Goal: Task Accomplishment & Management: Manage account settings

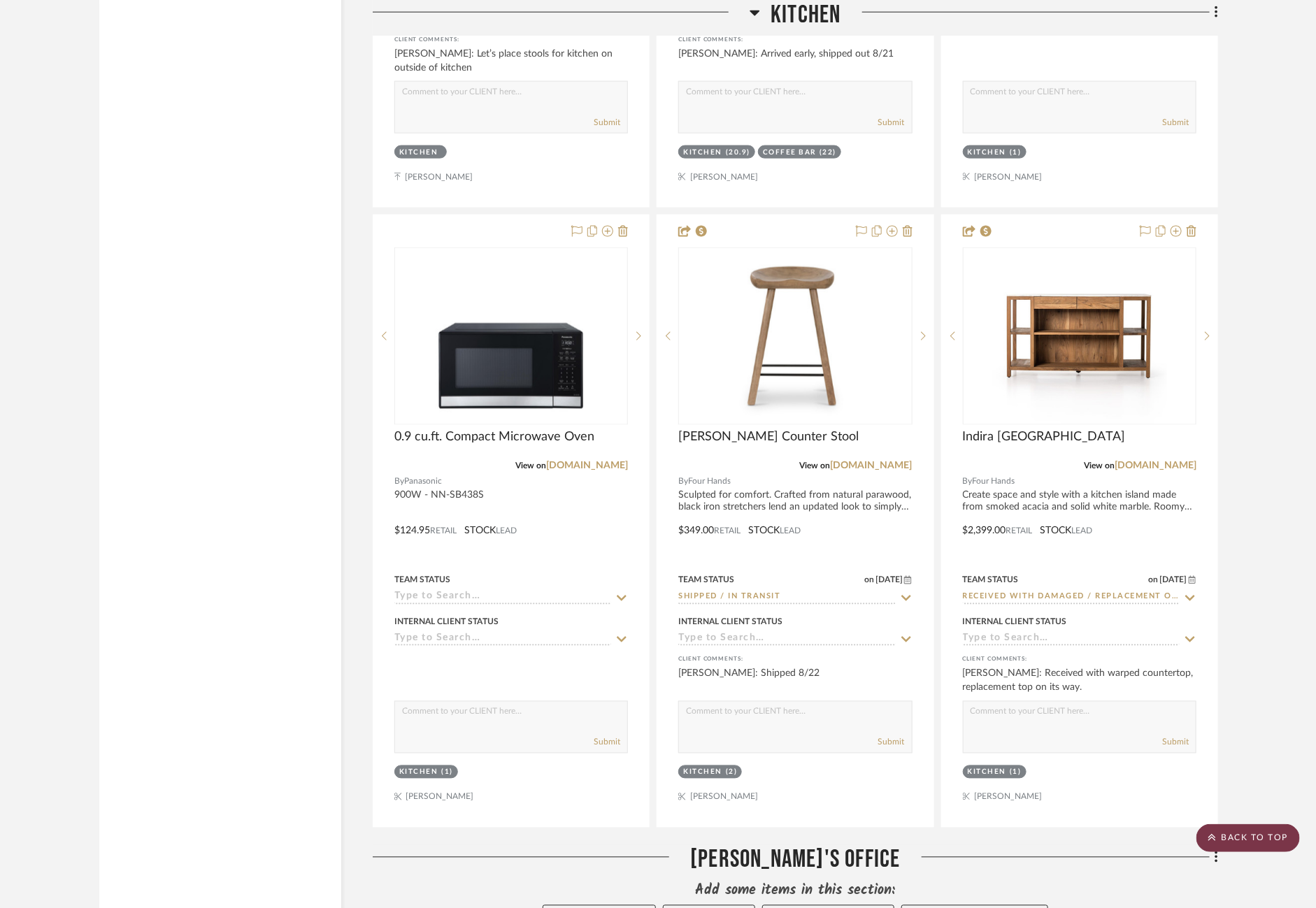
click at [1265, 843] on scroll-to-top-button "BACK TO TOP" at bounding box center [1249, 839] width 103 height 28
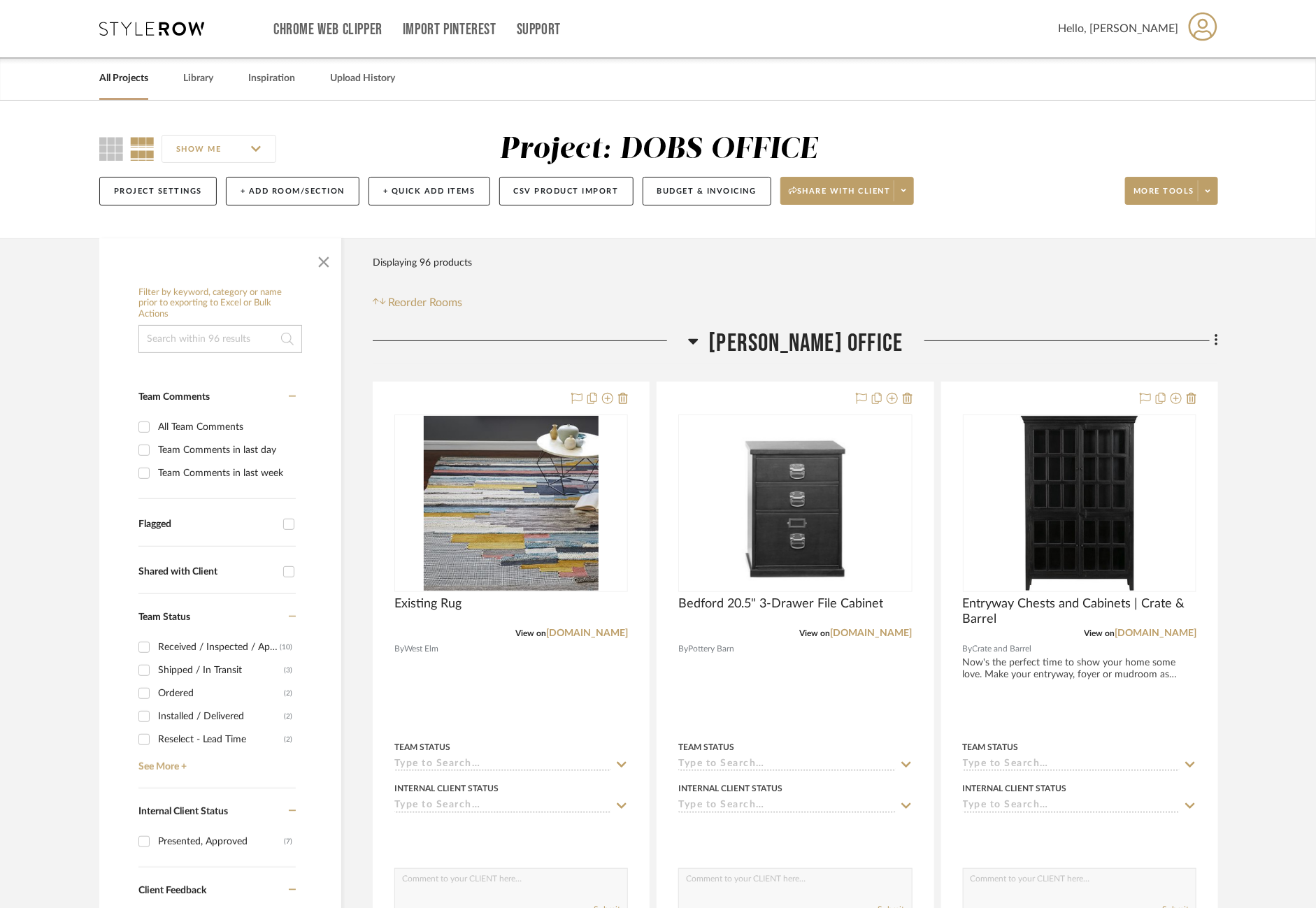
click at [106, 84] on link "All Projects" at bounding box center [123, 78] width 49 height 19
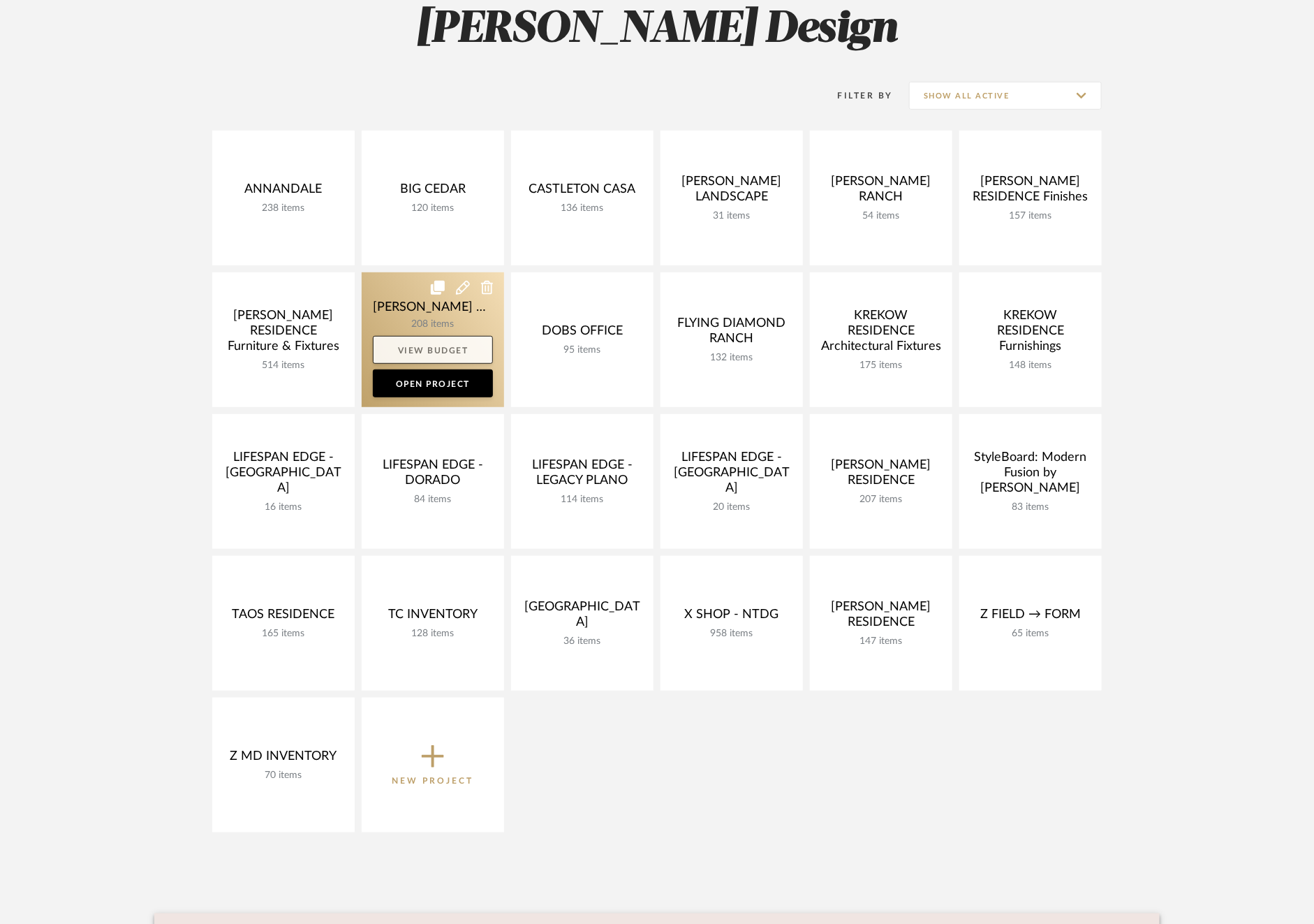
scroll to position [231, 0]
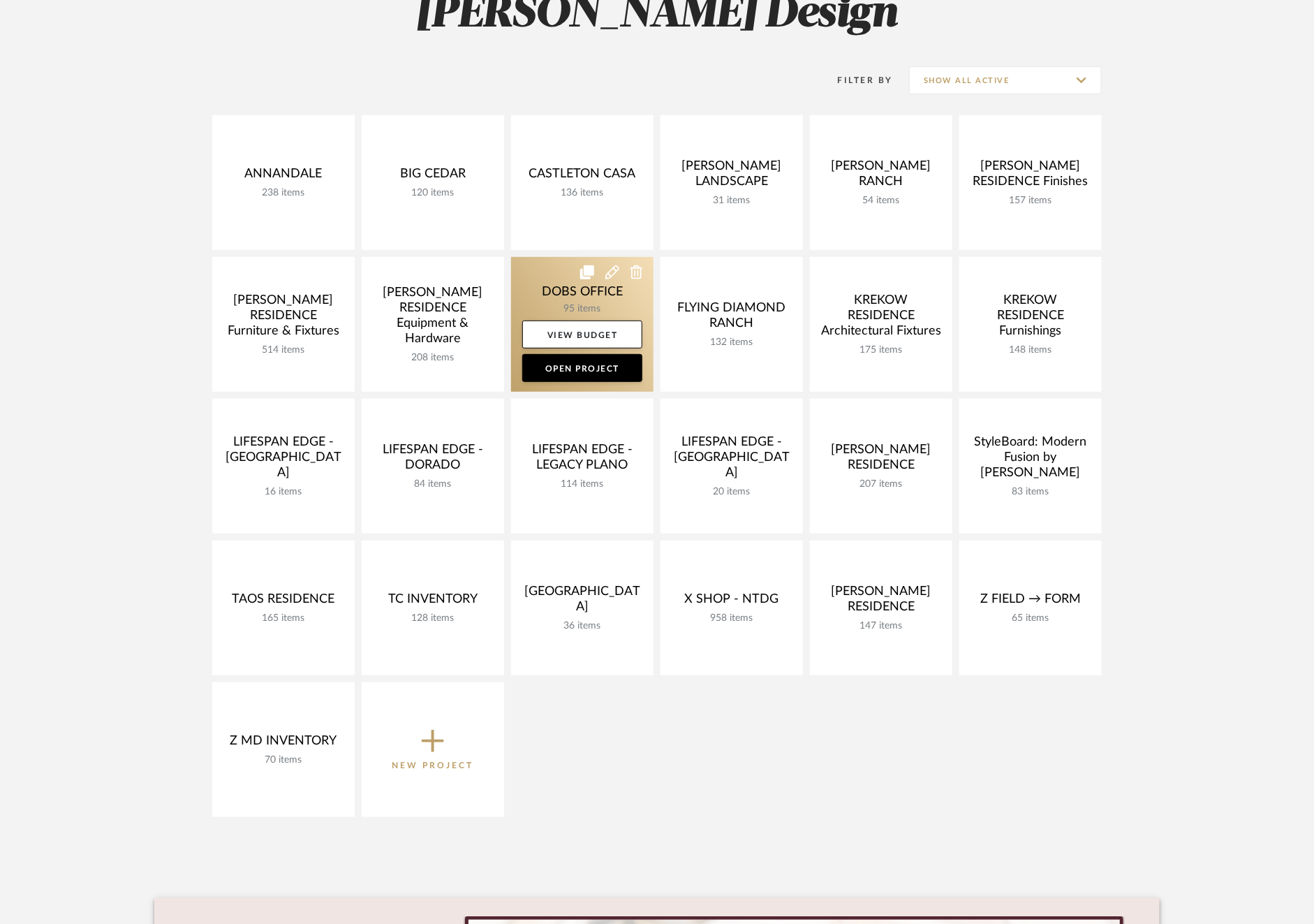
click at [545, 307] on link at bounding box center [582, 325] width 143 height 135
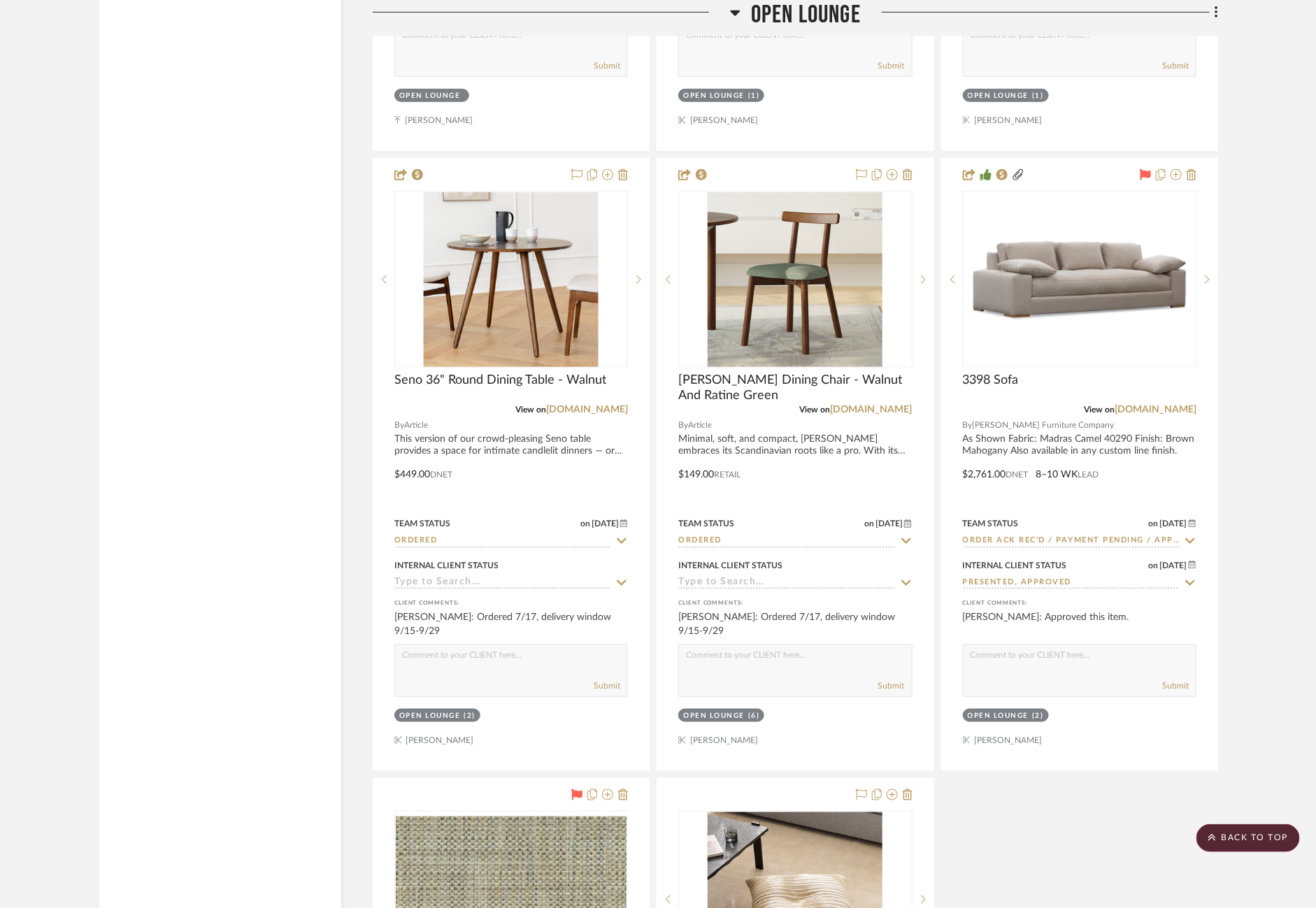
scroll to position [8298, 0]
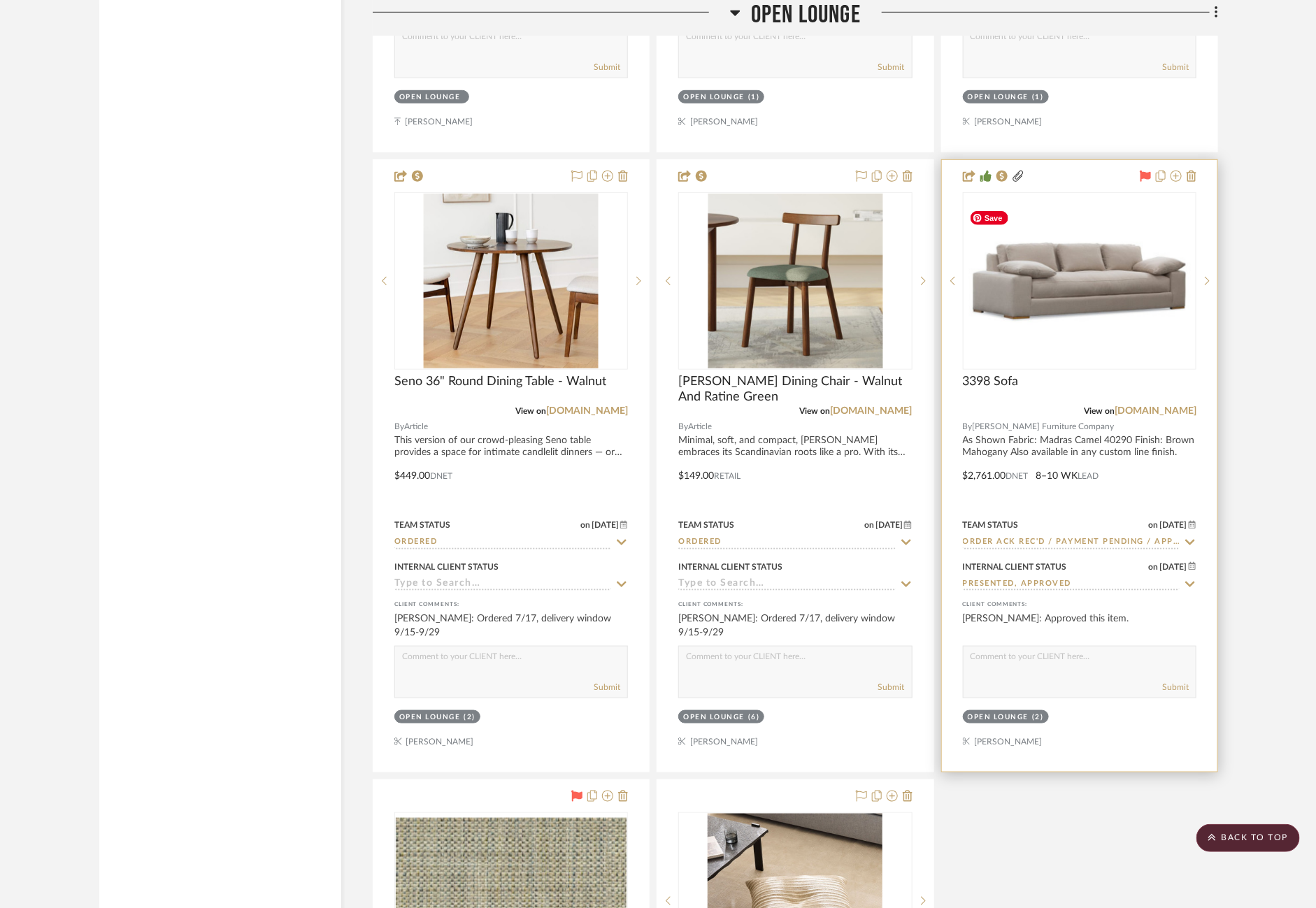
click at [0, 0] on img at bounding box center [0, 0] width 0 height 0
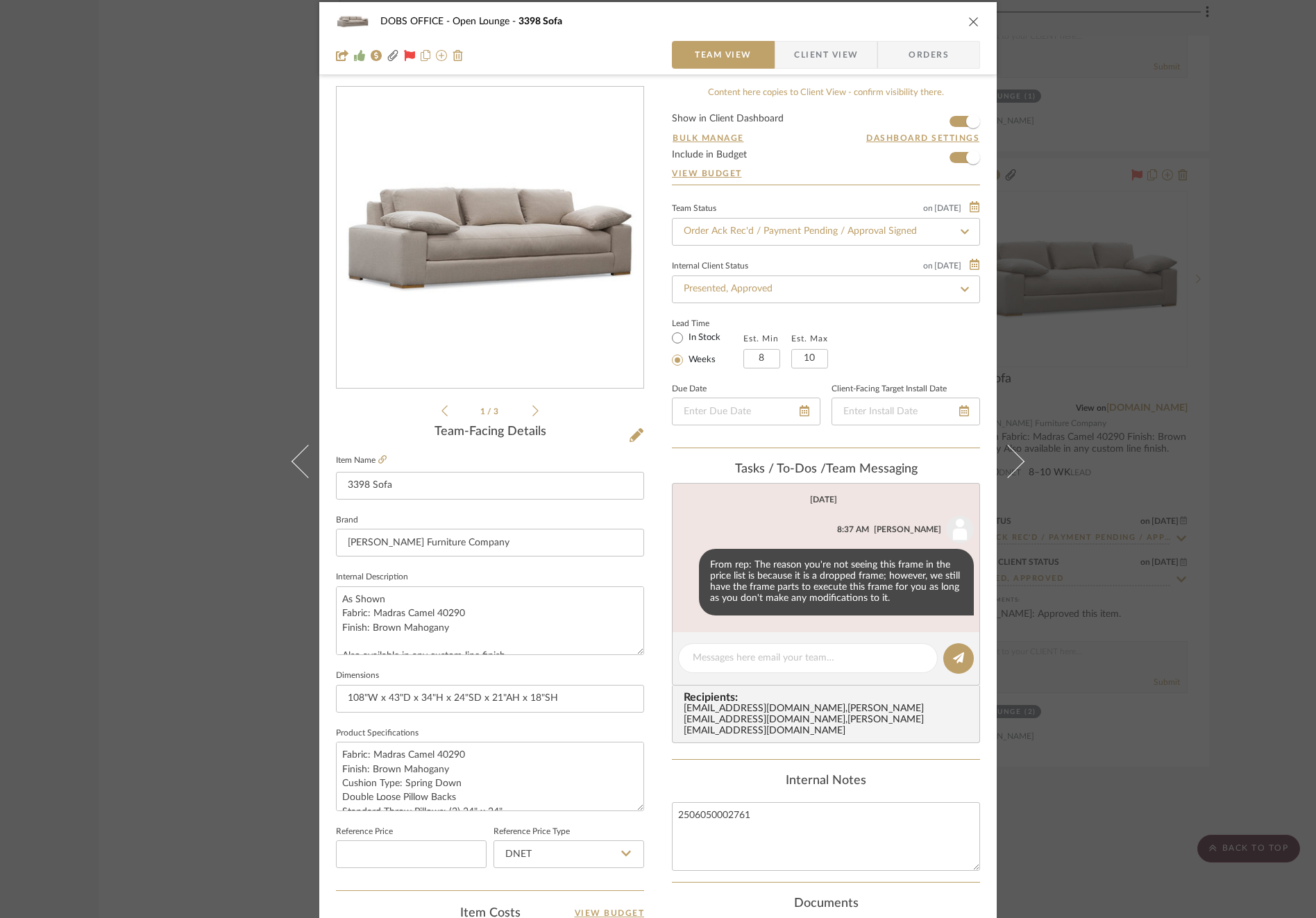
scroll to position [0, 0]
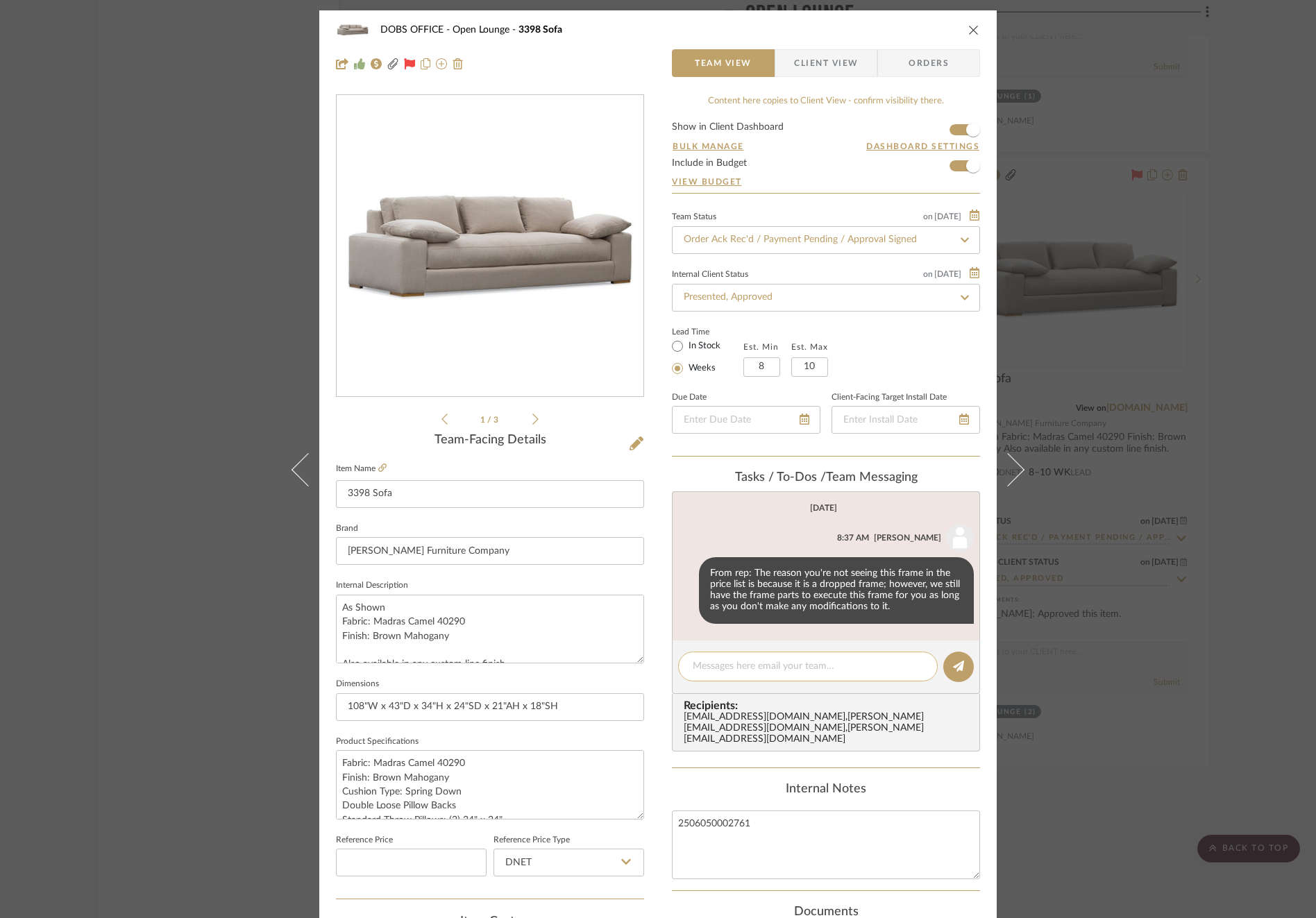
click at [777, 670] on textarea at bounding box center [808, 666] width 230 height 15
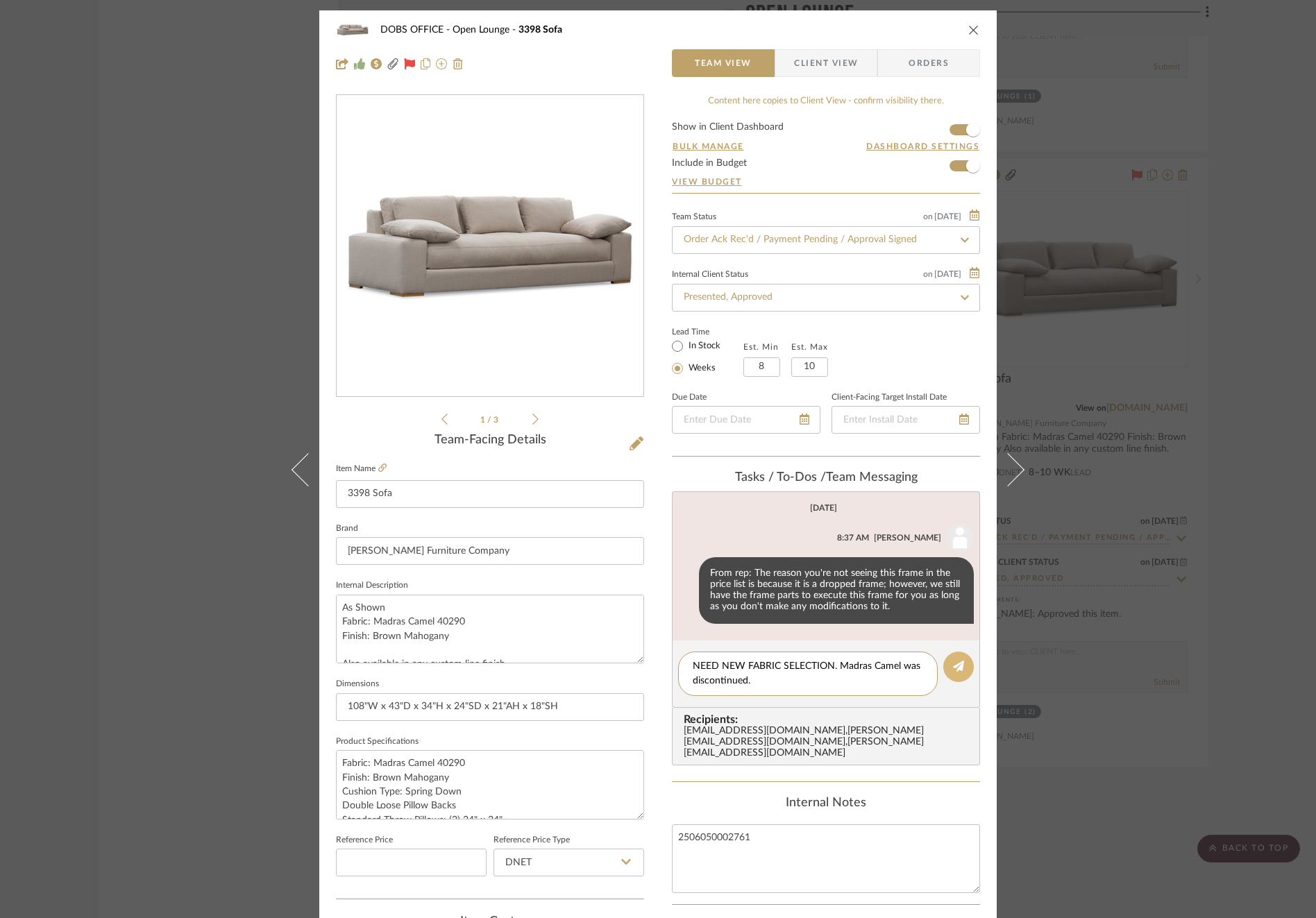
type textarea "NEED NEW FABRIC SELECTION. Madras Camel was discontinued."
click at [963, 670] on button at bounding box center [959, 666] width 31 height 31
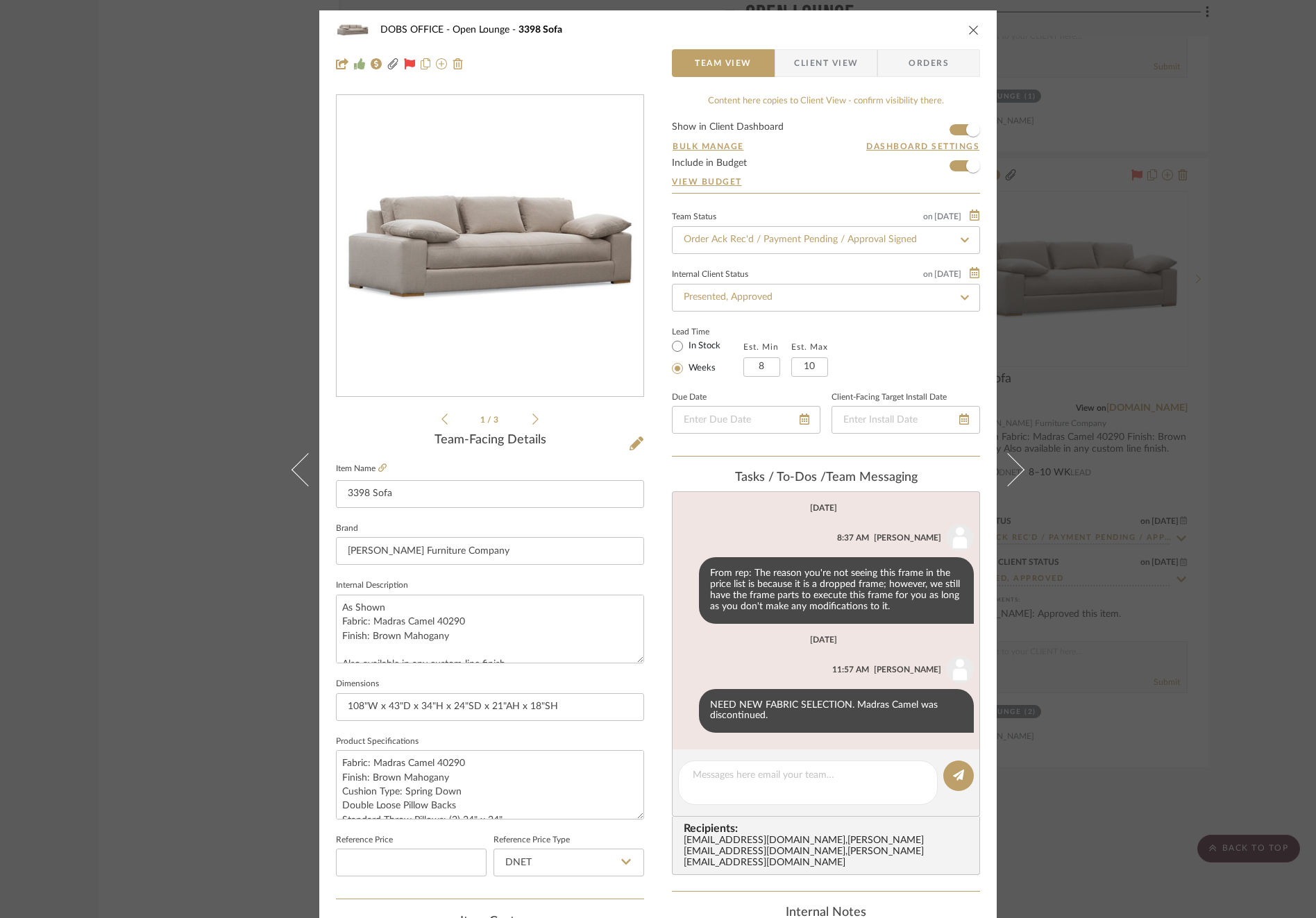
click at [817, 48] on div "DOBS OFFICE Open Lounge 3398 Sofa Team View Client View Orders" at bounding box center [658, 47] width 677 height 73
click at [817, 55] on span "Client View" at bounding box center [826, 63] width 64 height 28
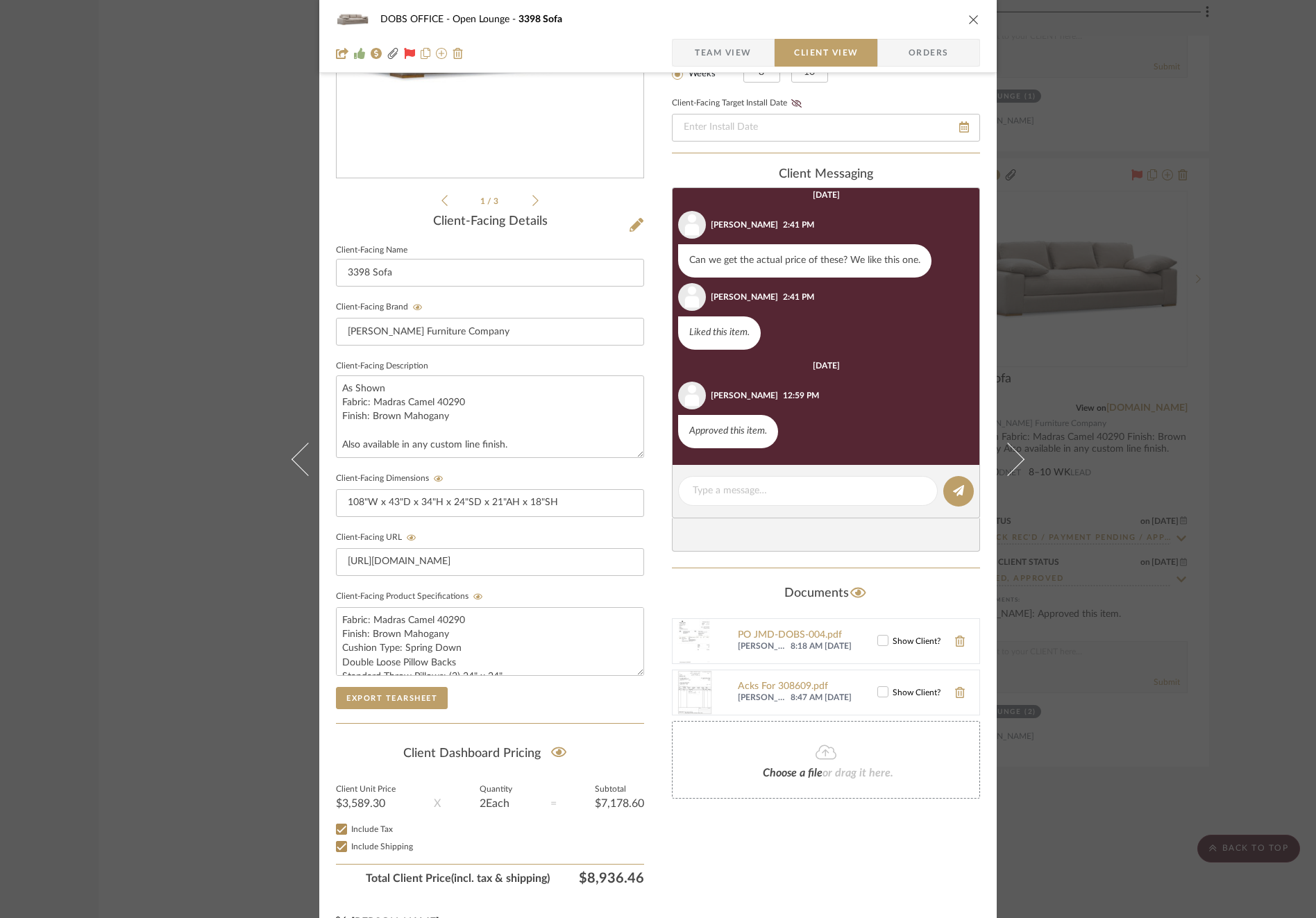
scroll to position [242, 0]
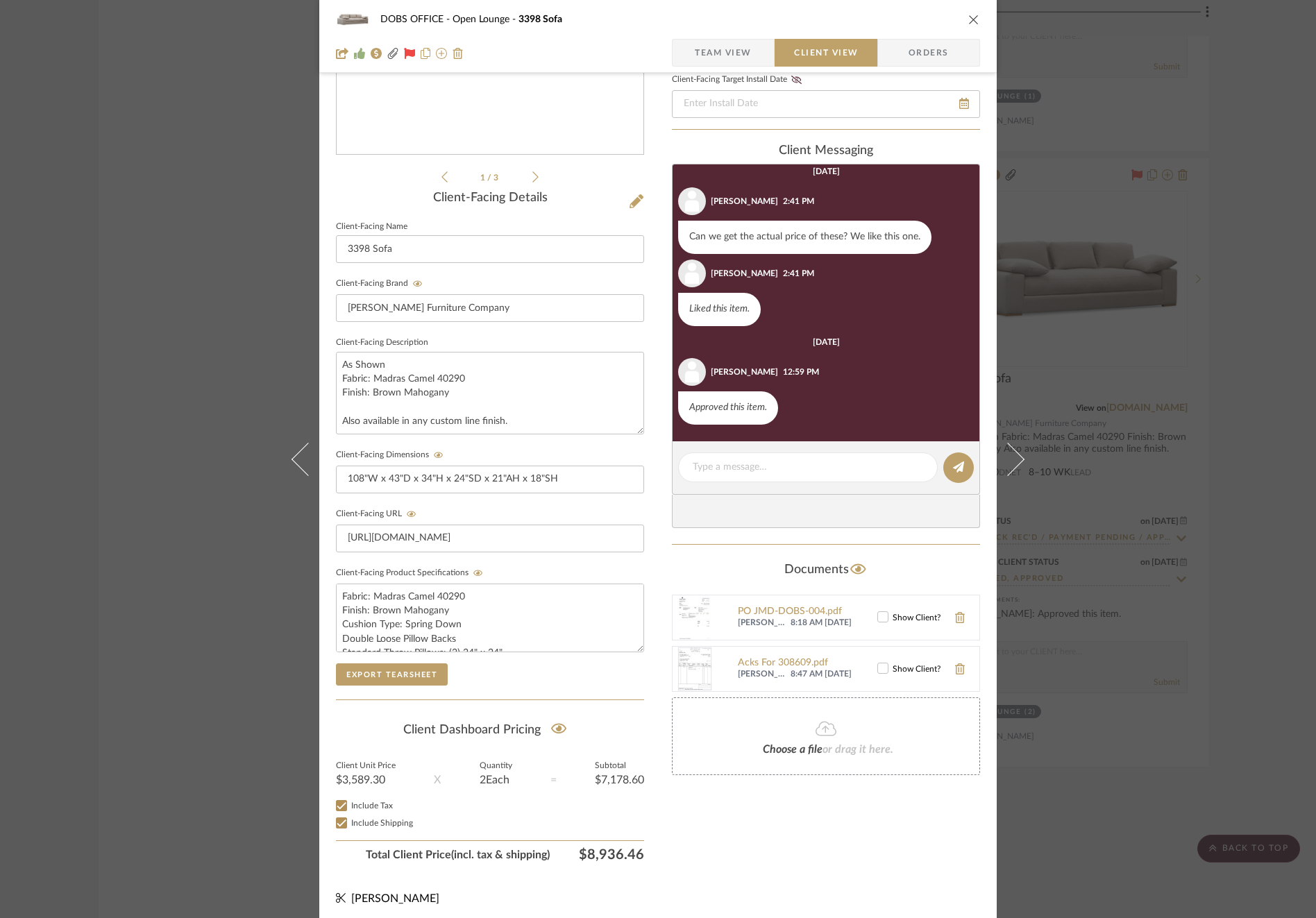
click at [695, 53] on span "Team View" at bounding box center [723, 52] width 57 height 28
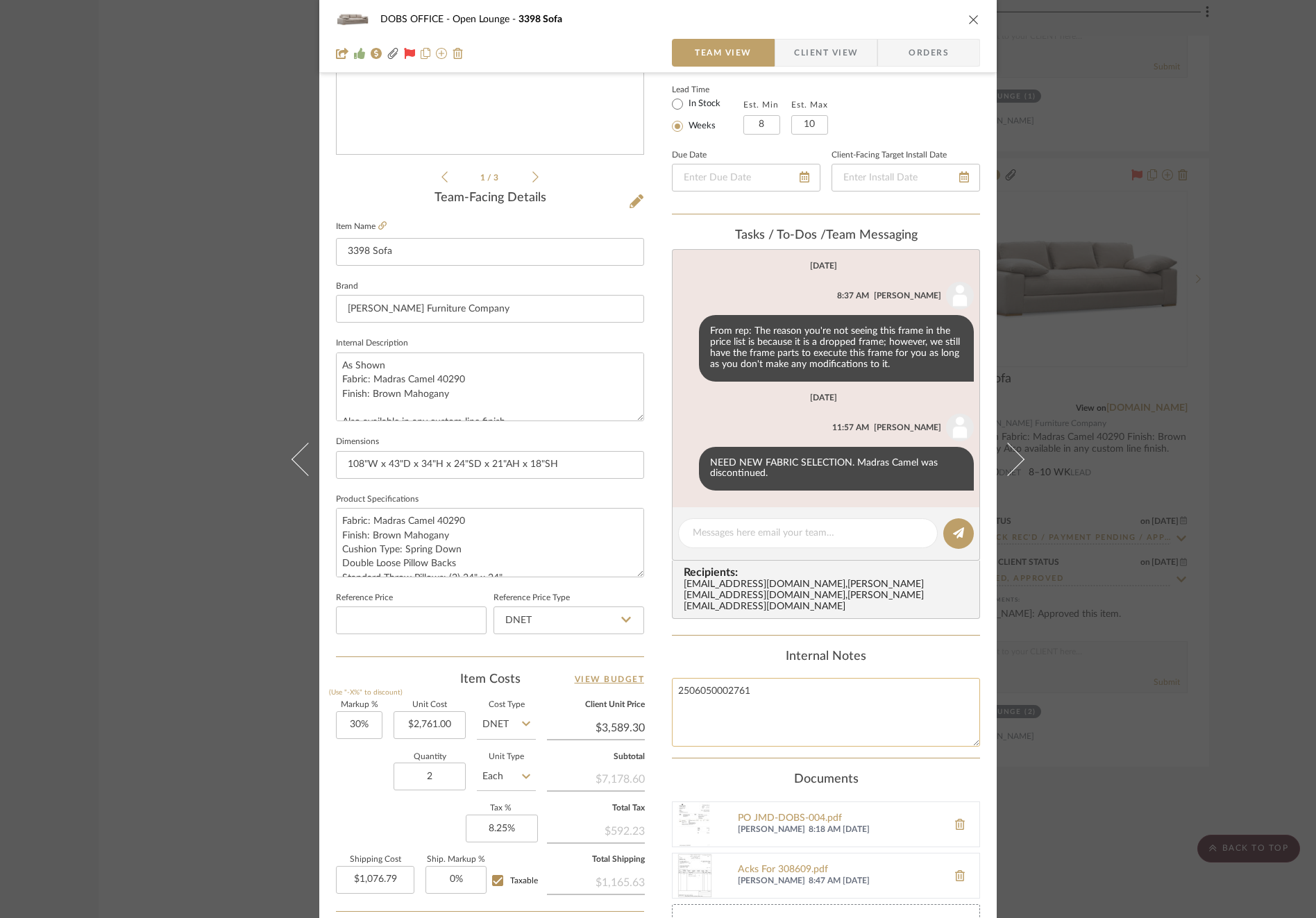
scroll to position [449, 0]
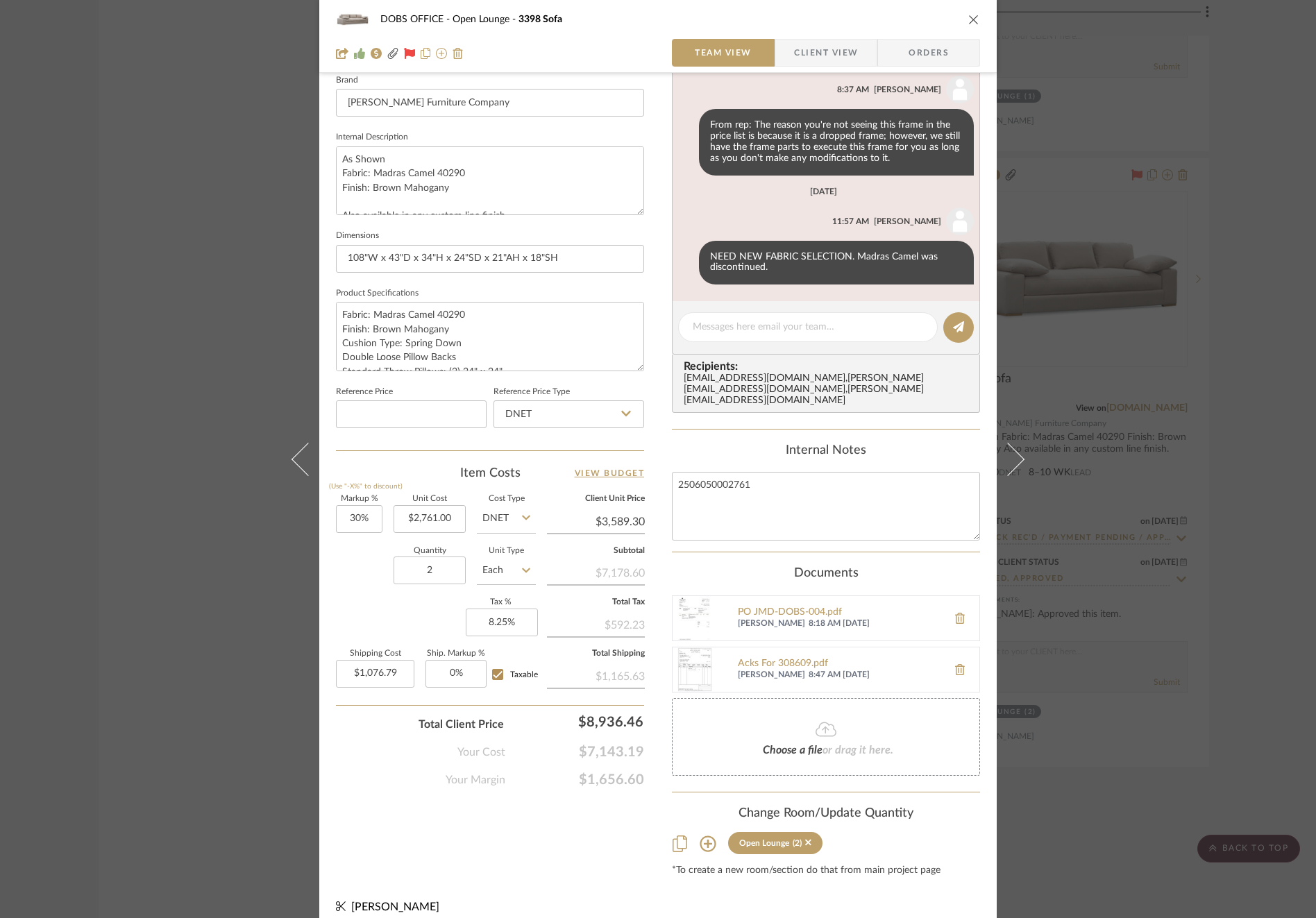
click at [808, 43] on span "Client View" at bounding box center [826, 52] width 64 height 28
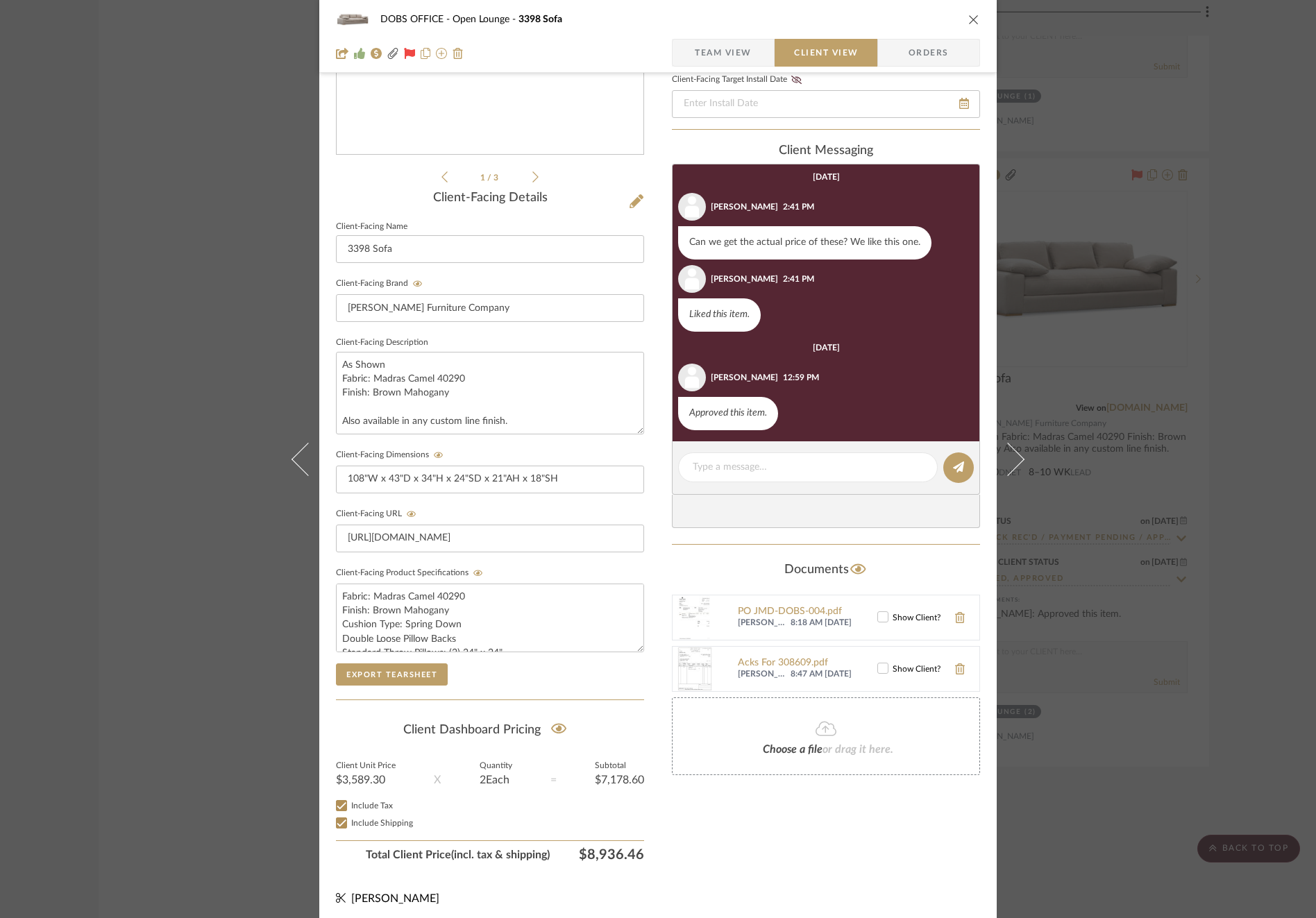
scroll to position [107, 0]
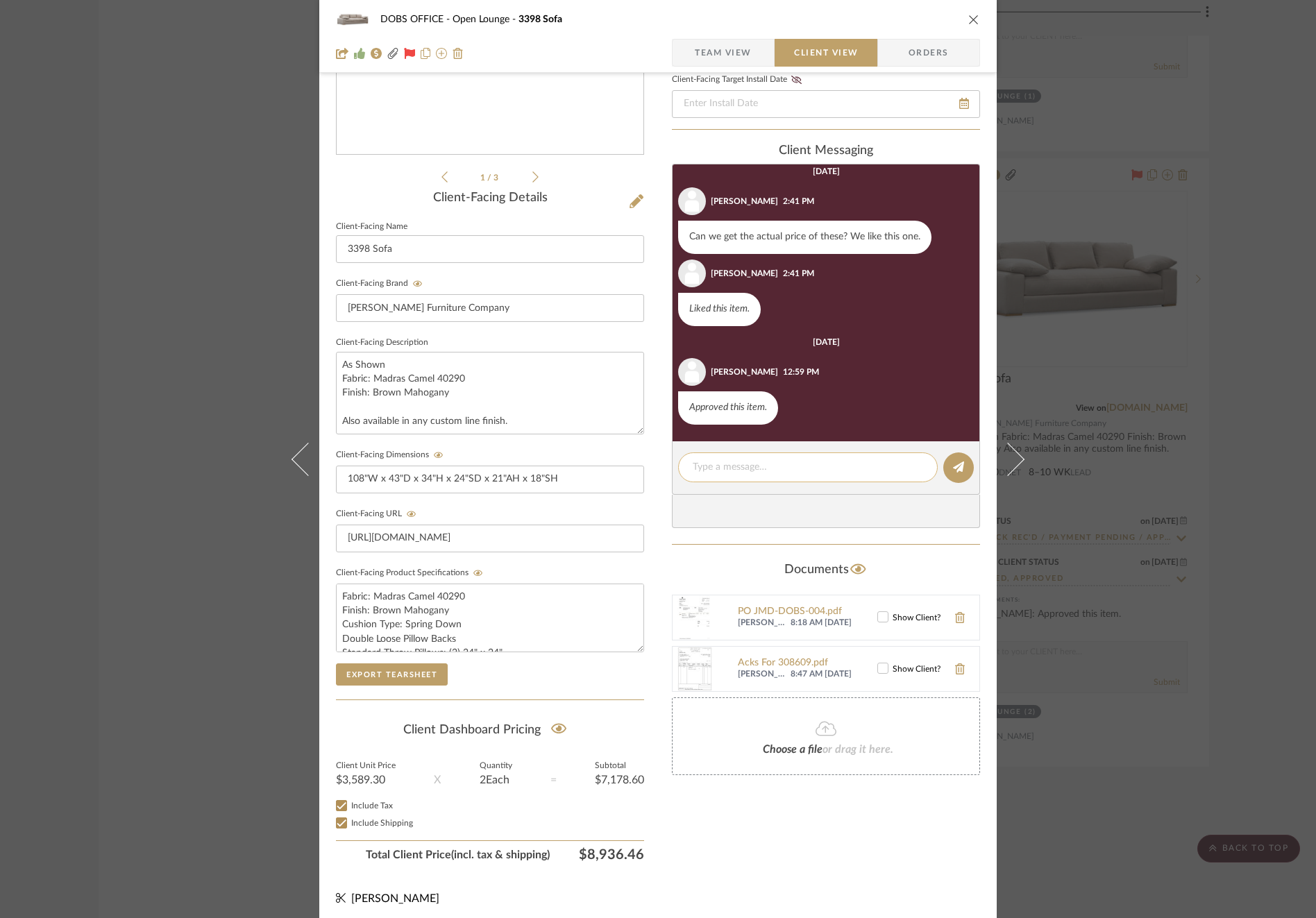
click at [775, 460] on textarea at bounding box center [808, 467] width 230 height 15
type textarea "Ordered 7/10"
click at [953, 464] on icon at bounding box center [958, 466] width 11 height 11
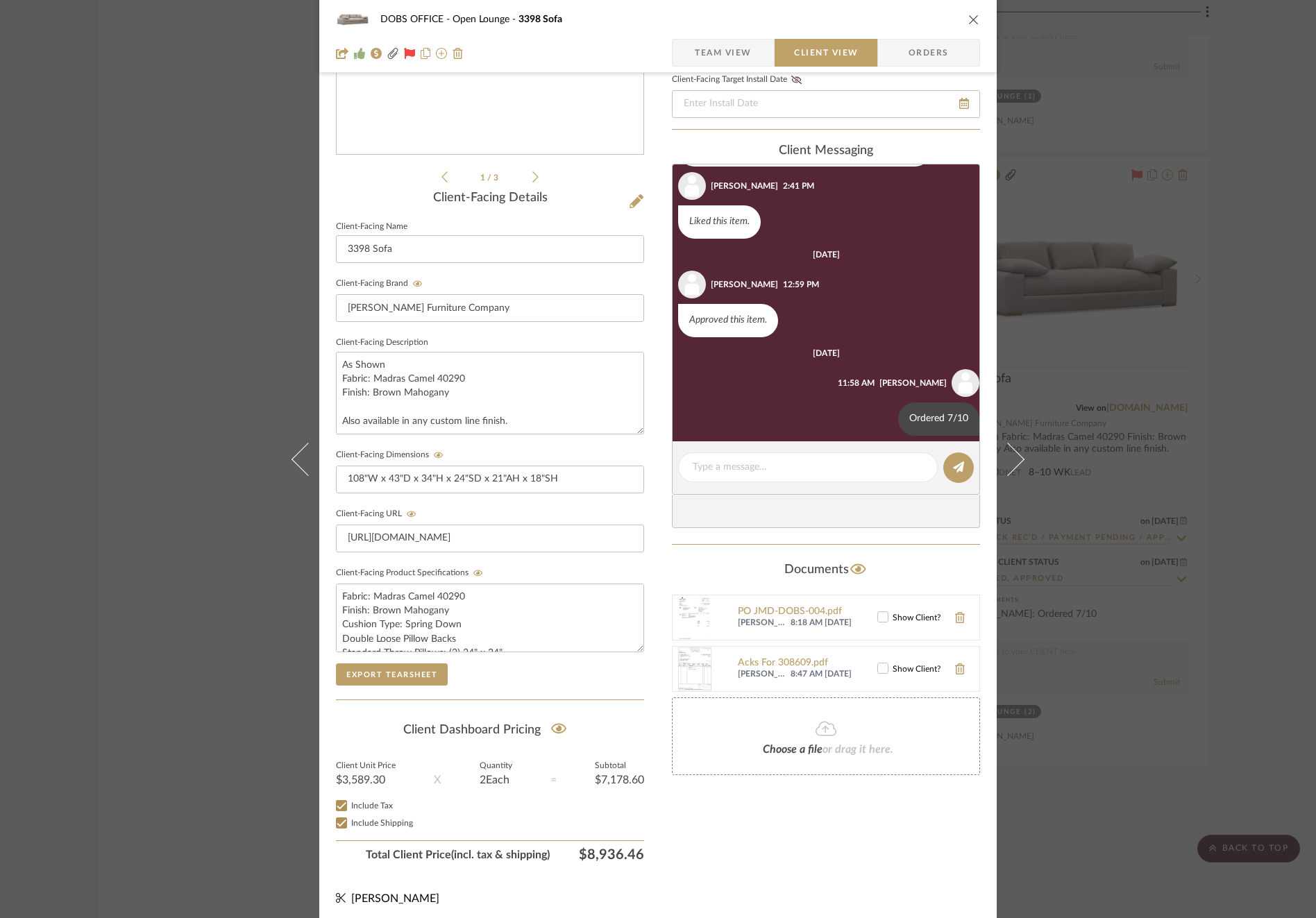
scroll to position [206, 0]
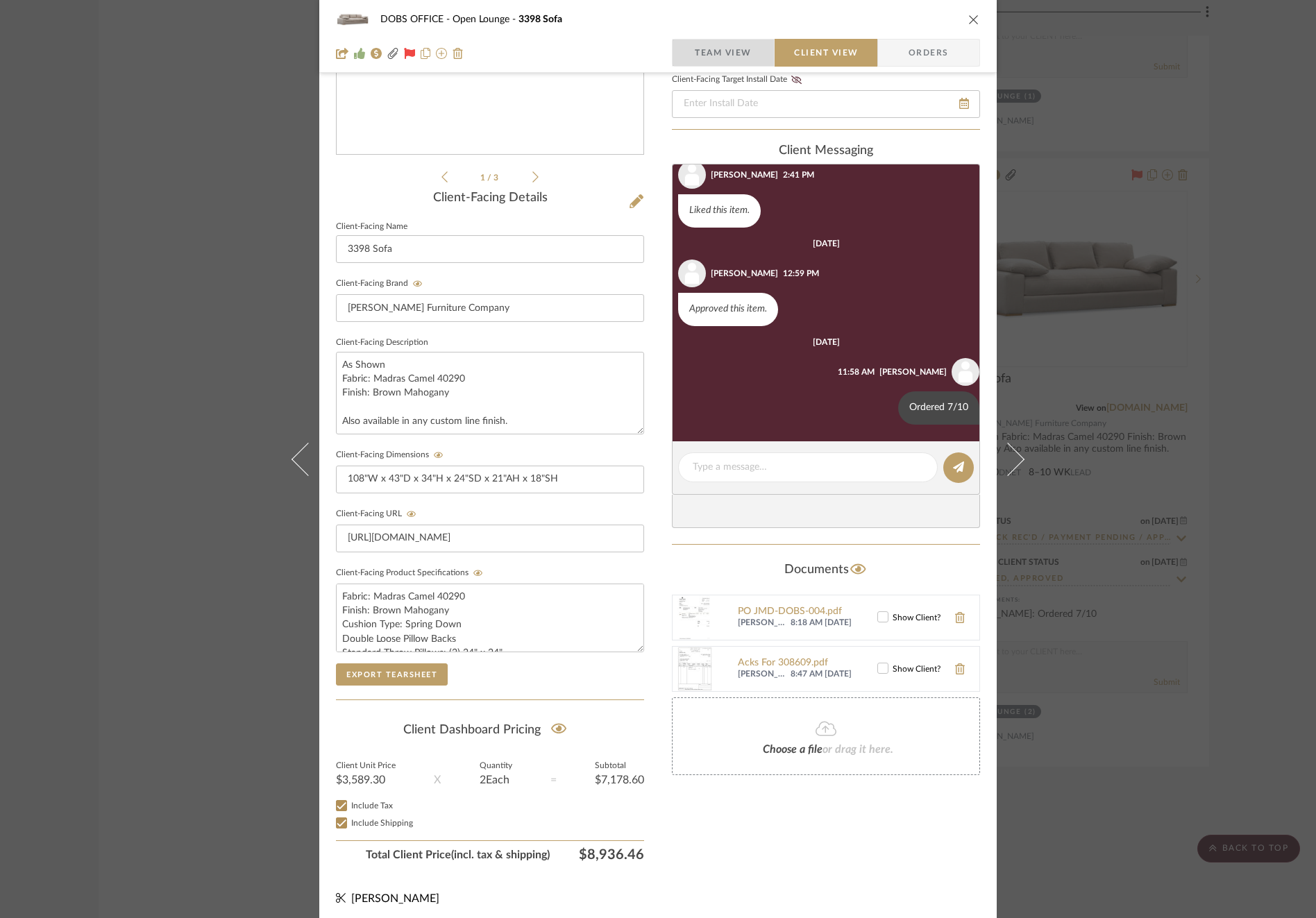
click at [721, 58] on span "Team View" at bounding box center [723, 52] width 57 height 28
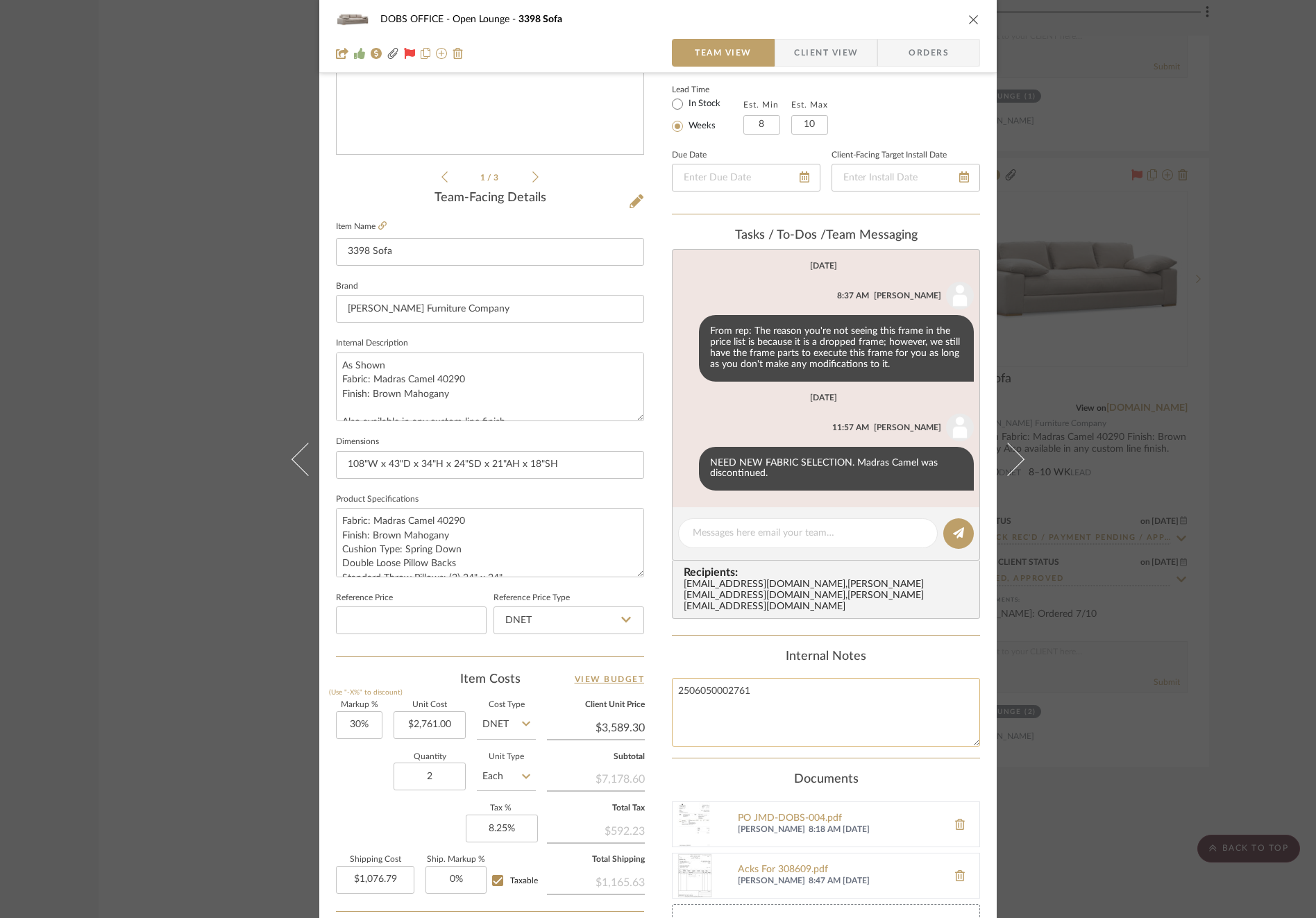
scroll to position [449, 0]
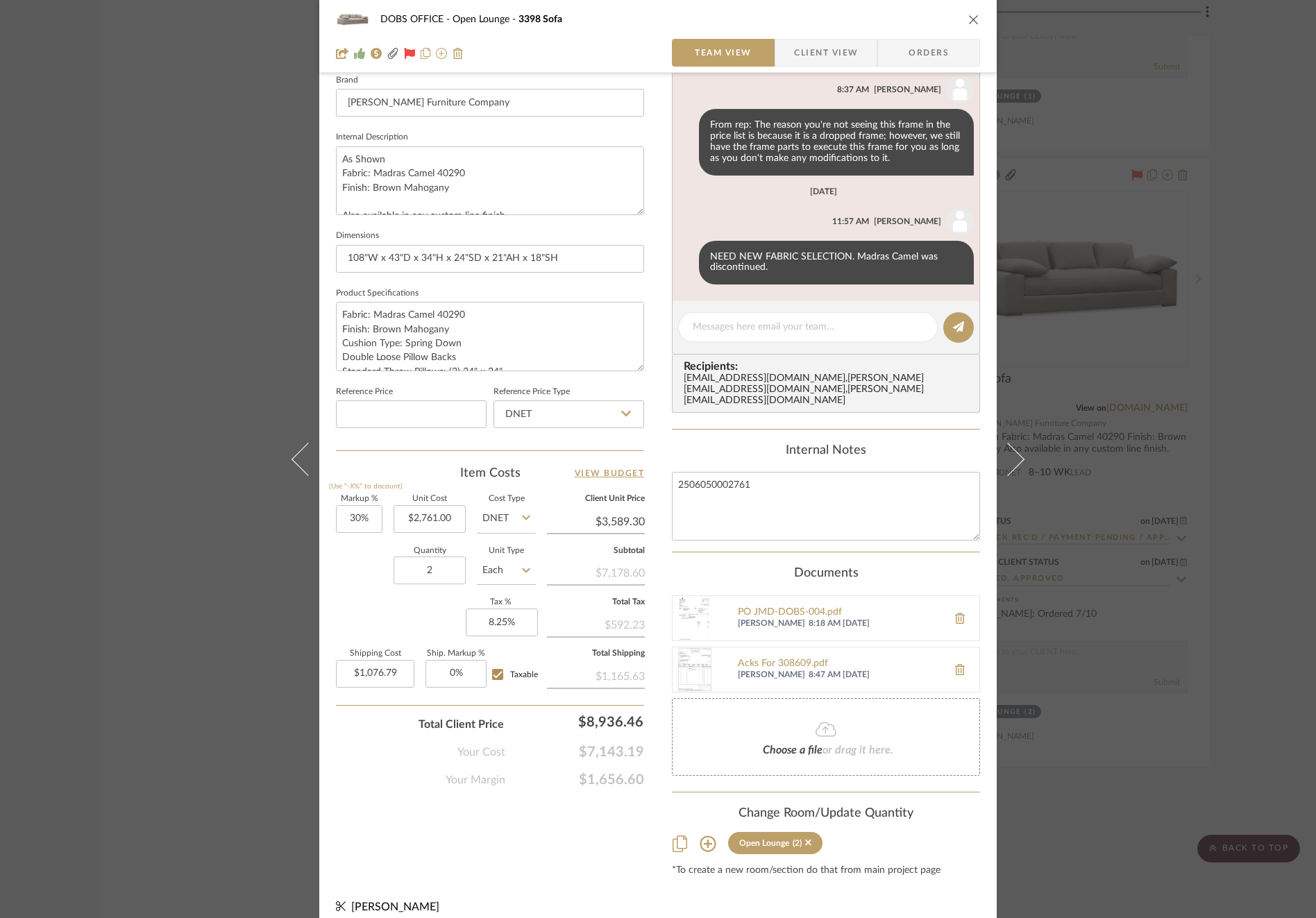
click at [1132, 307] on div "DOBS OFFICE Open Lounge 3398 Sofa Team View Client View Orders 2502_DOB...e OPT…" at bounding box center [658, 459] width 1316 height 918
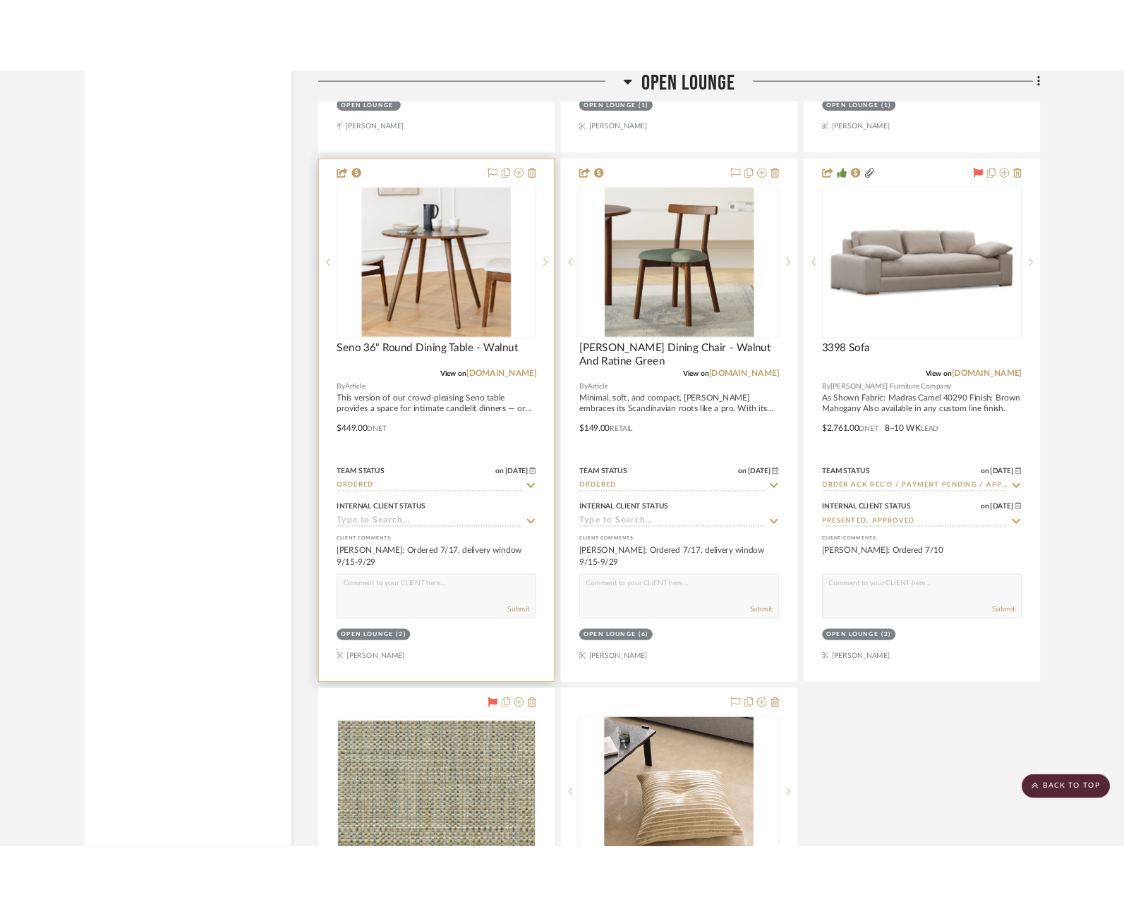
scroll to position [8430, 0]
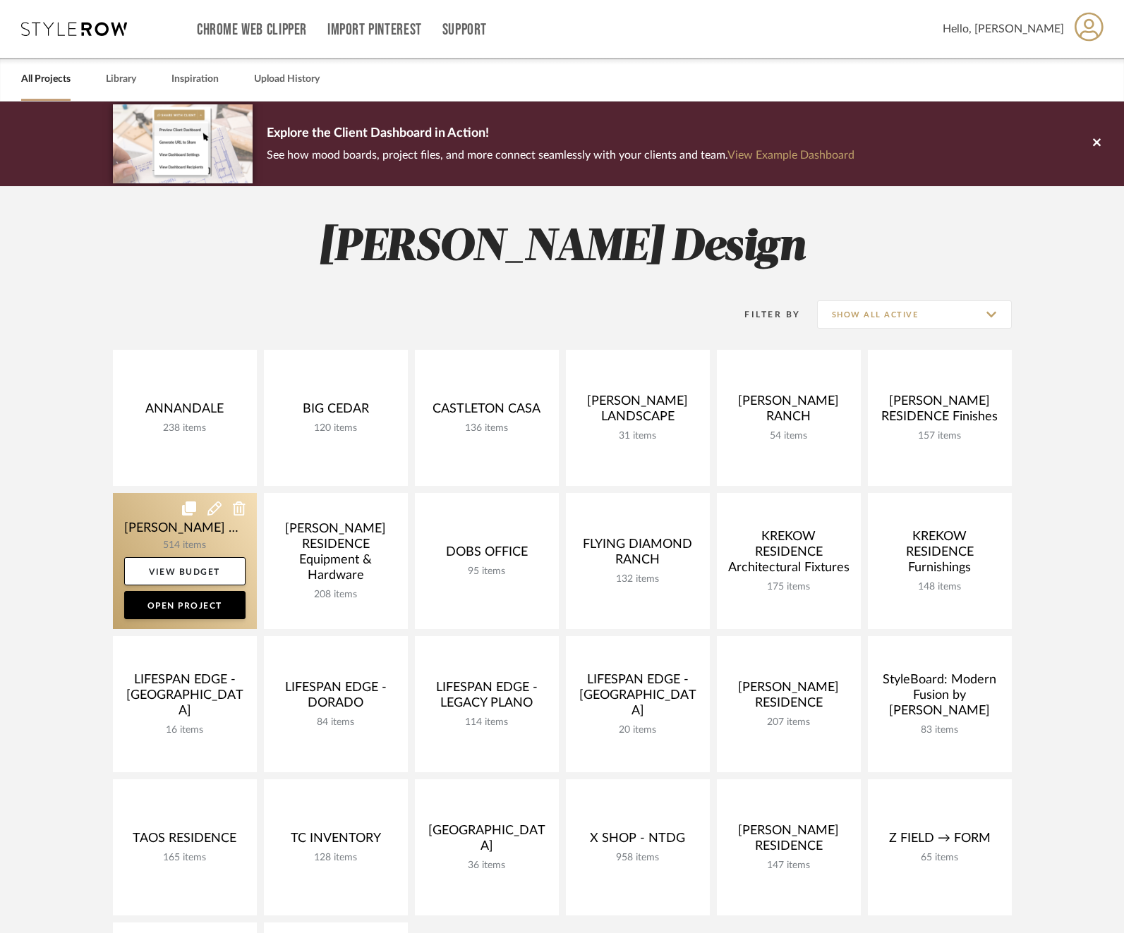
click at [162, 530] on link at bounding box center [185, 561] width 144 height 136
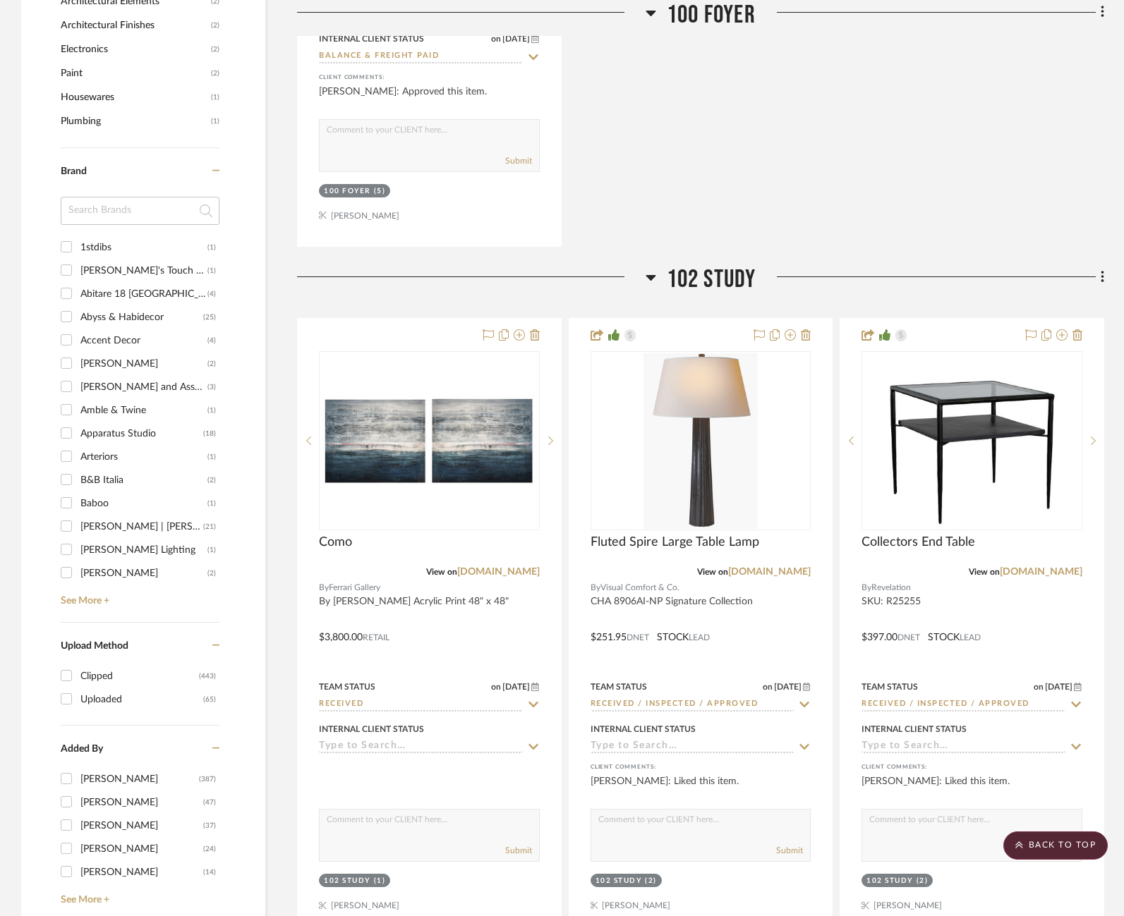
scroll to position [2112, 0]
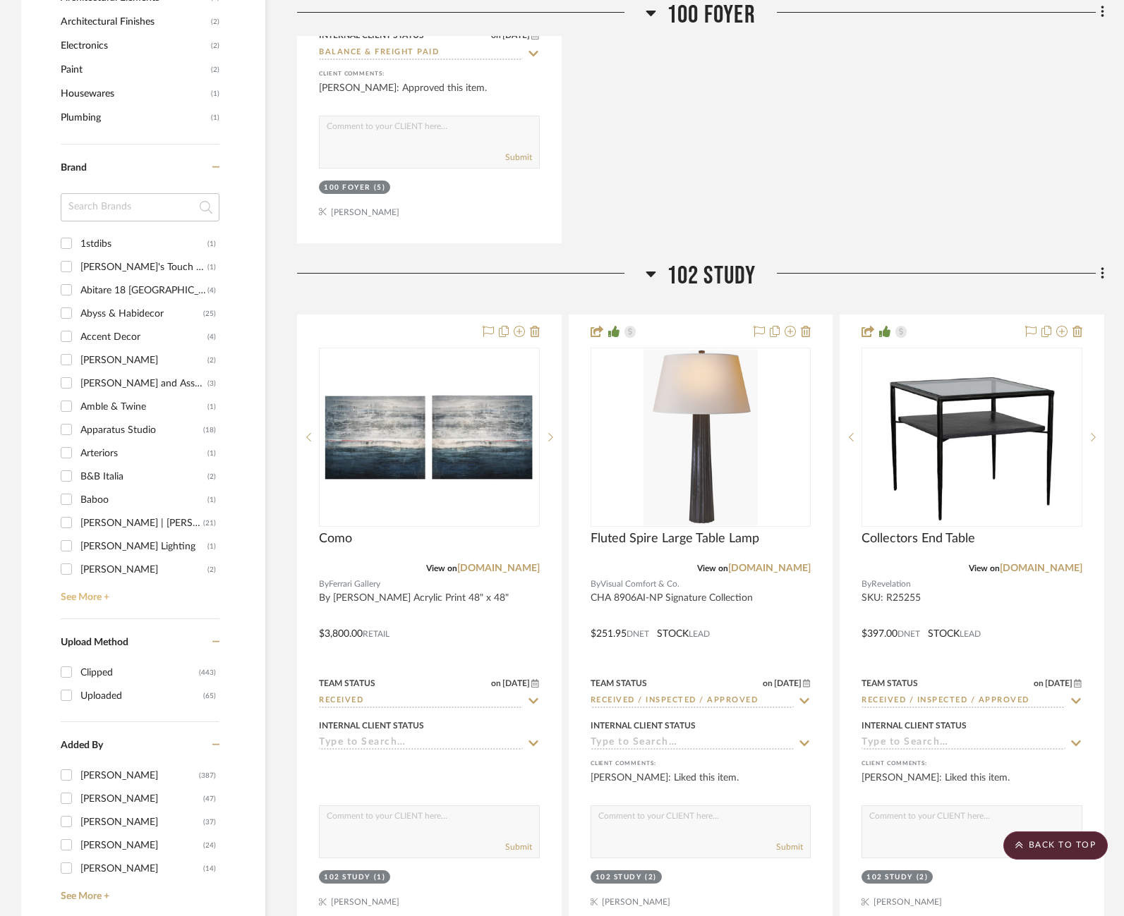
click at [82, 597] on link "See More +" at bounding box center [138, 592] width 162 height 23
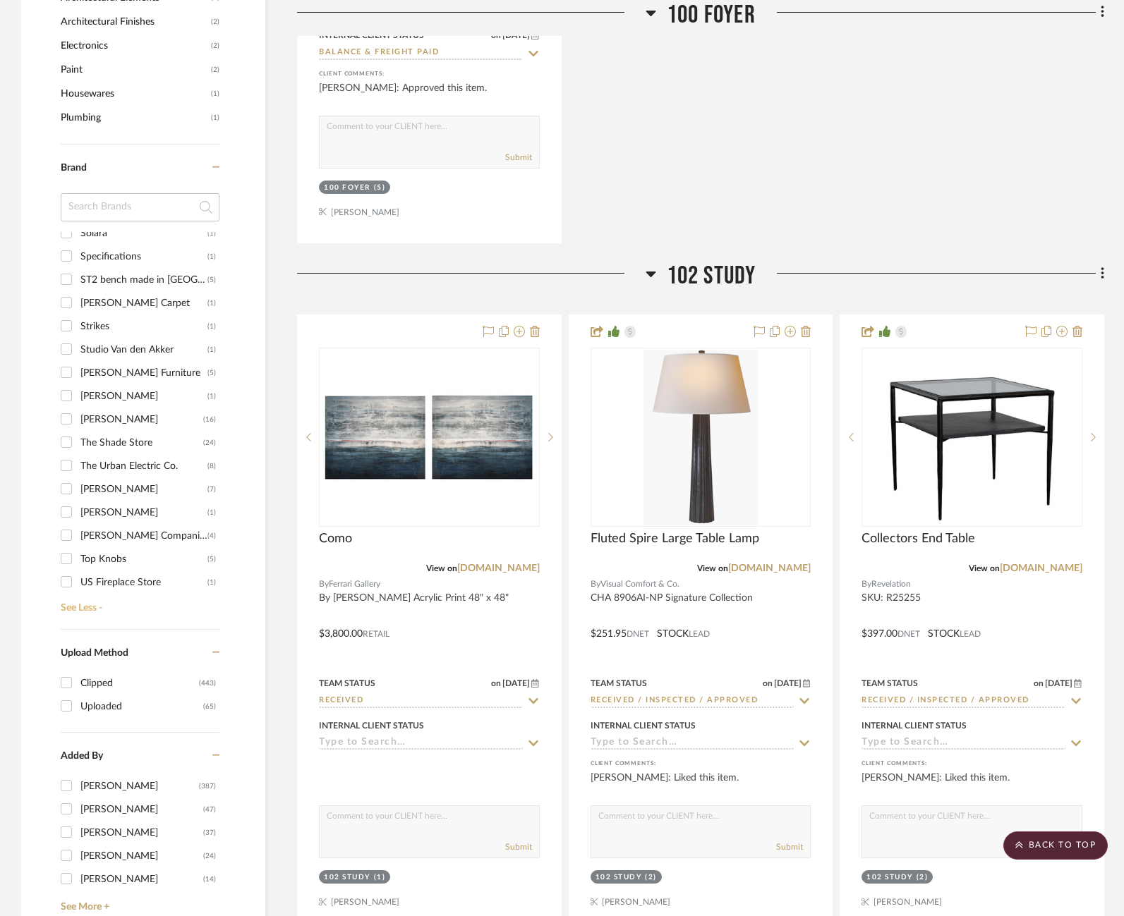
scroll to position [2713, 0]
click at [110, 528] on div "Wendover Art Group" at bounding box center [143, 534] width 127 height 23
click at [78, 528] on input "Wendover Art Group (5)" at bounding box center [66, 533] width 23 height 23
checkbox input "true"
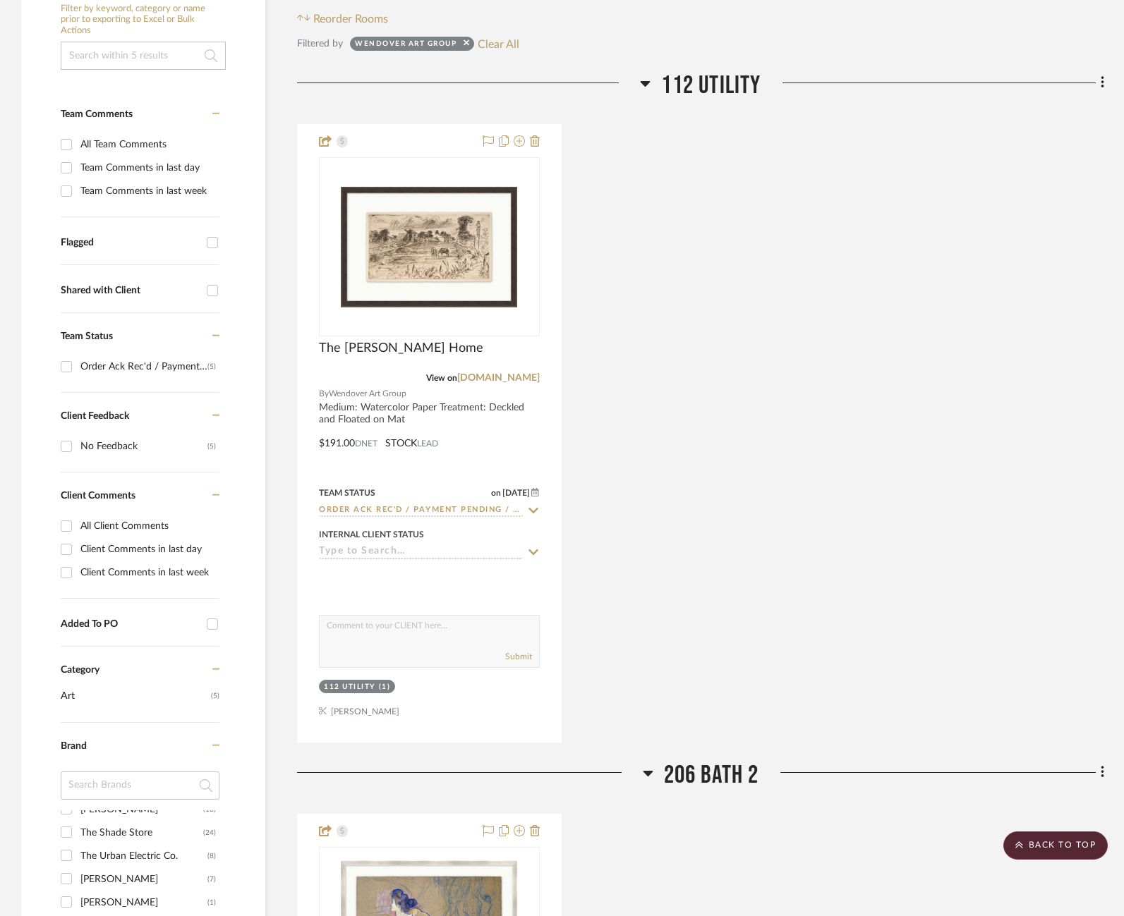
scroll to position [314, 0]
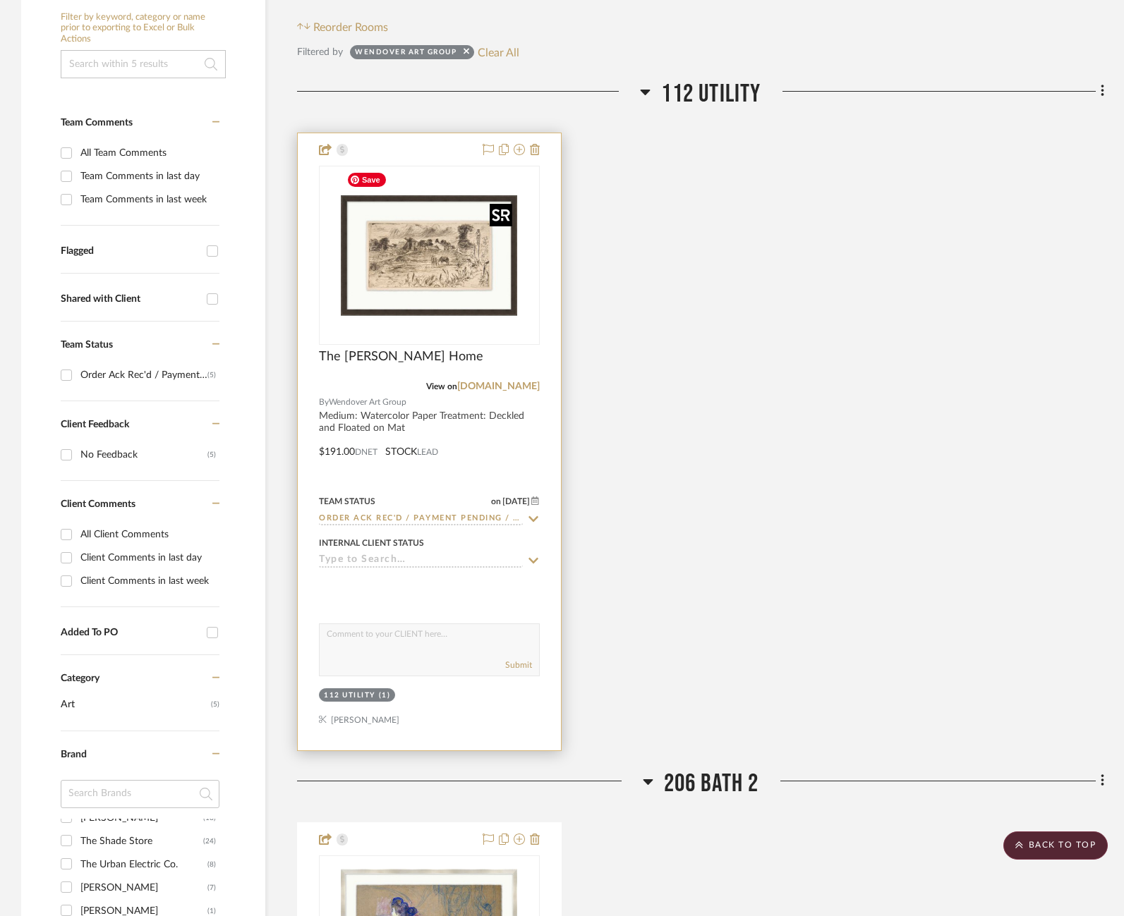
click at [0, 0] on img at bounding box center [0, 0] width 0 height 0
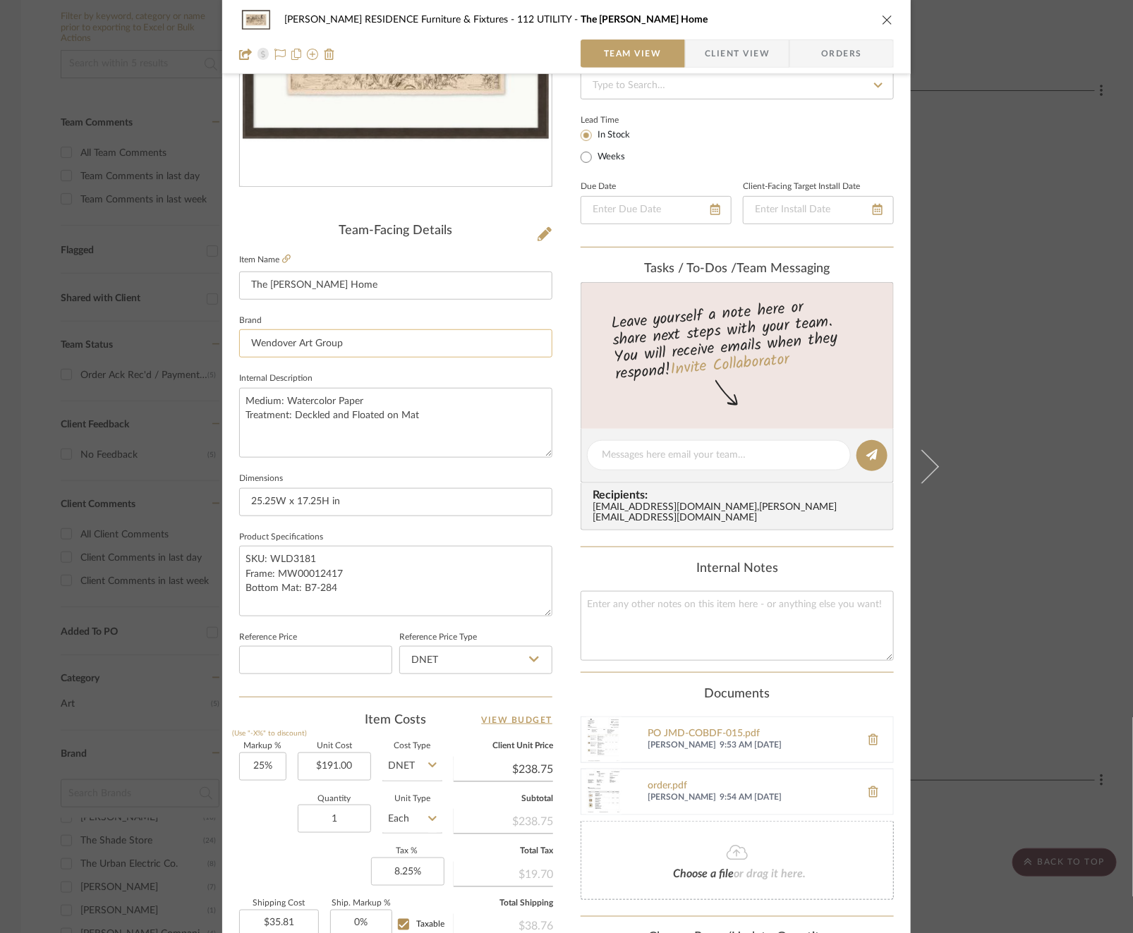
scroll to position [224, 0]
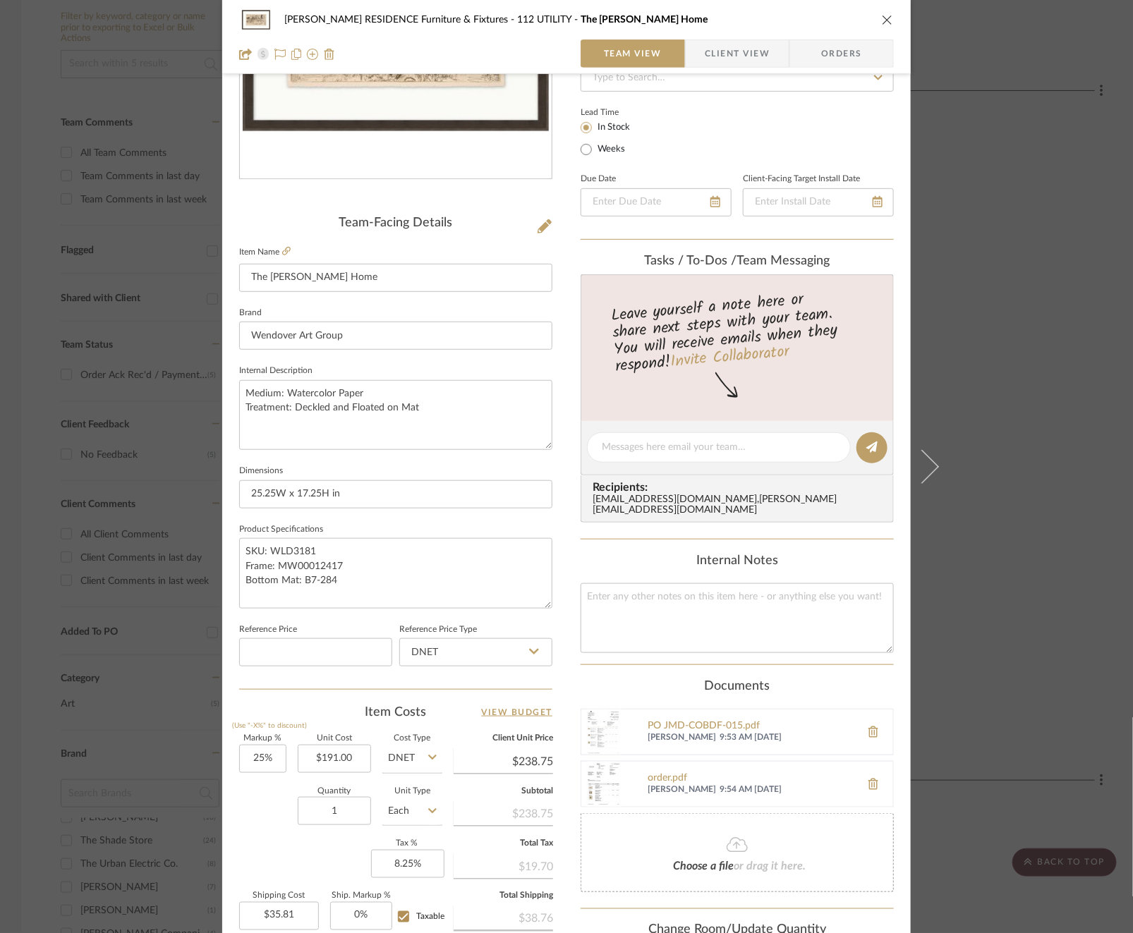
click at [48, 497] on div "[PERSON_NAME] RESIDENCE Furniture & Fixtures 112 UTILITY The [PERSON_NAME] Home…" at bounding box center [566, 466] width 1133 height 933
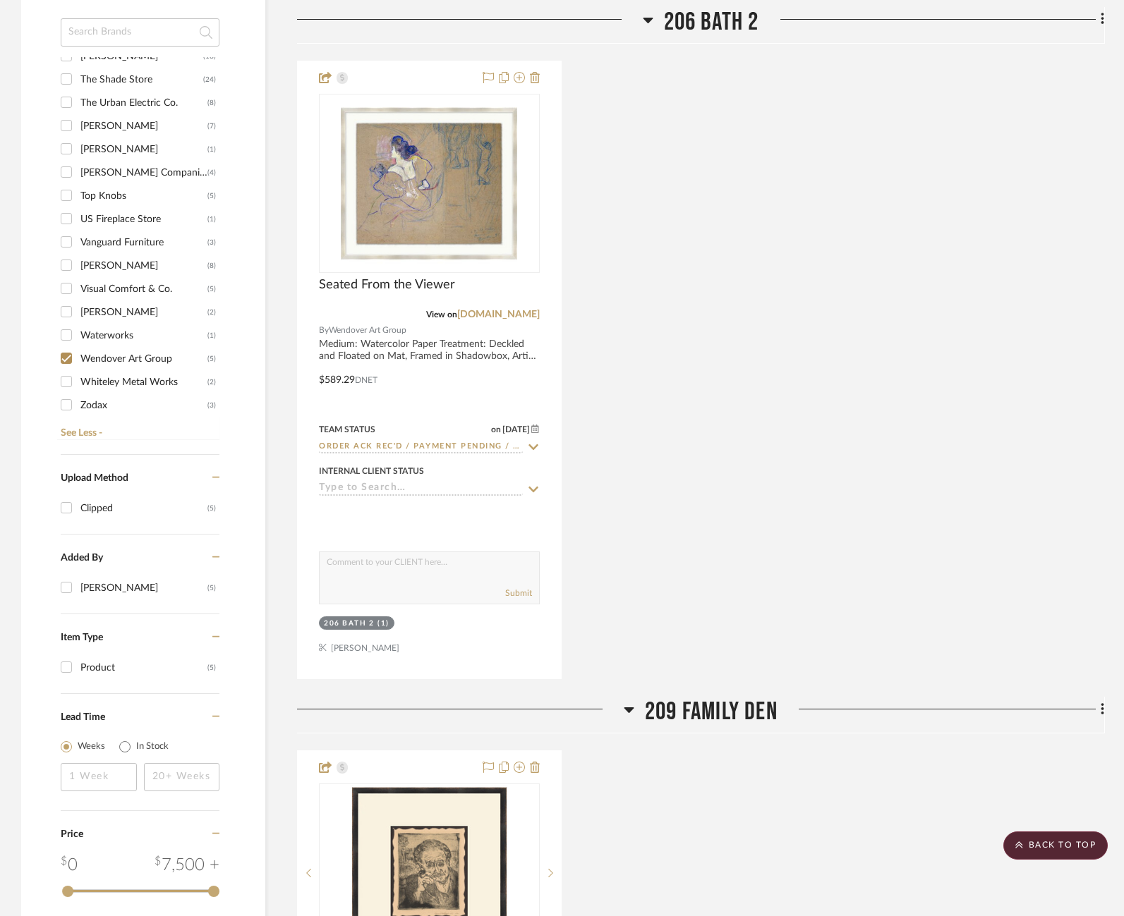
scroll to position [1109, 0]
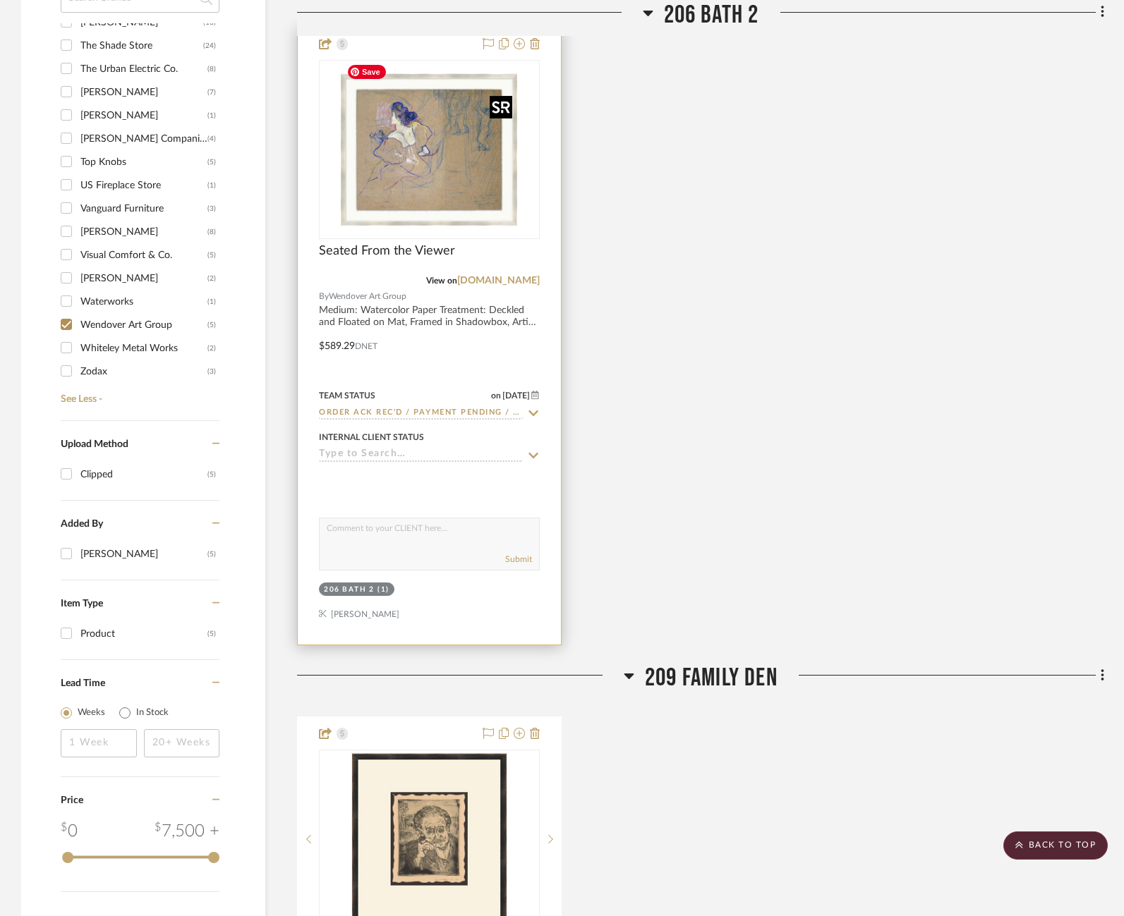
click at [434, 154] on img "0" at bounding box center [429, 149] width 176 height 176
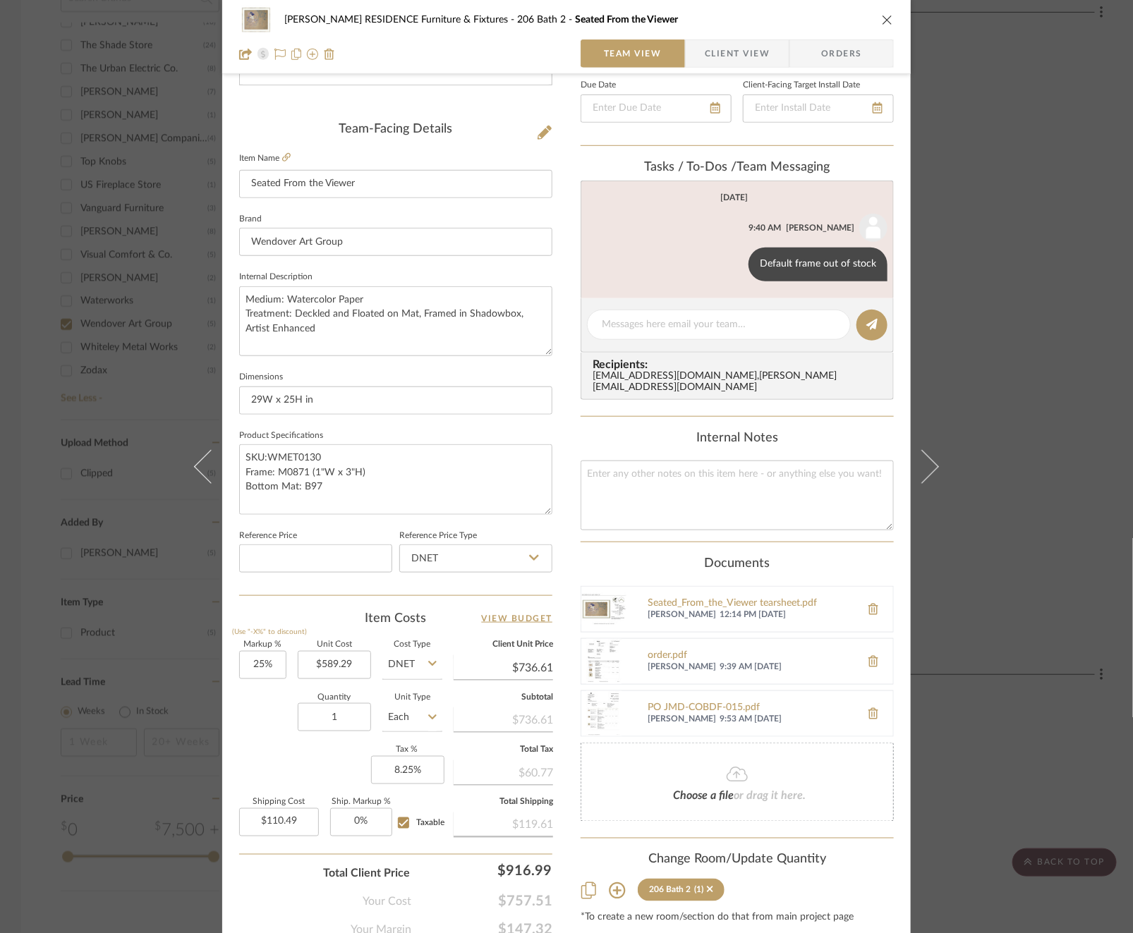
scroll to position [320, 0]
click at [126, 397] on div "[PERSON_NAME] RESIDENCE Furniture & Fixtures 206 Bath 2 Seated From the Viewer …" at bounding box center [566, 466] width 1133 height 933
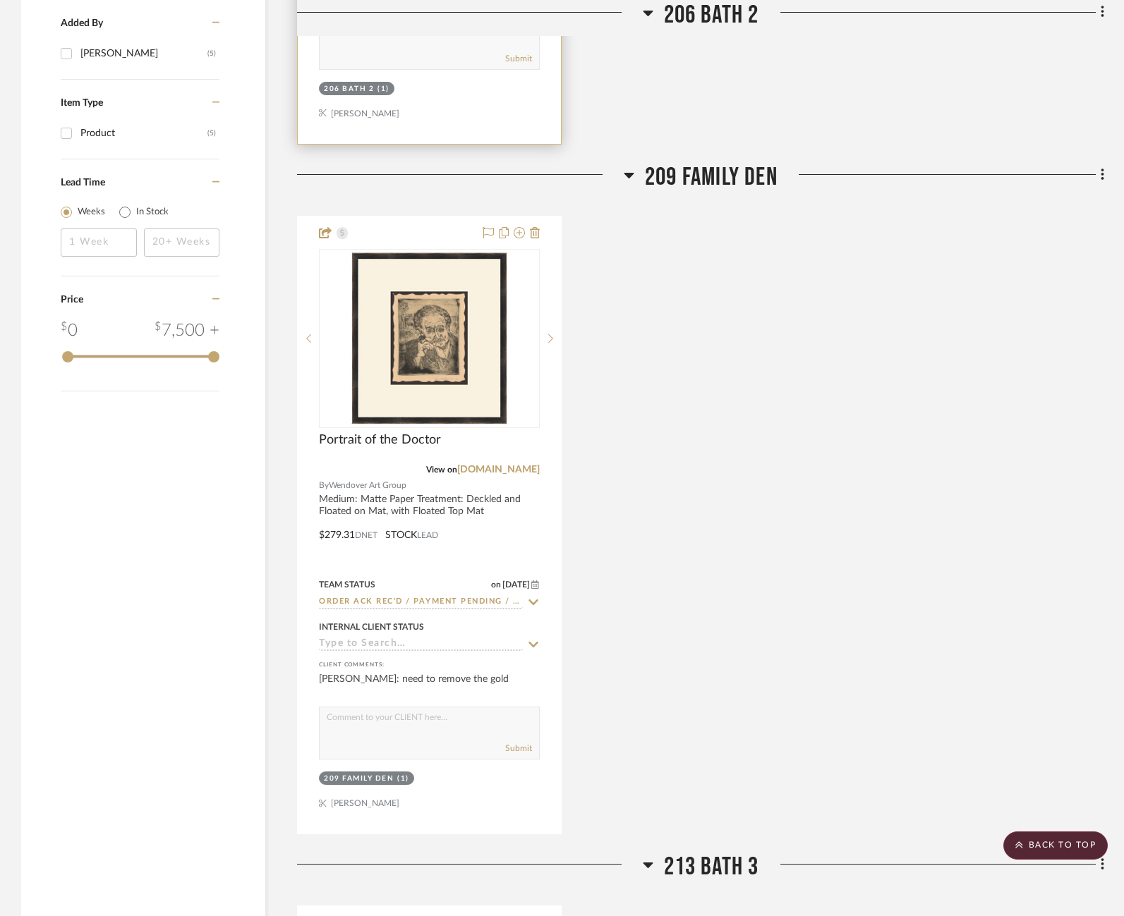
scroll to position [1657, 0]
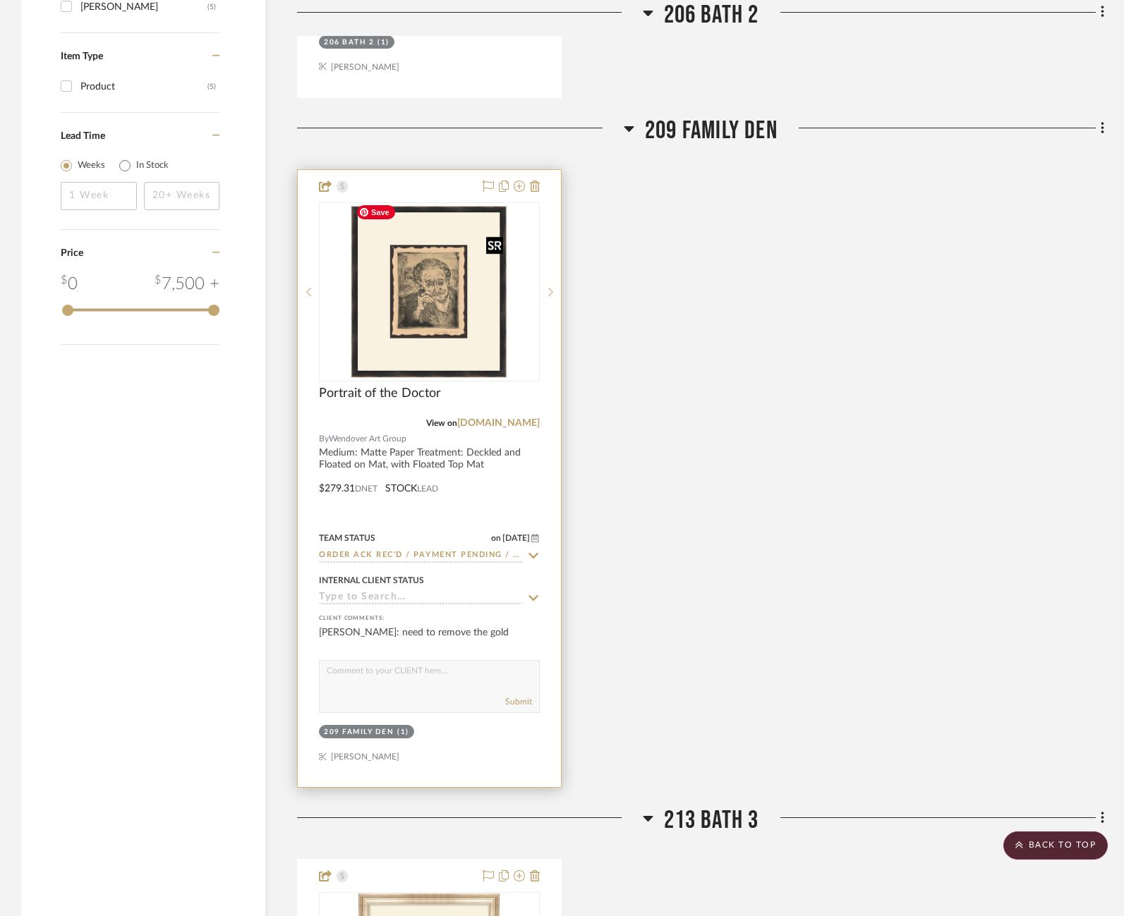
click at [0, 0] on img at bounding box center [0, 0] width 0 height 0
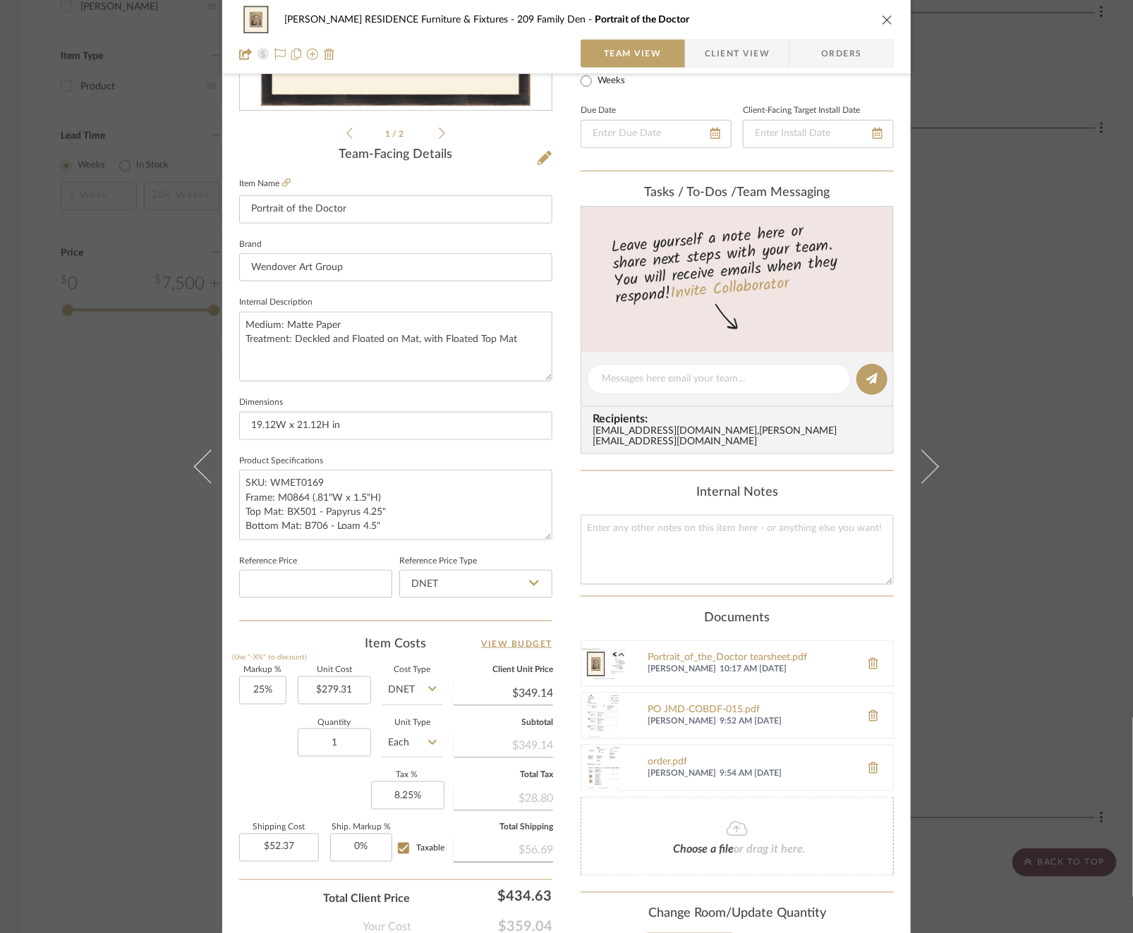
scroll to position [379, 0]
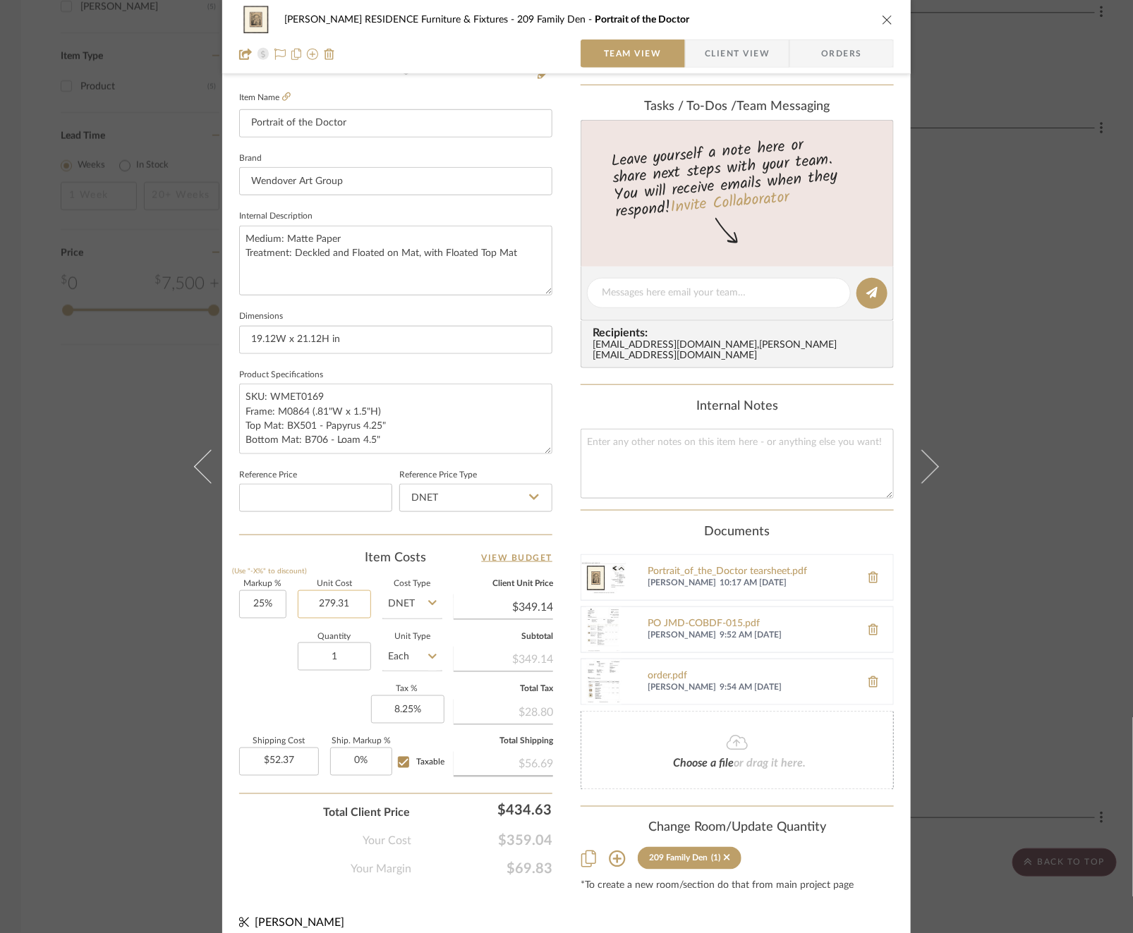
click at [353, 602] on input "279.31" at bounding box center [334, 604] width 73 height 28
click at [346, 602] on input "279.31" at bounding box center [334, 604] width 73 height 28
type input "$279.00"
click at [274, 638] on div "Quantity 1 Unit Type Each" at bounding box center [340, 658] width 203 height 50
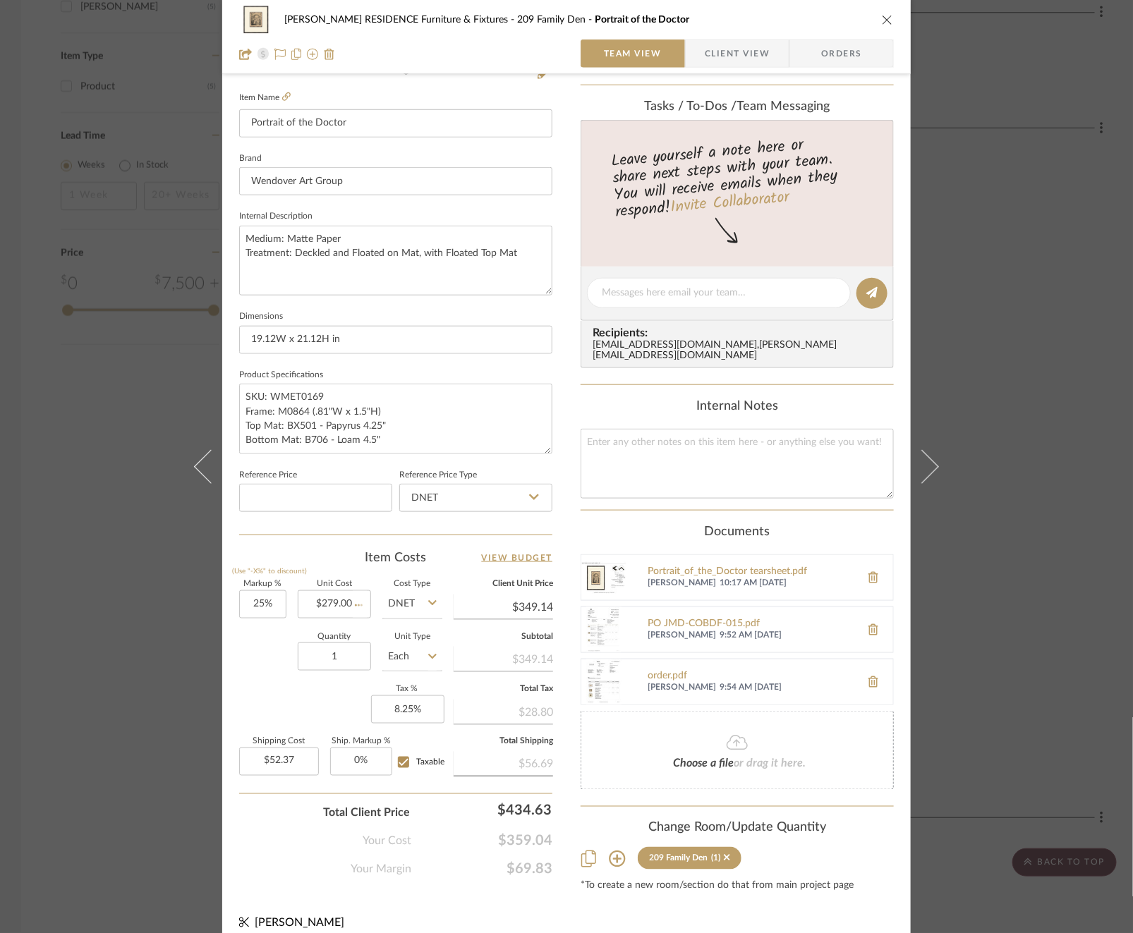
type input "$348.75"
type input "$52.31"
click at [45, 511] on div "[PERSON_NAME] RESIDENCE Furniture & Fixtures 209 Family Den Portrait of the Doc…" at bounding box center [566, 466] width 1133 height 933
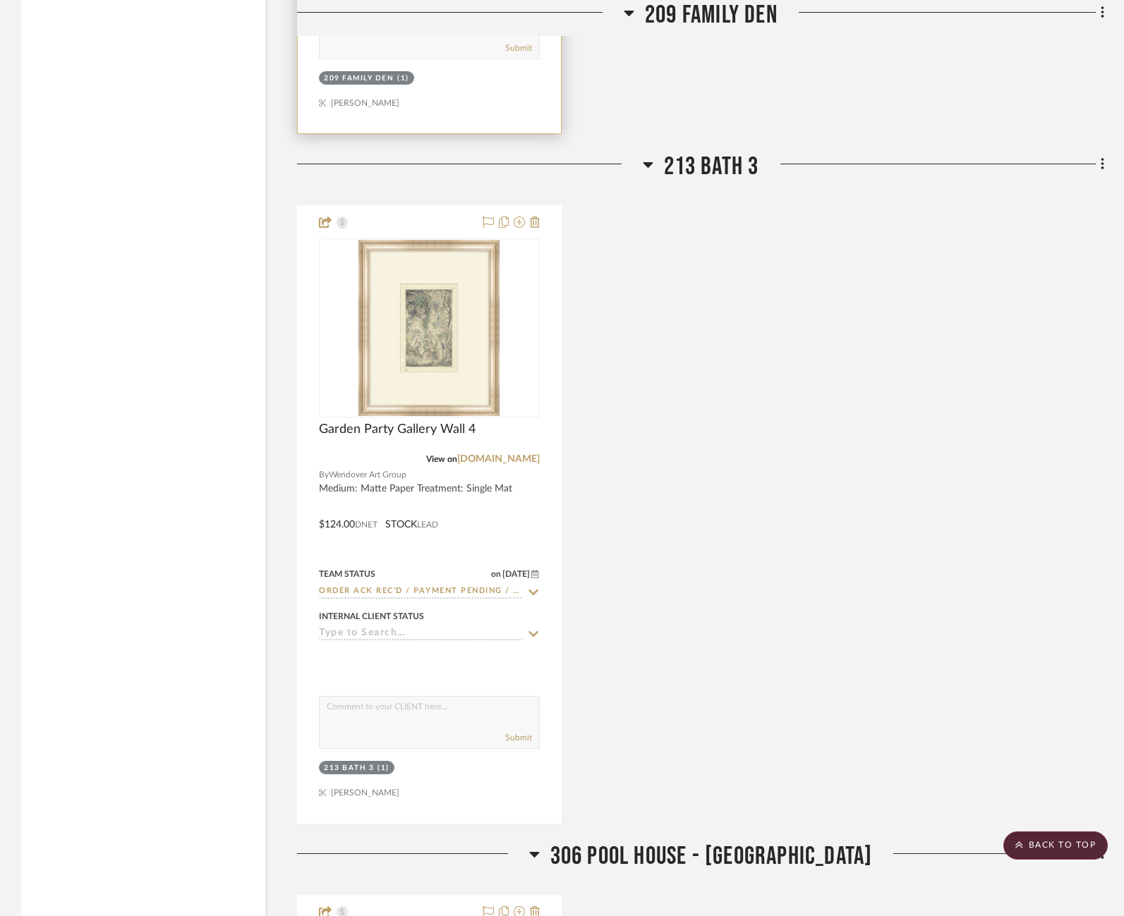
scroll to position [2311, 0]
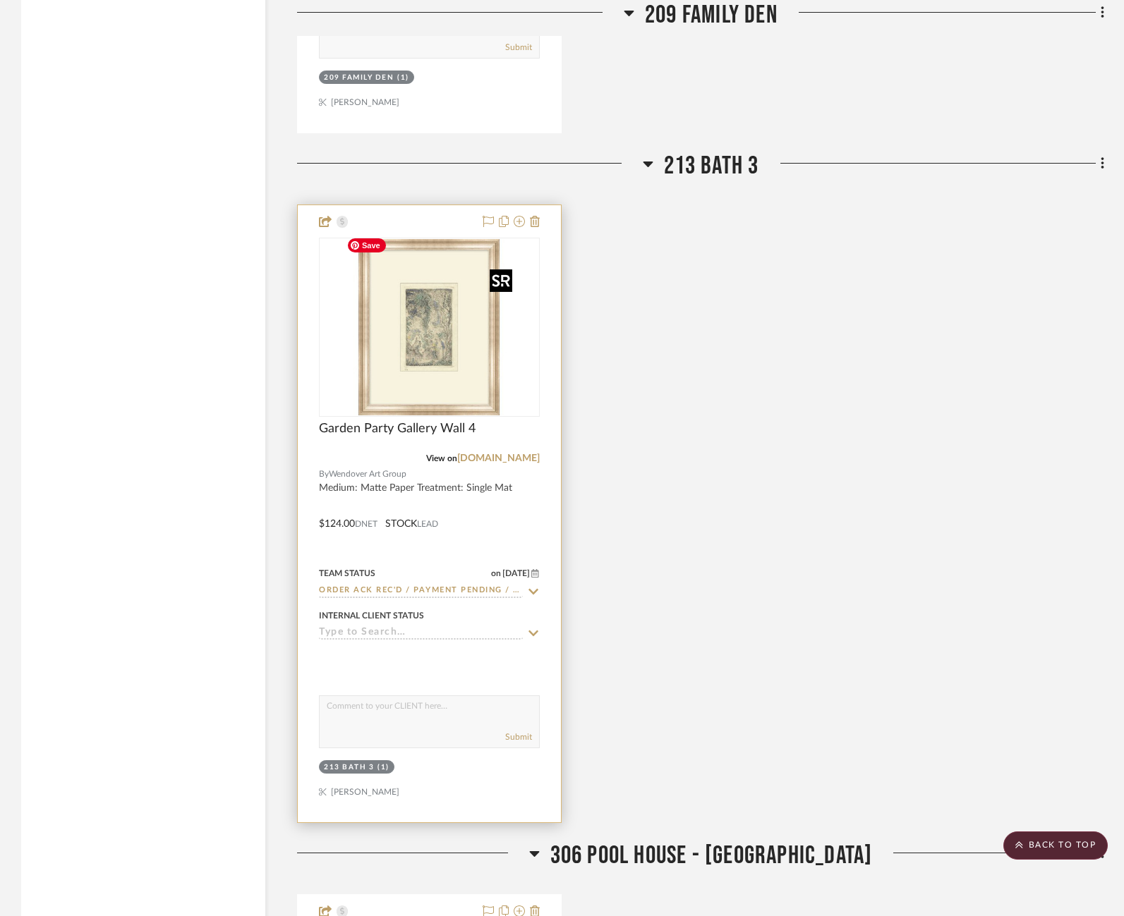
click at [434, 342] on img "0" at bounding box center [429, 327] width 176 height 176
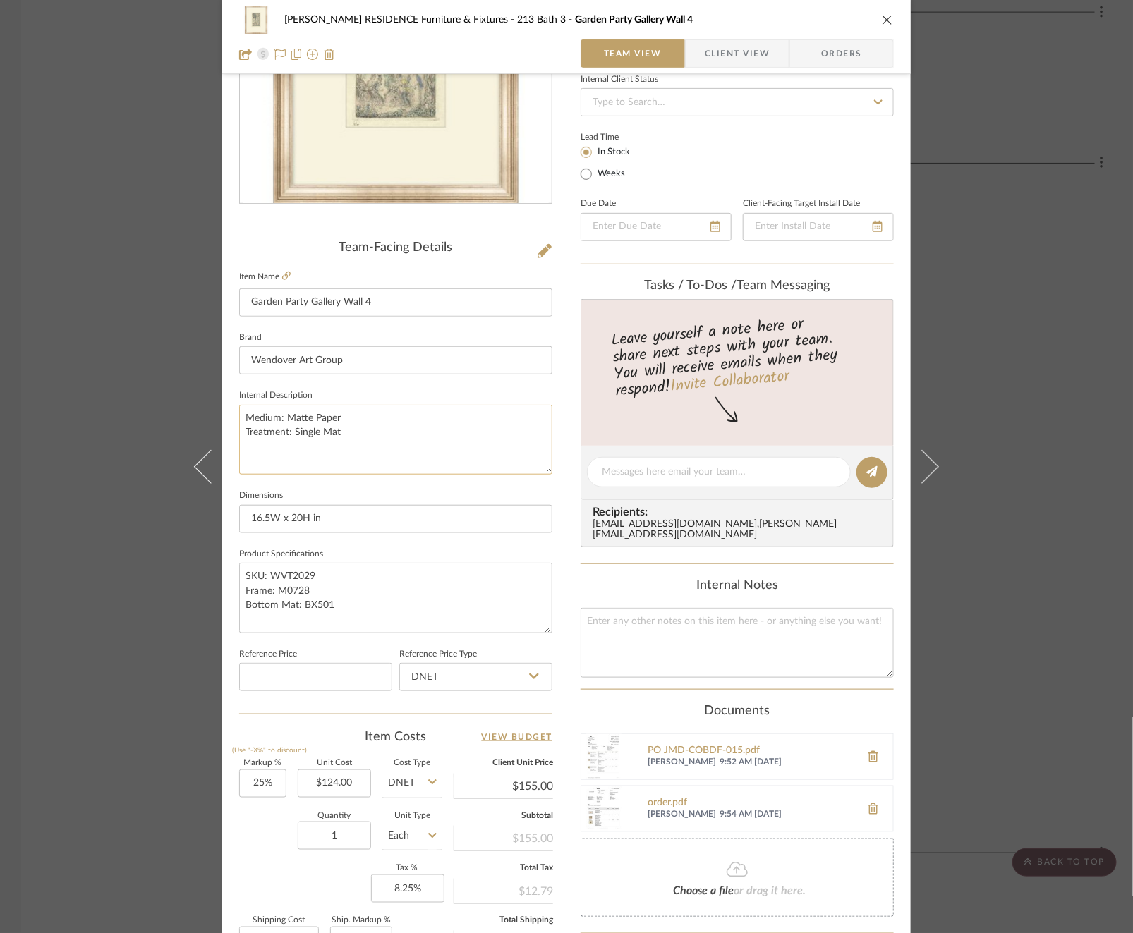
scroll to position [206, 0]
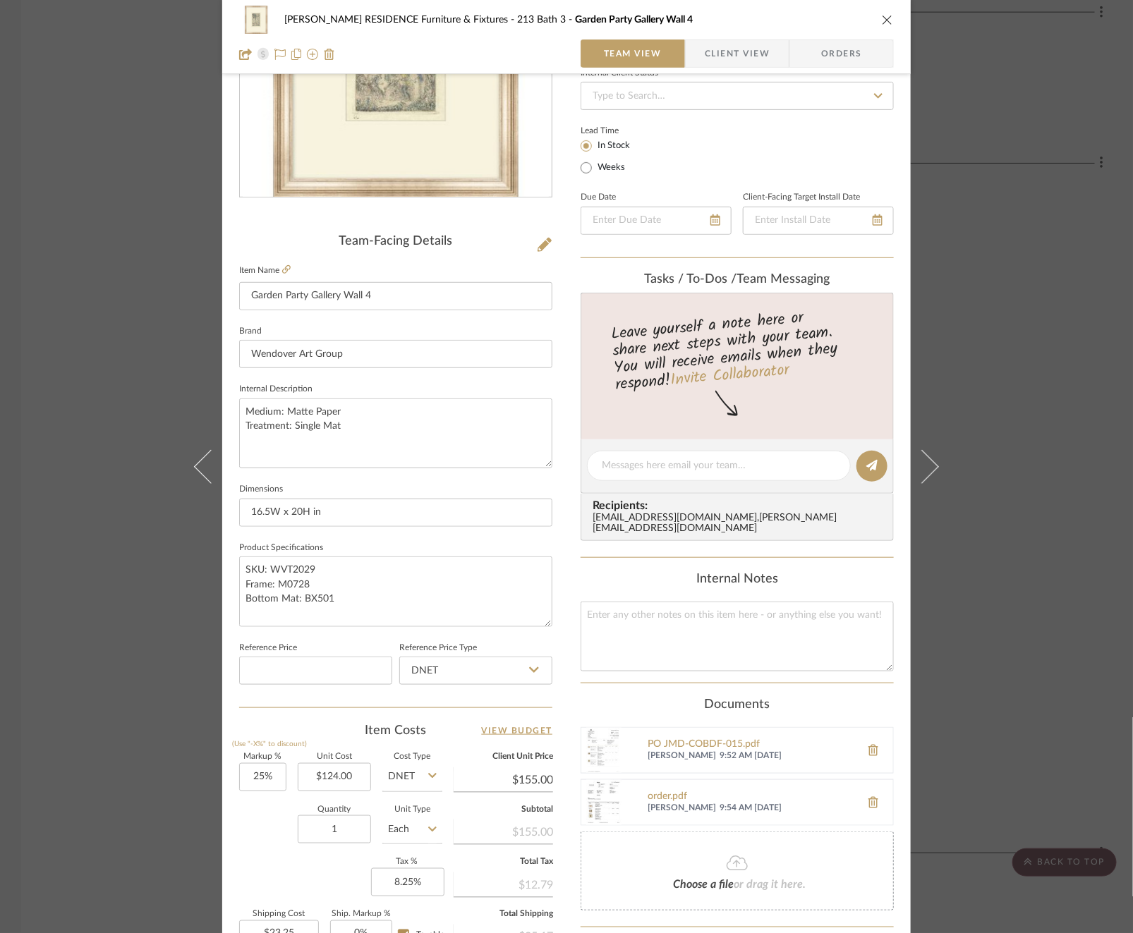
click at [139, 506] on div "[PERSON_NAME] RESIDENCE Furniture & Fixtures 213 Bath 3 Garden Party Gallery Wa…" at bounding box center [566, 466] width 1133 height 933
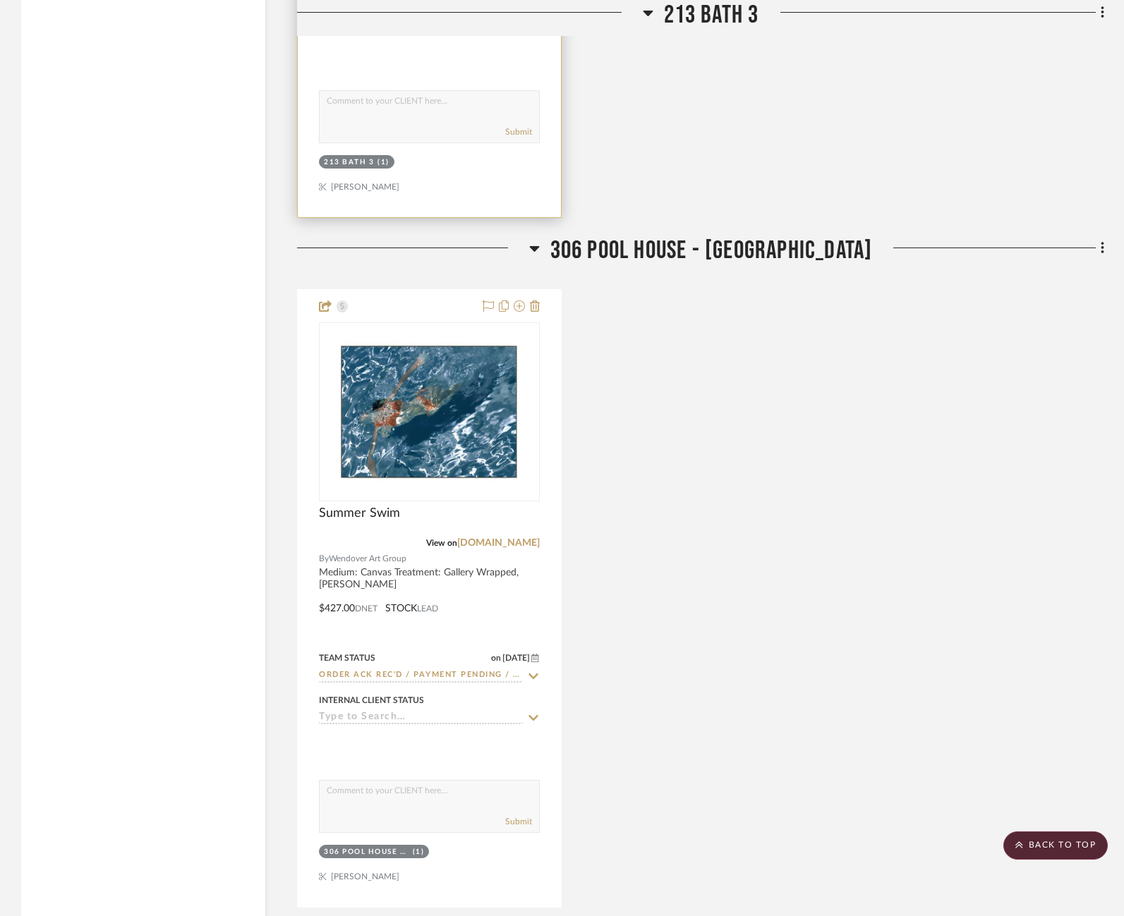
scroll to position [2981, 8]
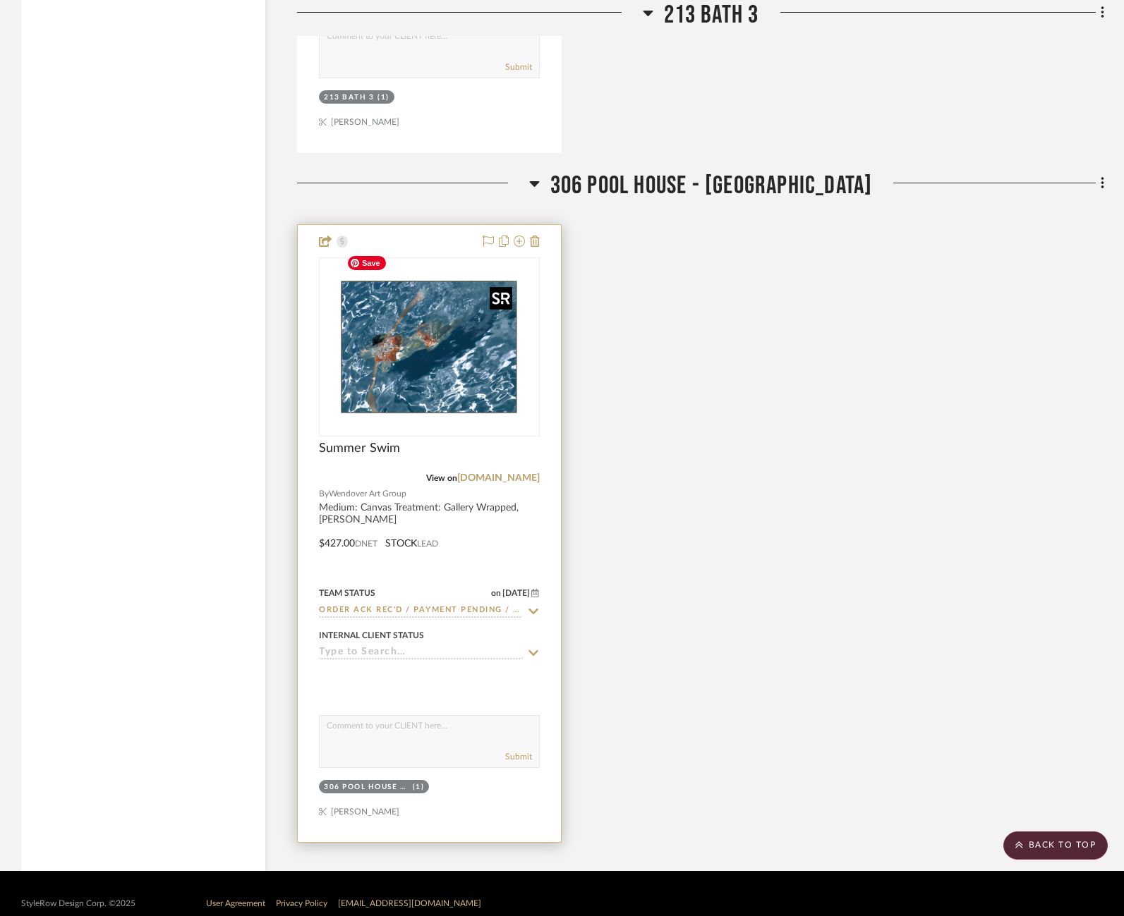
click at [391, 375] on img "0" at bounding box center [429, 347] width 176 height 176
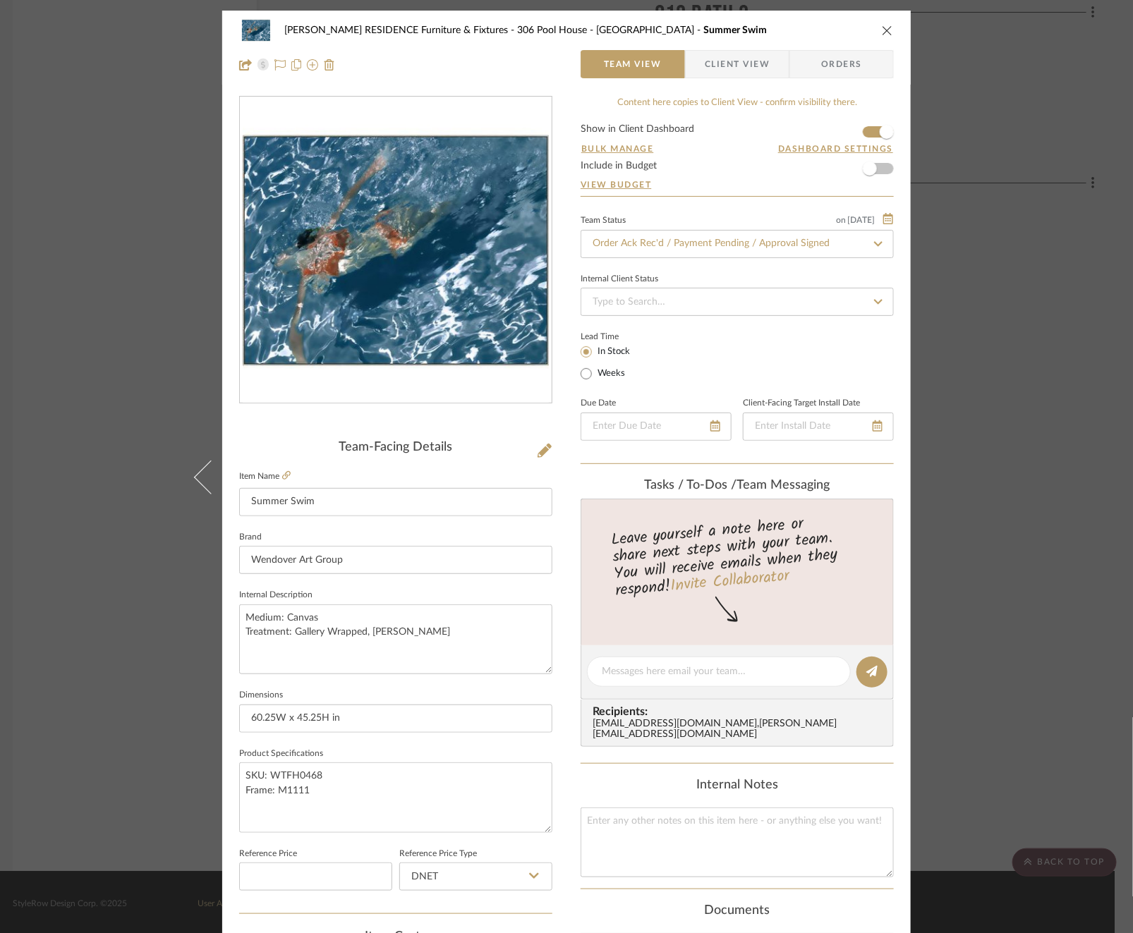
scroll to position [375, 0]
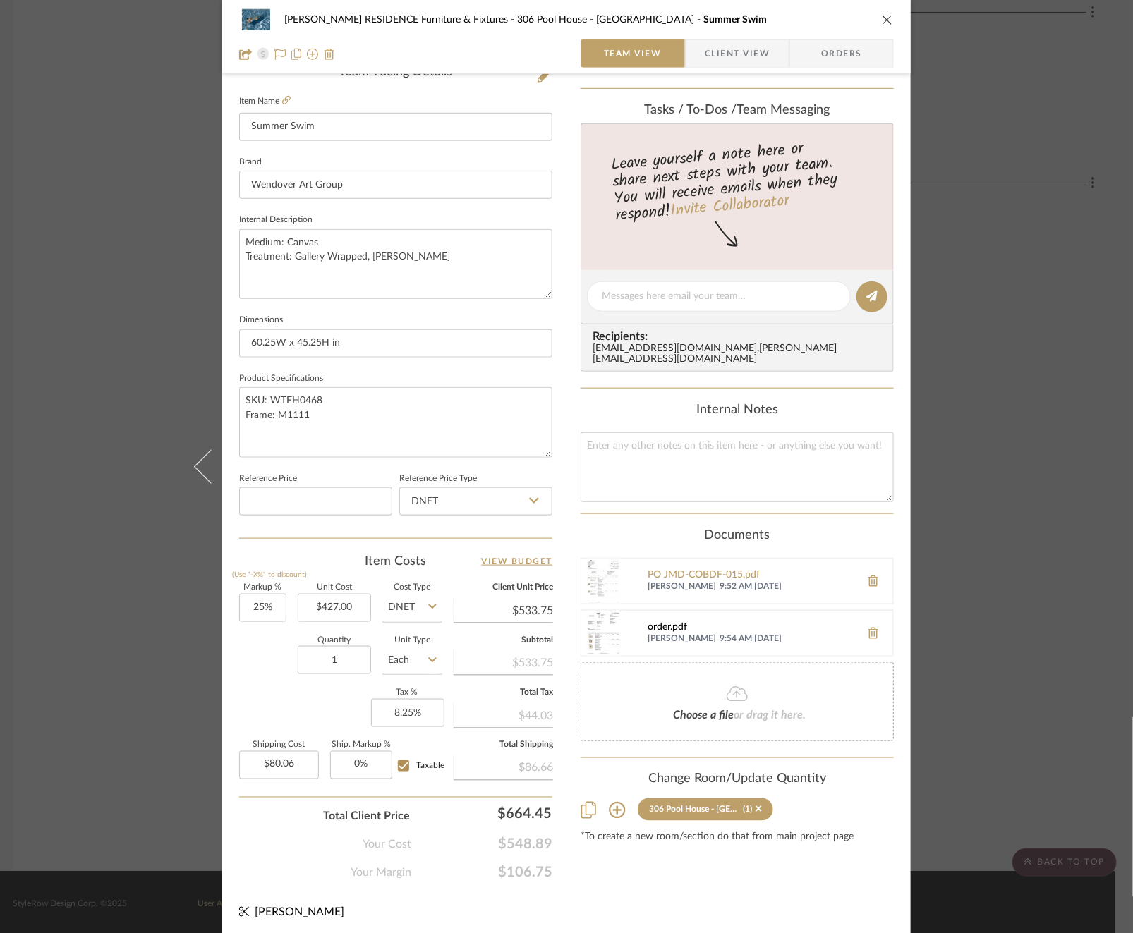
click at [664, 622] on div "order.pdf" at bounding box center [750, 627] width 206 height 11
click at [870, 628] on icon at bounding box center [873, 633] width 10 height 11
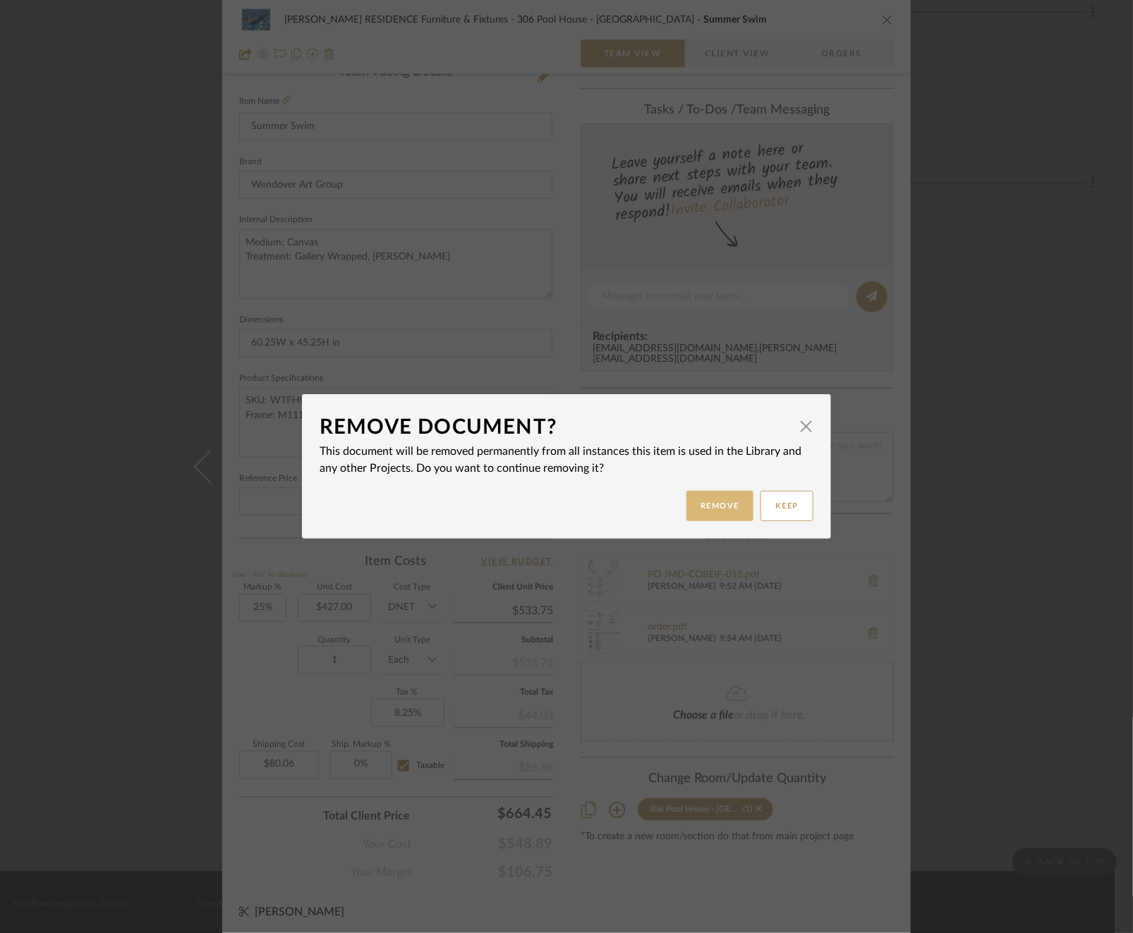
click at [712, 513] on button "Remove" at bounding box center [719, 506] width 67 height 30
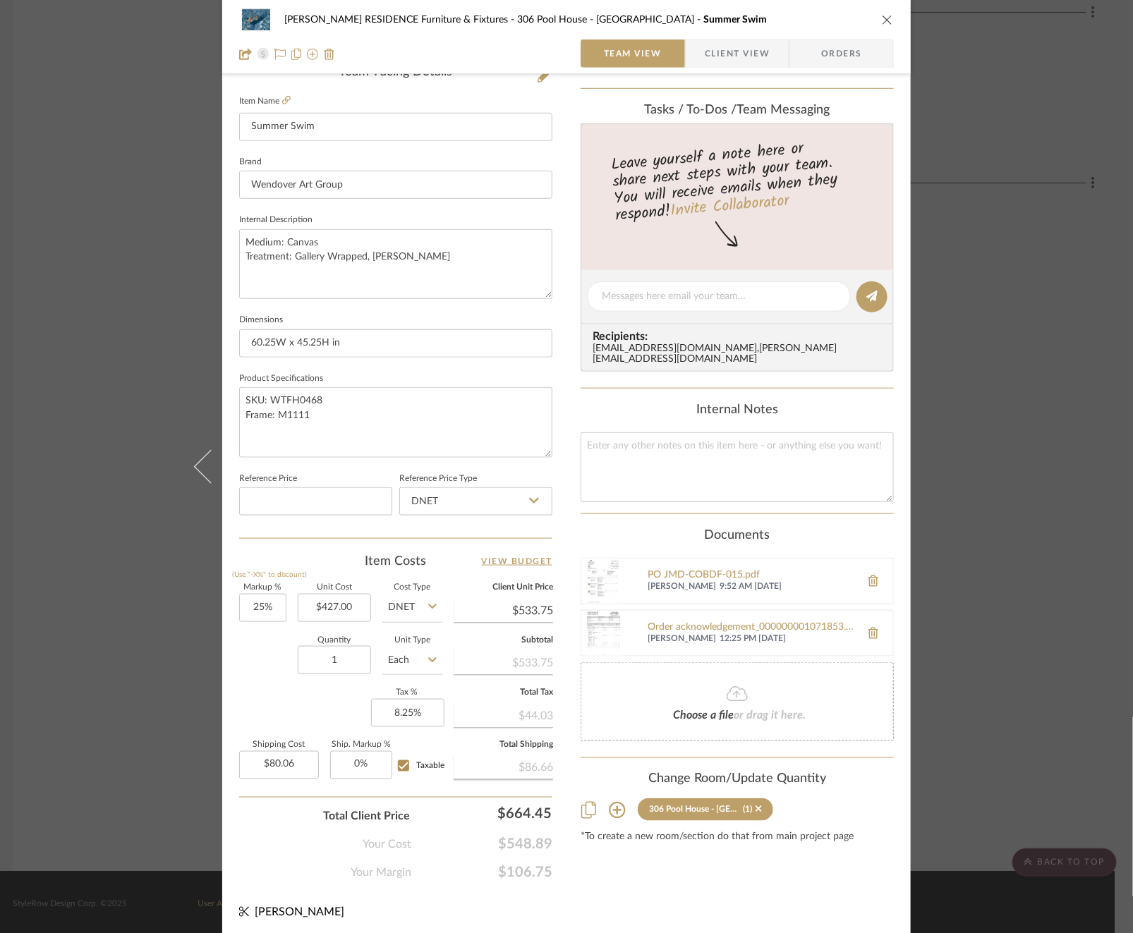
click at [147, 367] on div "[PERSON_NAME] RESIDENCE Furniture & Fixtures 306 Pool House - Bath Summer Swim …" at bounding box center [566, 466] width 1133 height 933
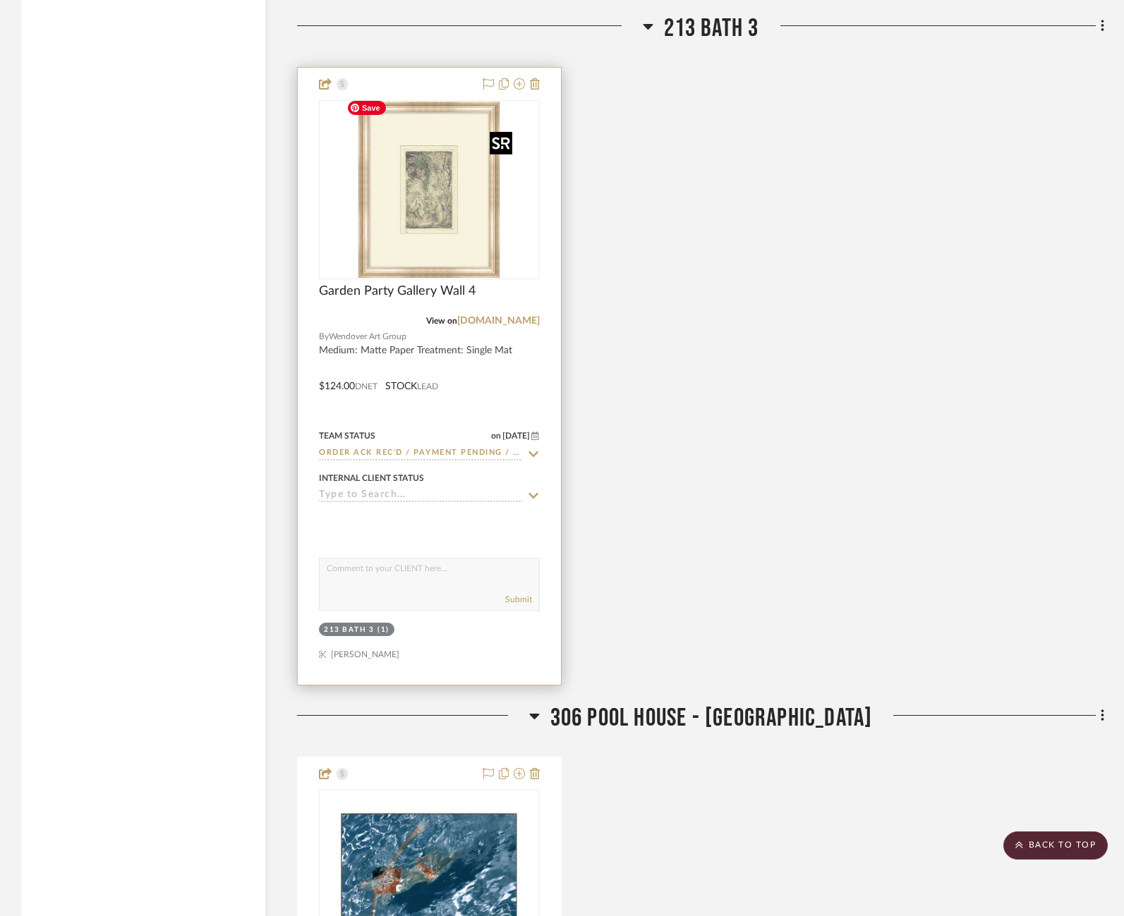
click at [444, 171] on img "0" at bounding box center [429, 190] width 176 height 176
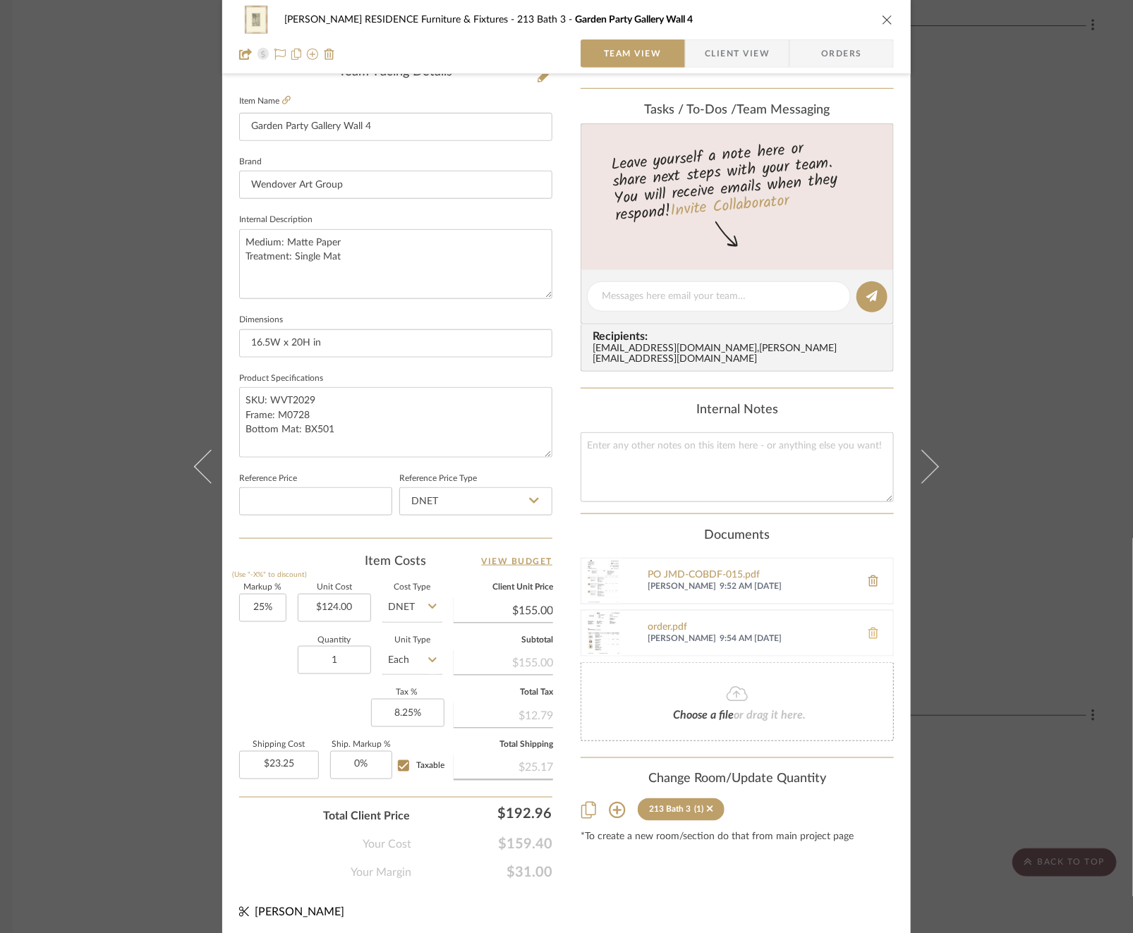
click at [868, 628] on icon at bounding box center [873, 633] width 10 height 11
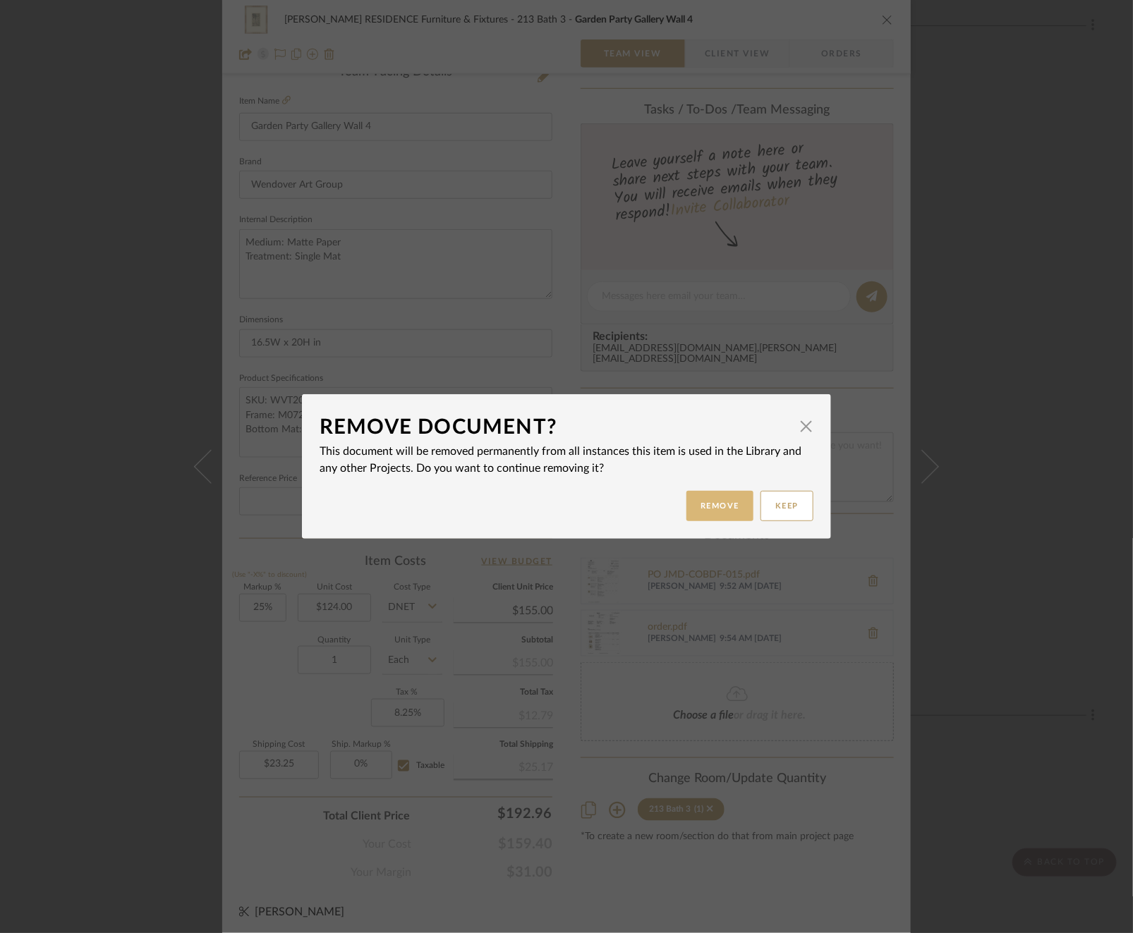
click at [717, 500] on button "Remove" at bounding box center [719, 506] width 67 height 30
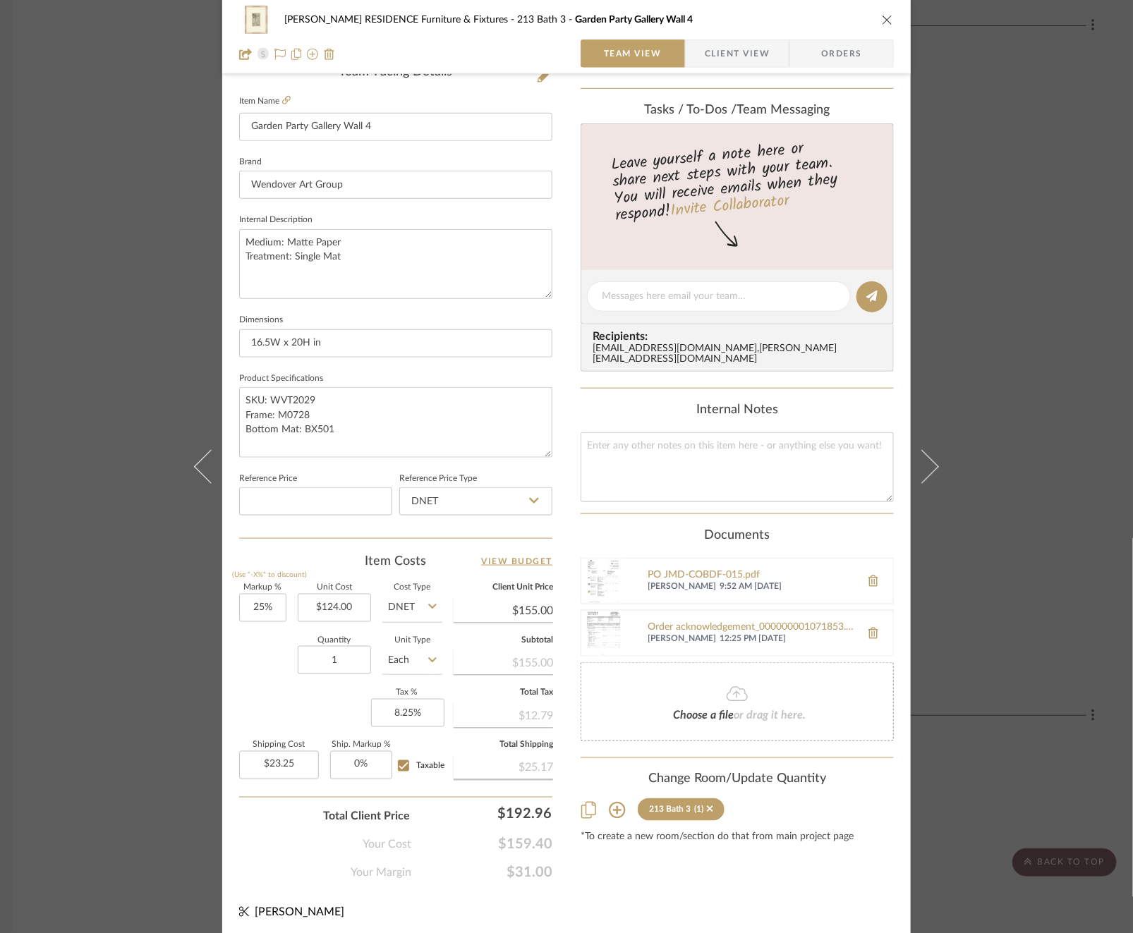
click at [130, 327] on div "[PERSON_NAME] RESIDENCE Furniture & Fixtures 213 Bath 3 Garden Party Gallery Wa…" at bounding box center [566, 466] width 1133 height 933
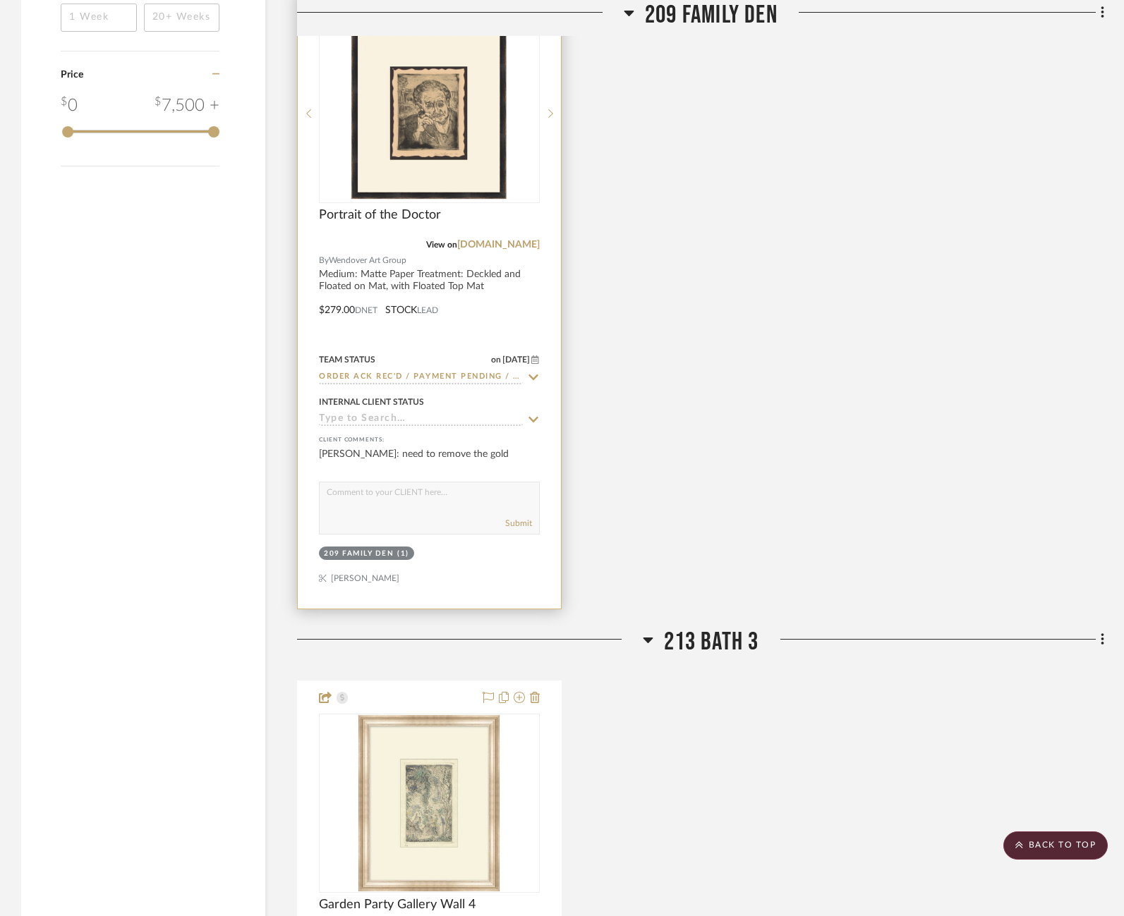
click at [420, 78] on img "0" at bounding box center [429, 113] width 159 height 176
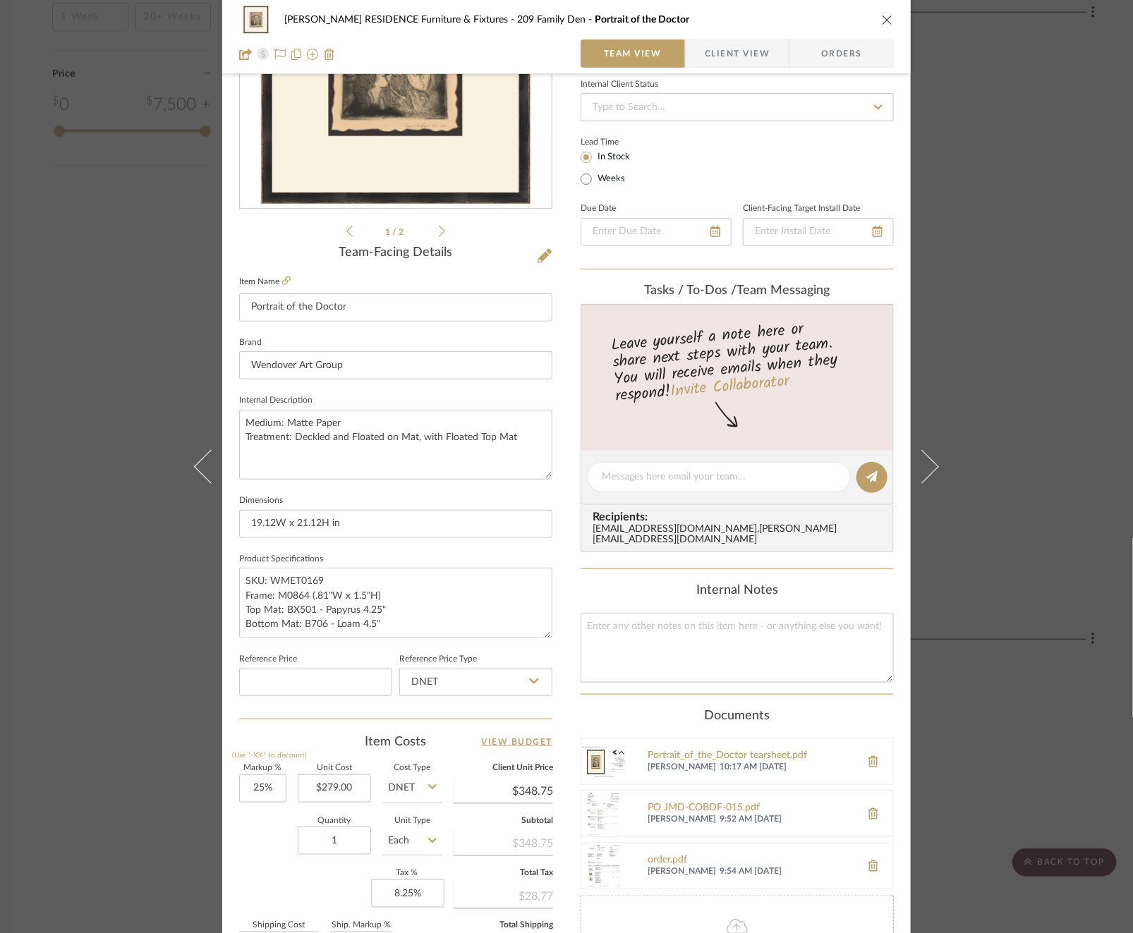
scroll to position [379, 0]
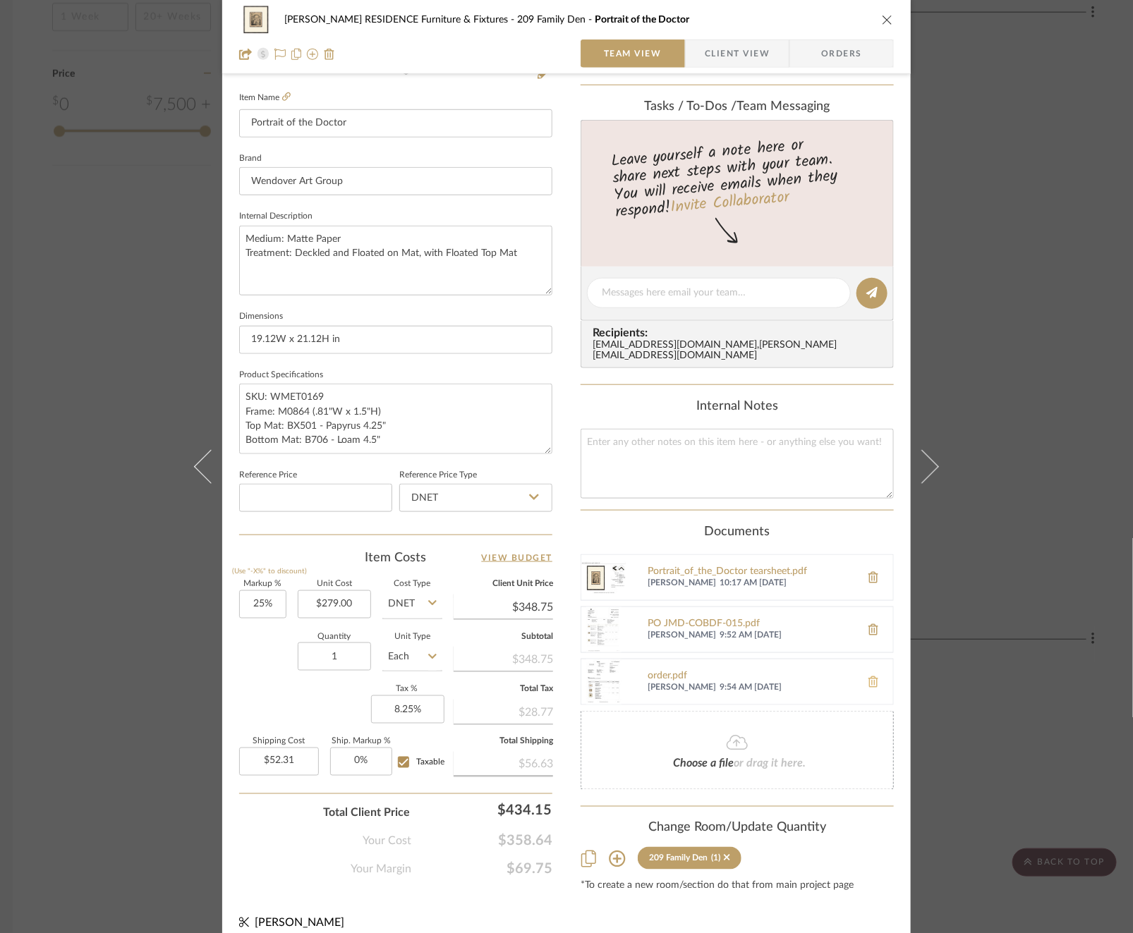
click at [868, 676] on icon at bounding box center [873, 681] width 10 height 11
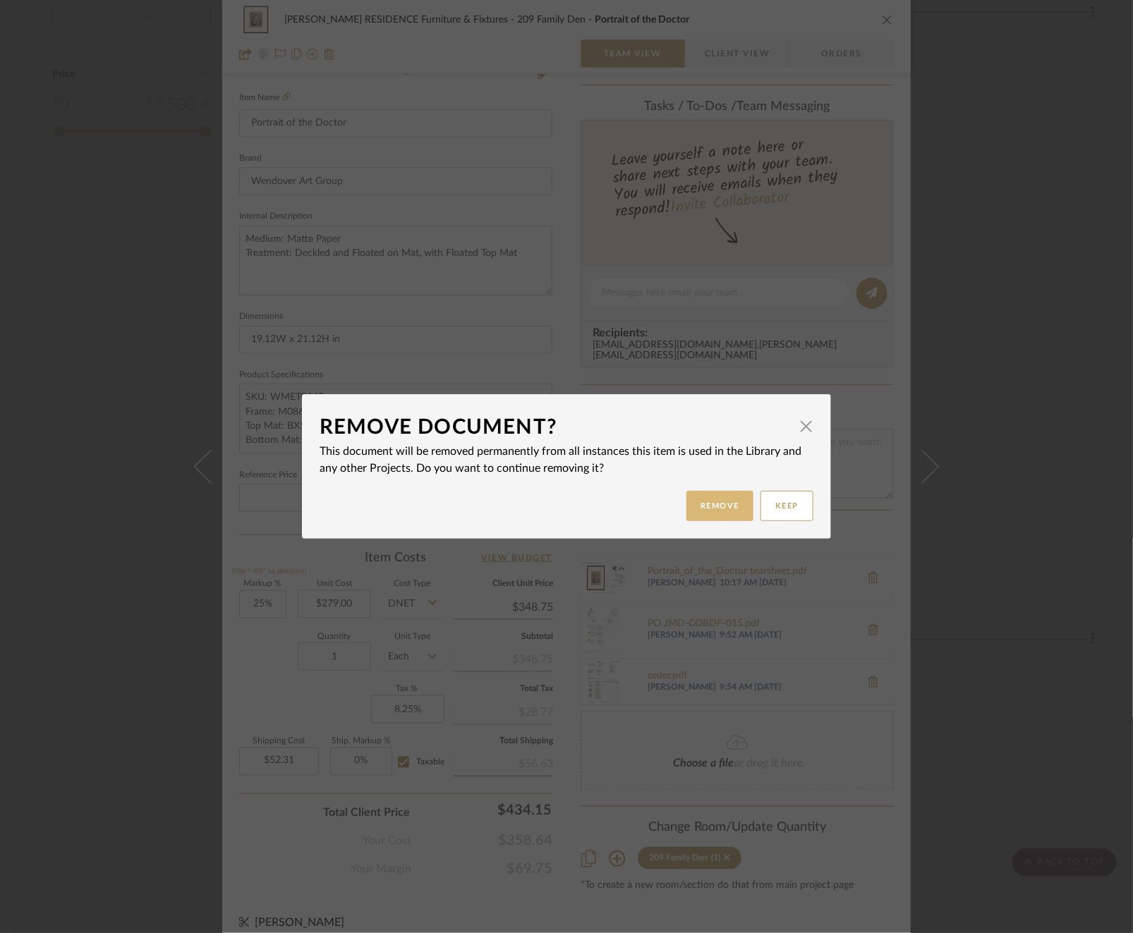
click at [721, 494] on button "Remove" at bounding box center [719, 506] width 67 height 30
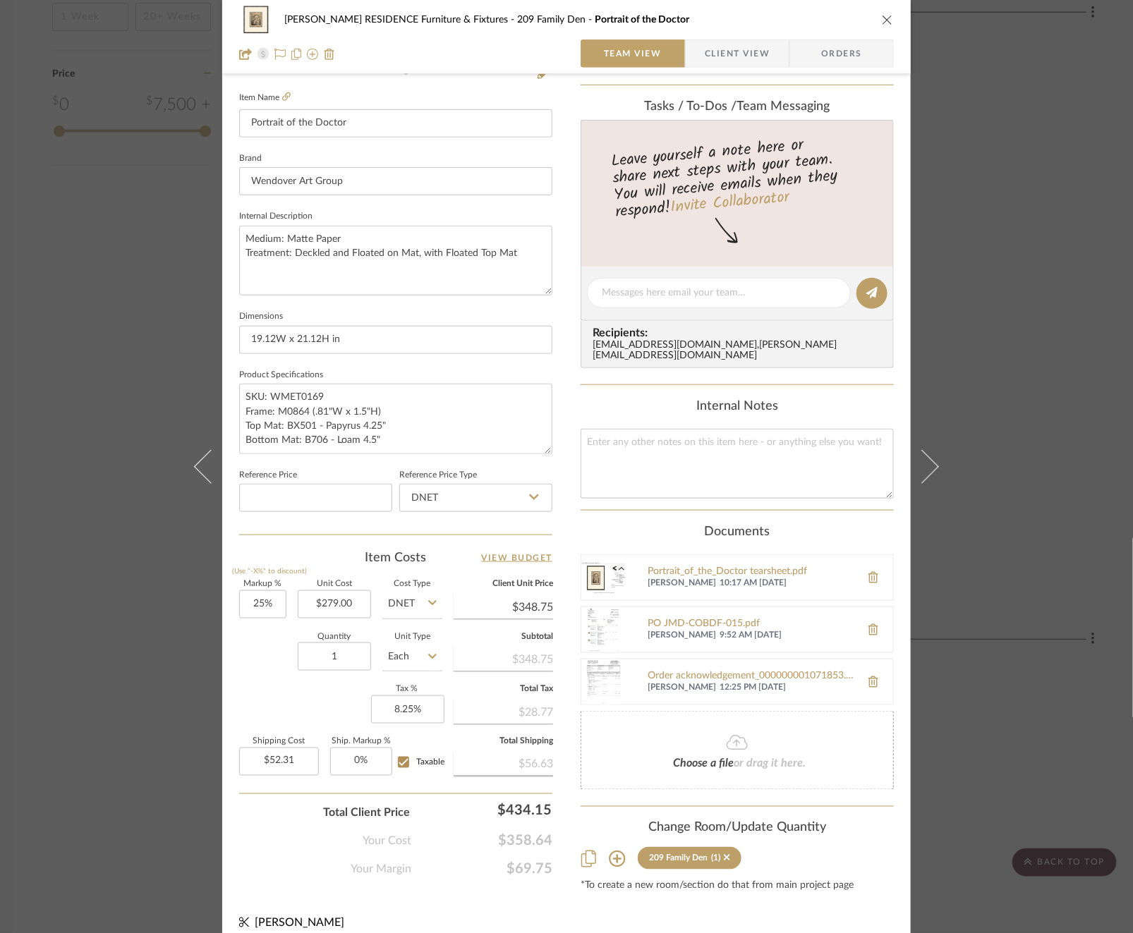
click at [87, 355] on div "[PERSON_NAME] RESIDENCE Furniture & Fixtures 209 Family Den Portrait of the Doc…" at bounding box center [566, 466] width 1133 height 933
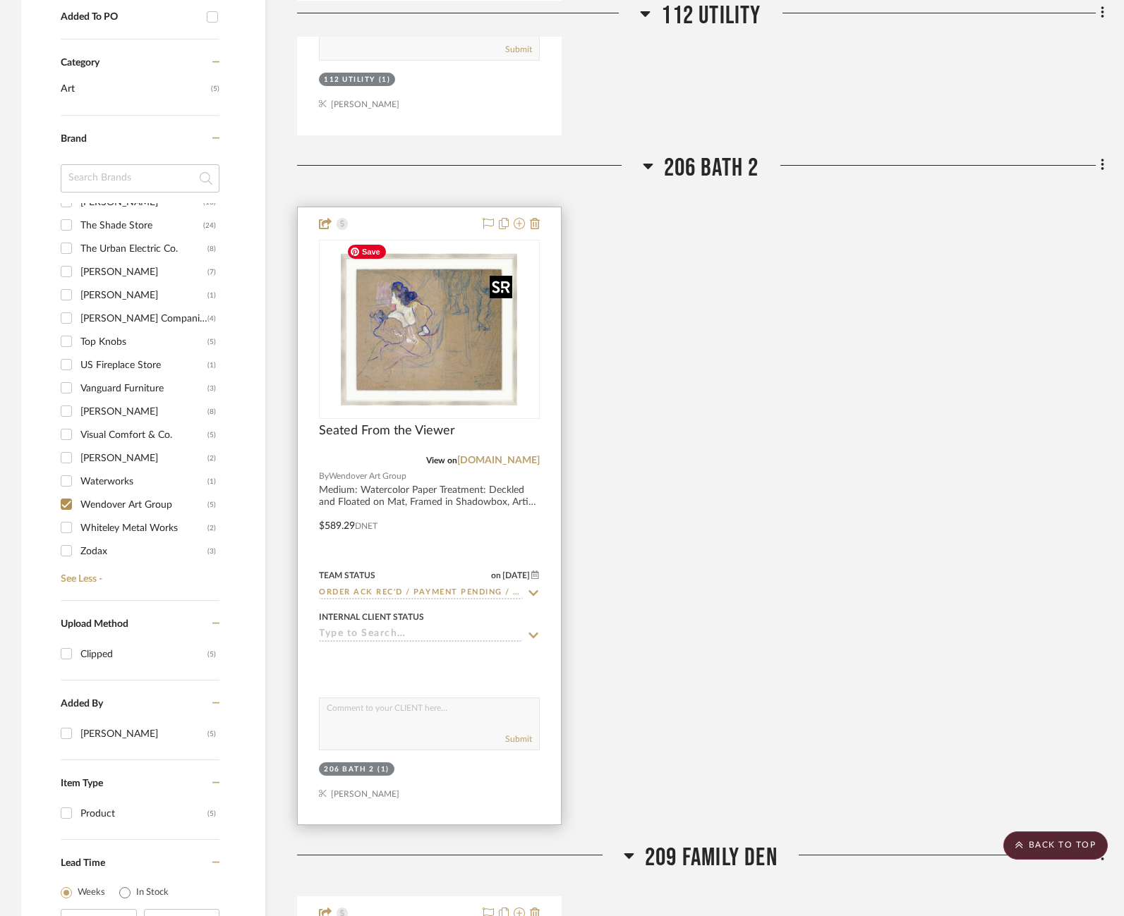
click at [400, 331] on img "0" at bounding box center [429, 329] width 176 height 176
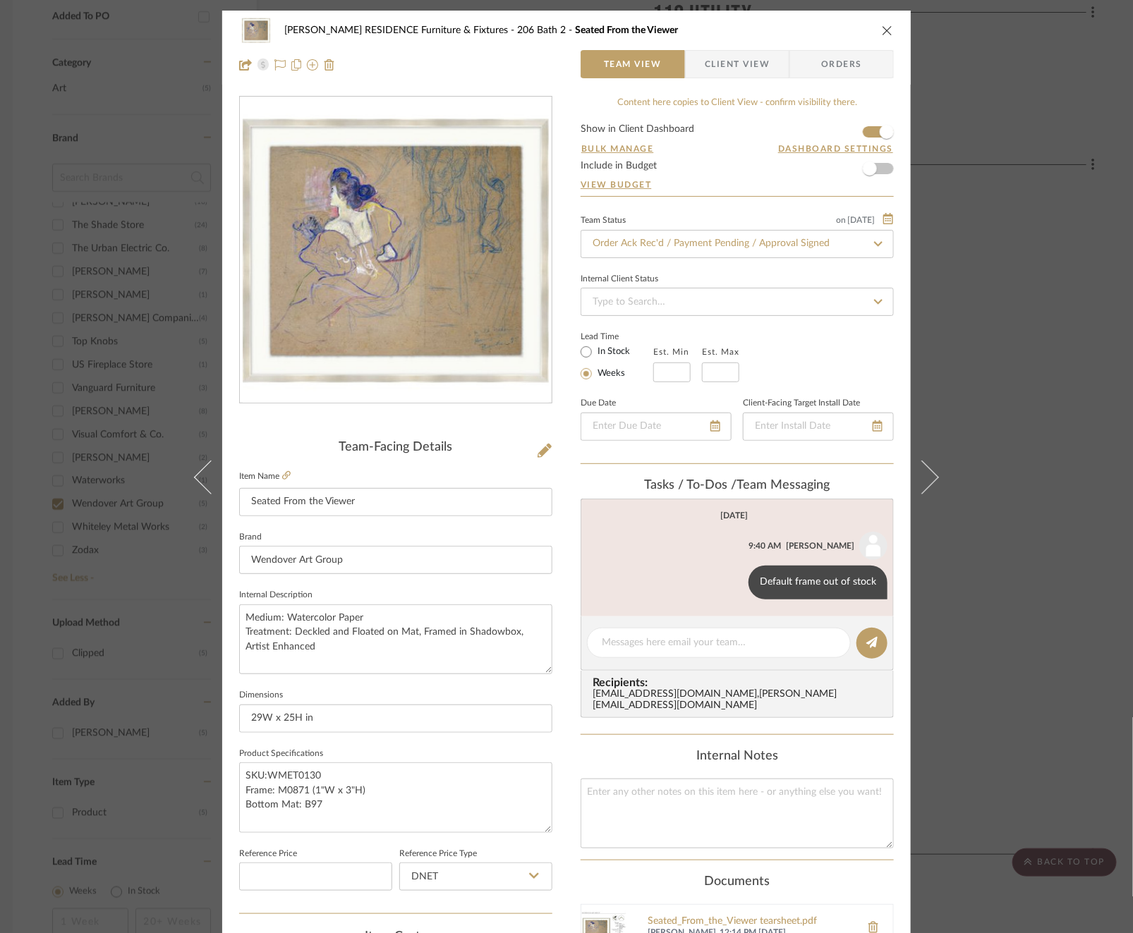
scroll to position [375, 0]
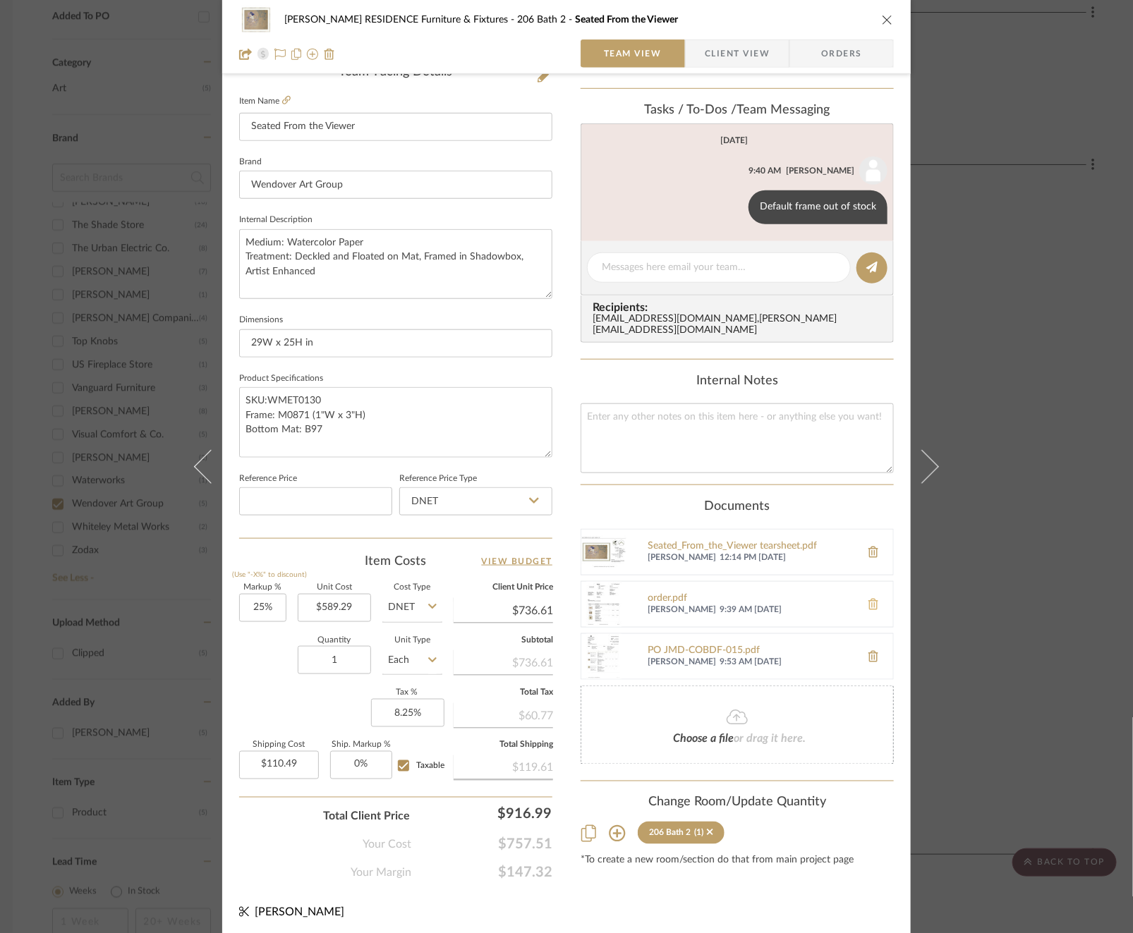
click at [875, 588] on button at bounding box center [872, 605] width 39 height 34
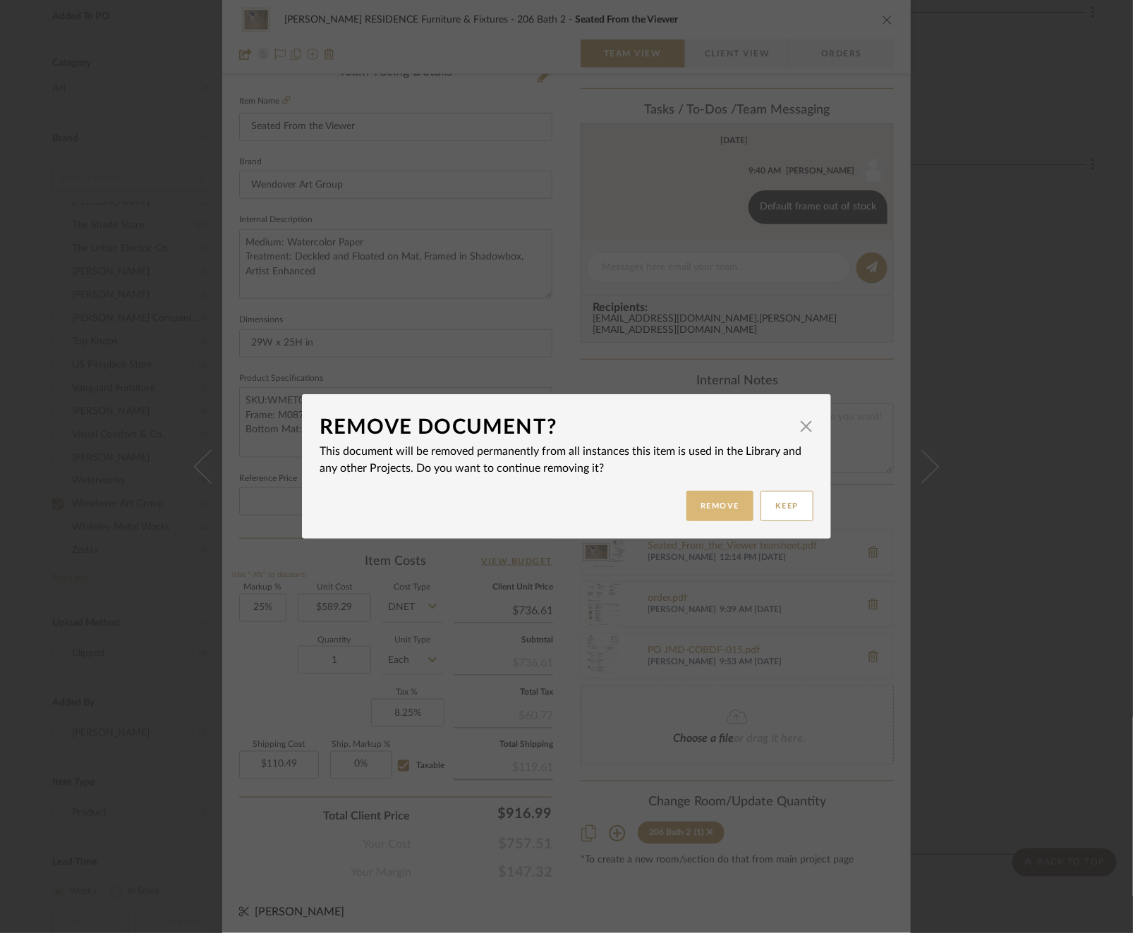
click at [736, 509] on button "Remove" at bounding box center [719, 506] width 67 height 30
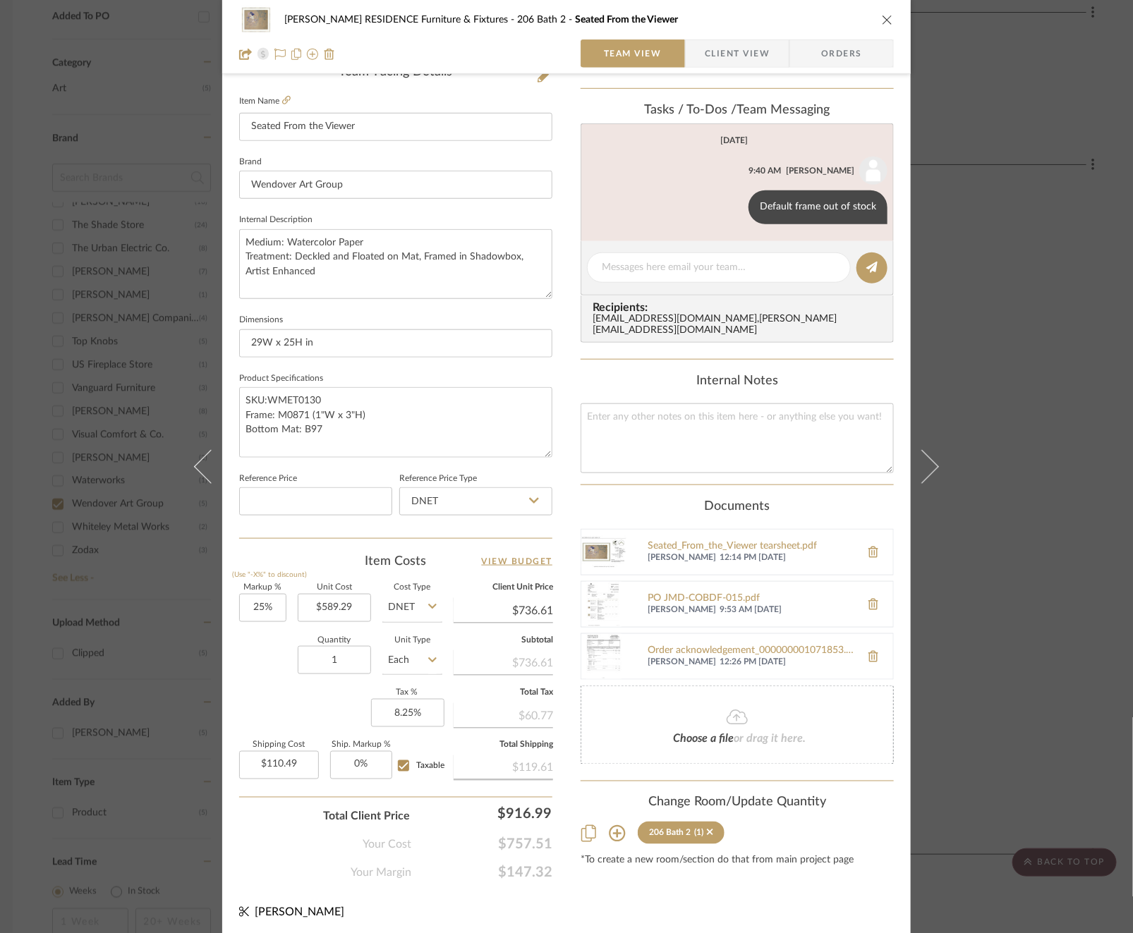
click at [125, 296] on div "[PERSON_NAME] RESIDENCE Furniture & Fixtures 206 Bath 2 Seated From the Viewer …" at bounding box center [566, 466] width 1133 height 933
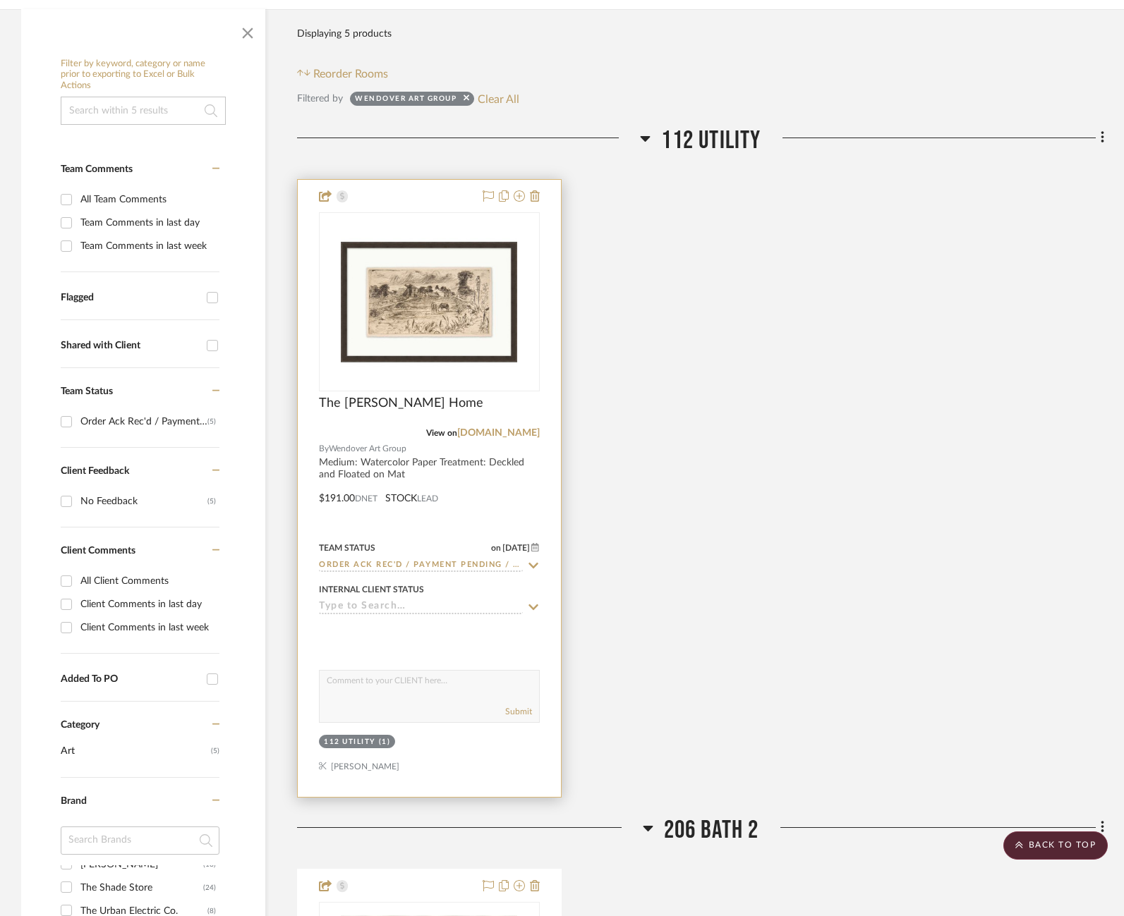
click at [320, 322] on div "0" at bounding box center [429, 302] width 219 height 178
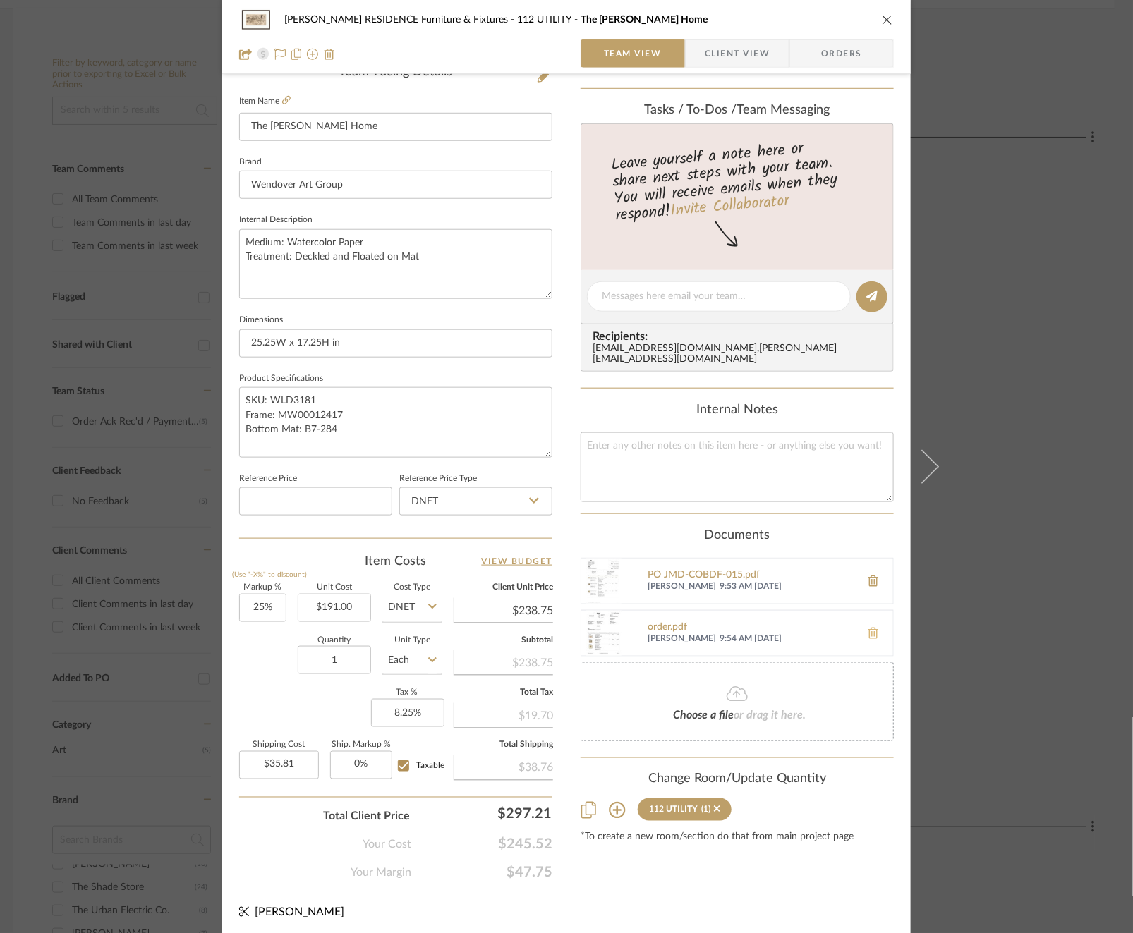
click at [872, 628] on icon at bounding box center [873, 633] width 10 height 11
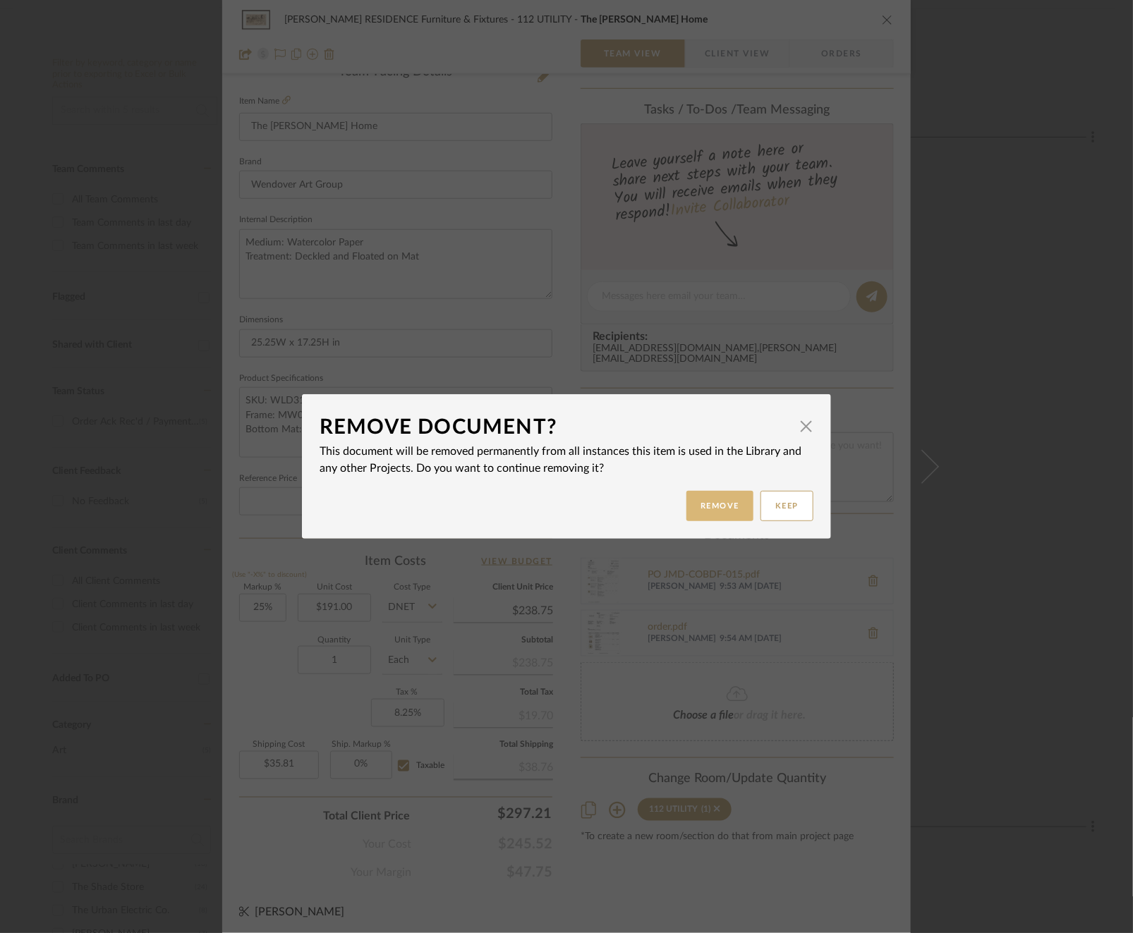
click at [731, 511] on button "Remove" at bounding box center [719, 506] width 67 height 30
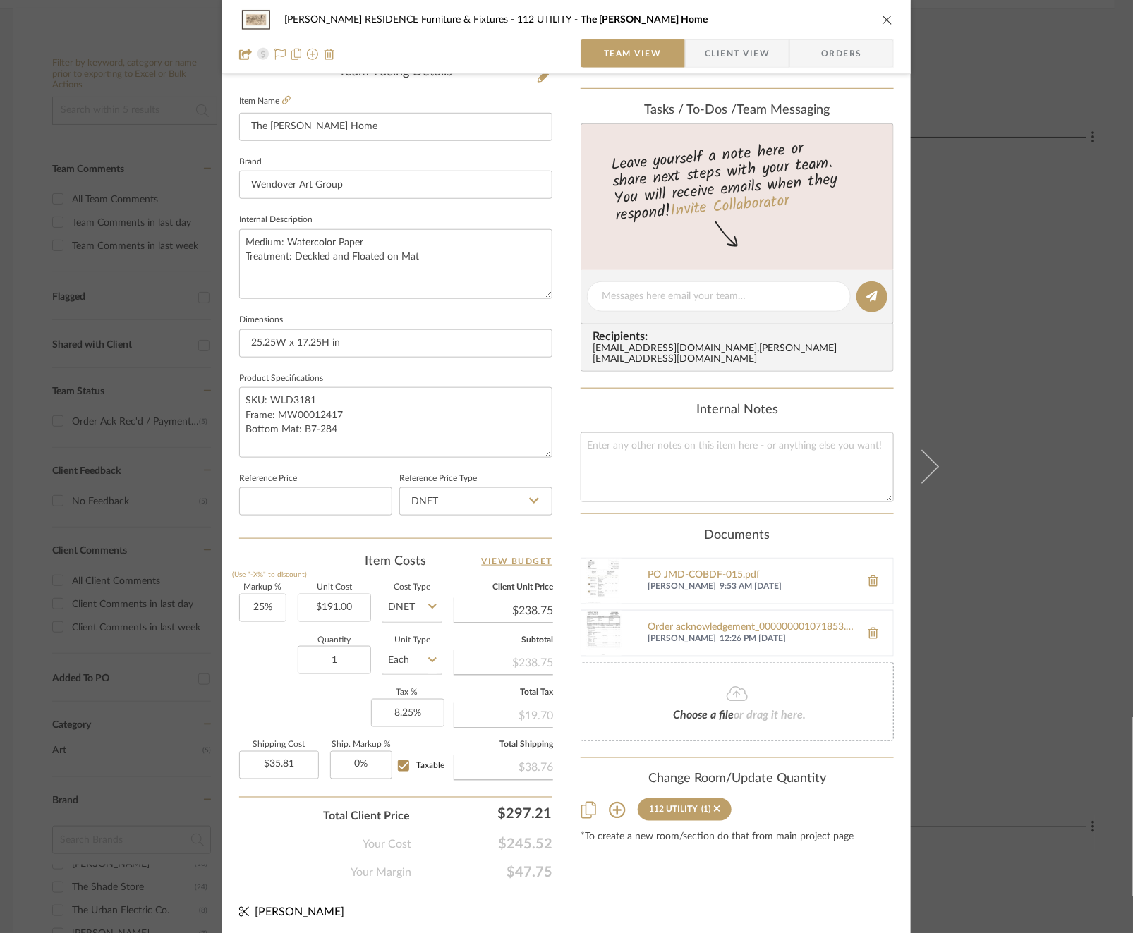
click at [1033, 561] on div "[PERSON_NAME] RESIDENCE Furniture & Fixtures 112 UTILITY The [PERSON_NAME] Home…" at bounding box center [566, 466] width 1133 height 933
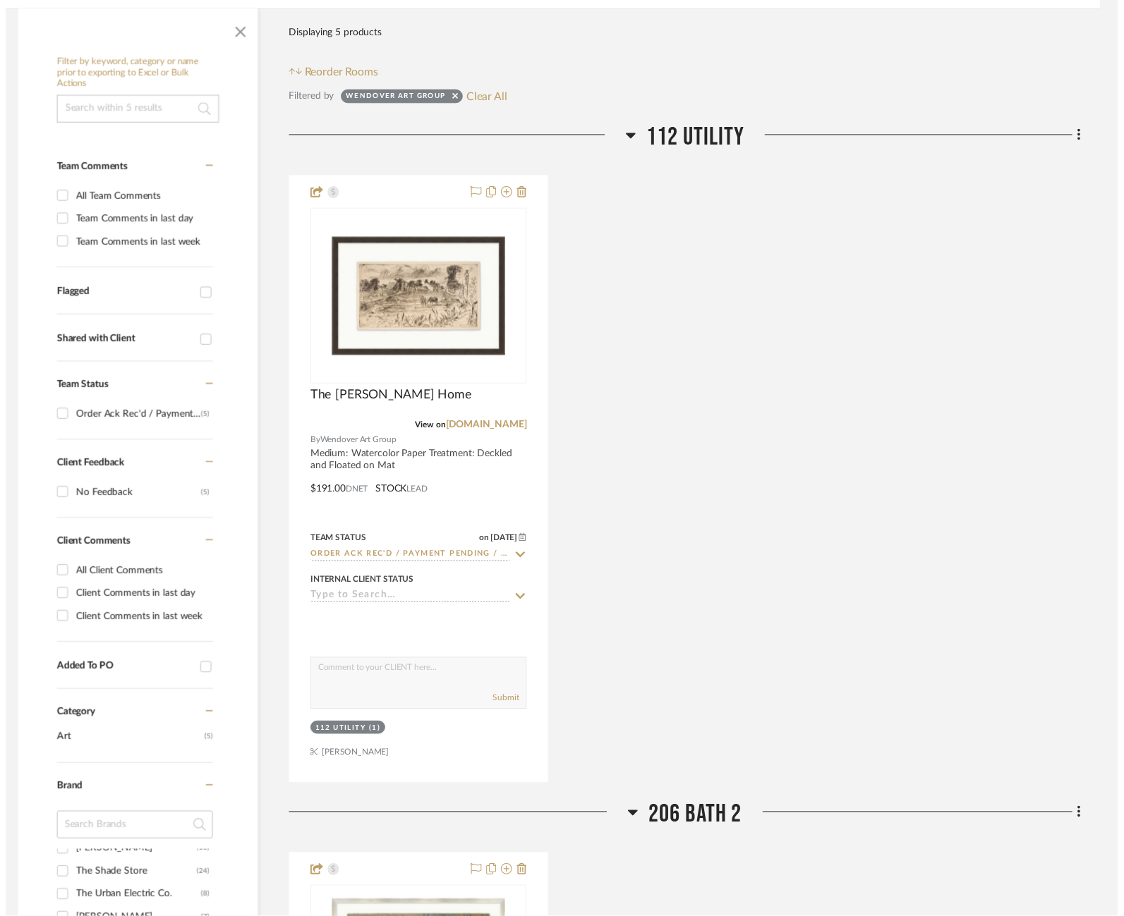
scroll to position [267, 8]
